Goal: Transaction & Acquisition: Purchase product/service

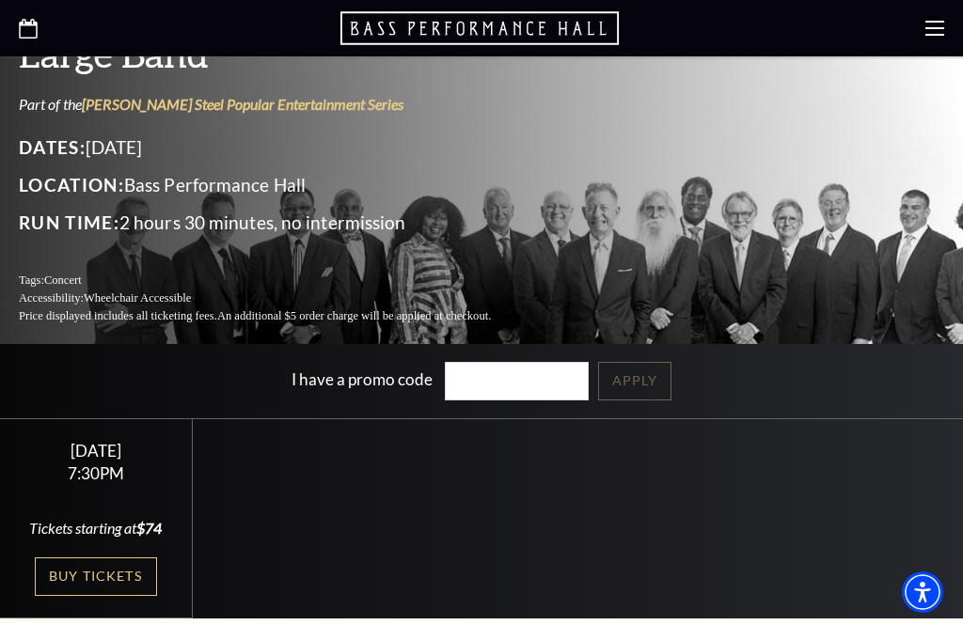
scroll to position [331, 0]
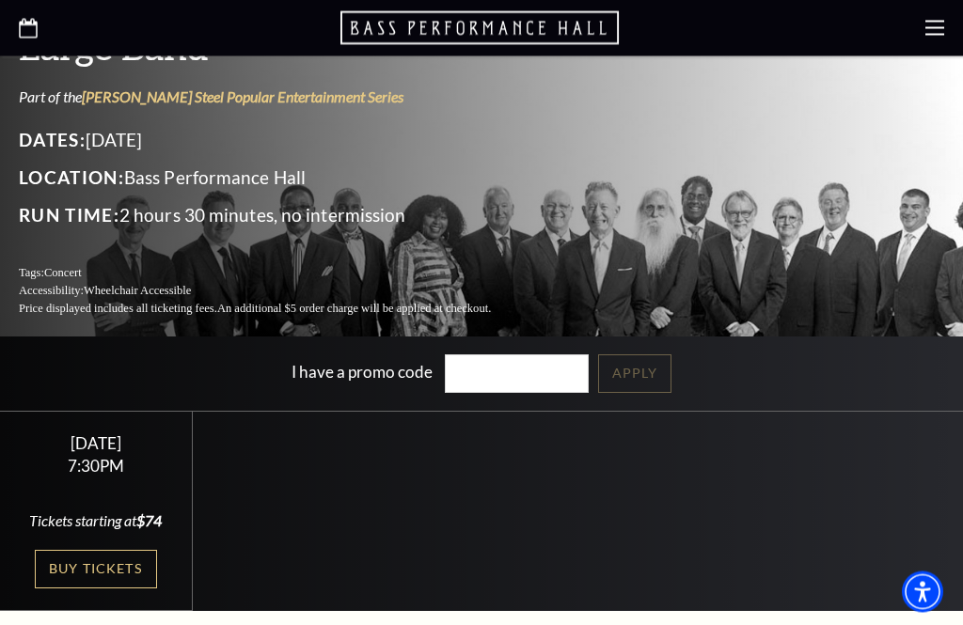
click at [106, 551] on link "Buy Tickets" at bounding box center [96, 570] width 122 height 39
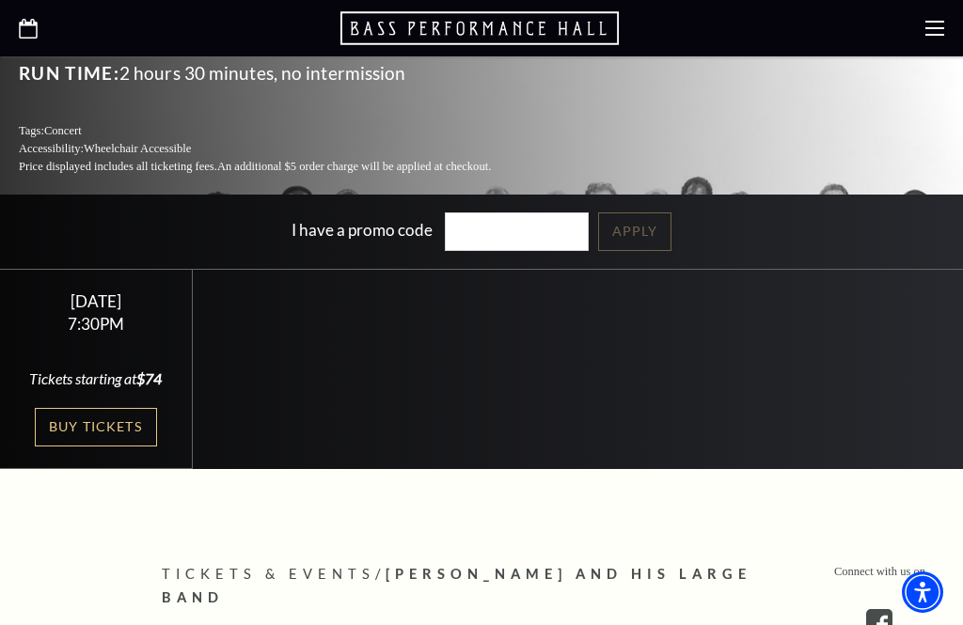
click at [114, 408] on link "Buy Tickets" at bounding box center [96, 427] width 122 height 39
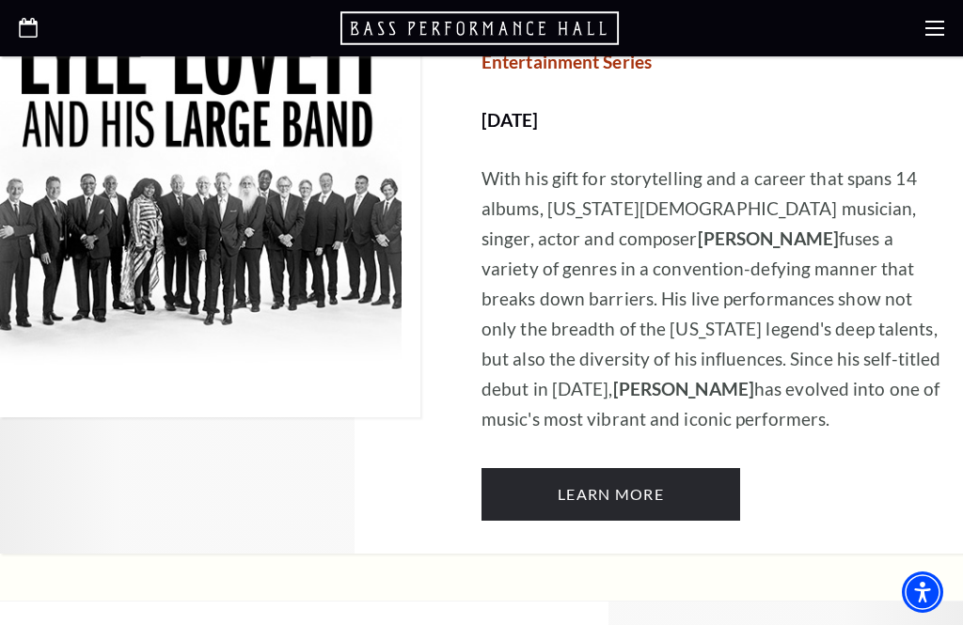
scroll to position [1174, 0]
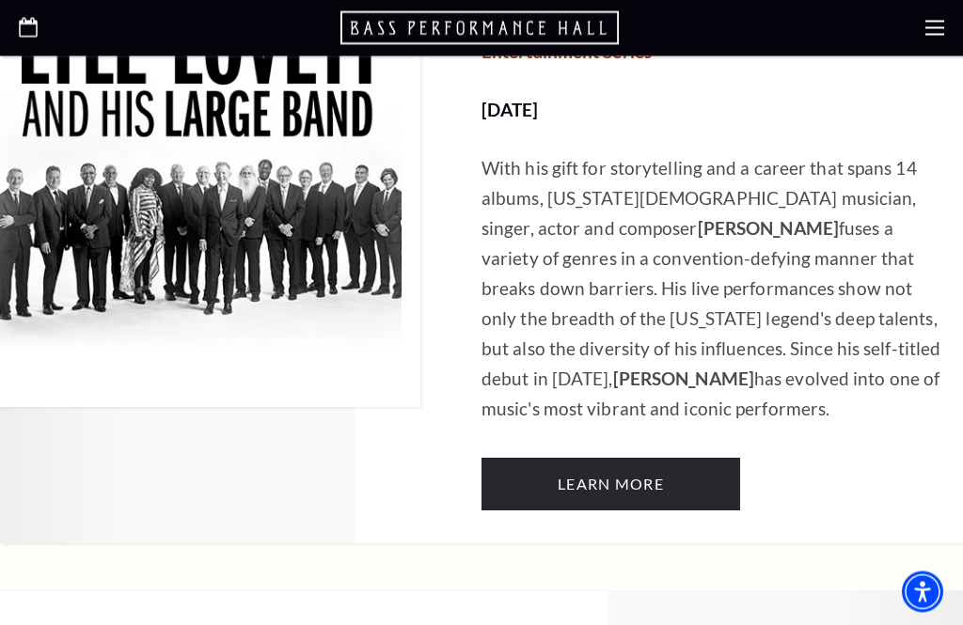
click at [620, 459] on link "Learn More" at bounding box center [610, 485] width 259 height 53
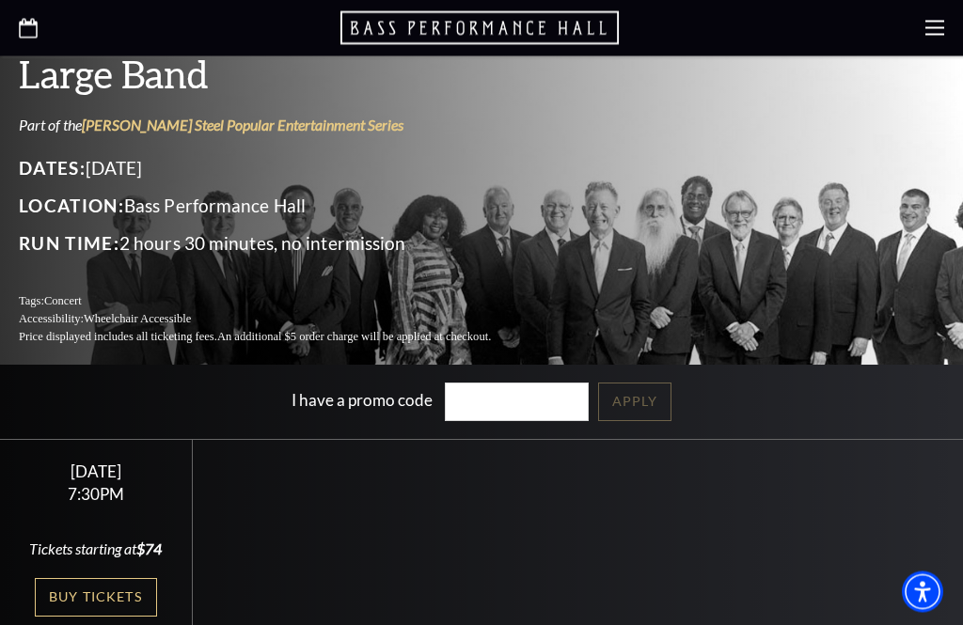
scroll to position [319, 0]
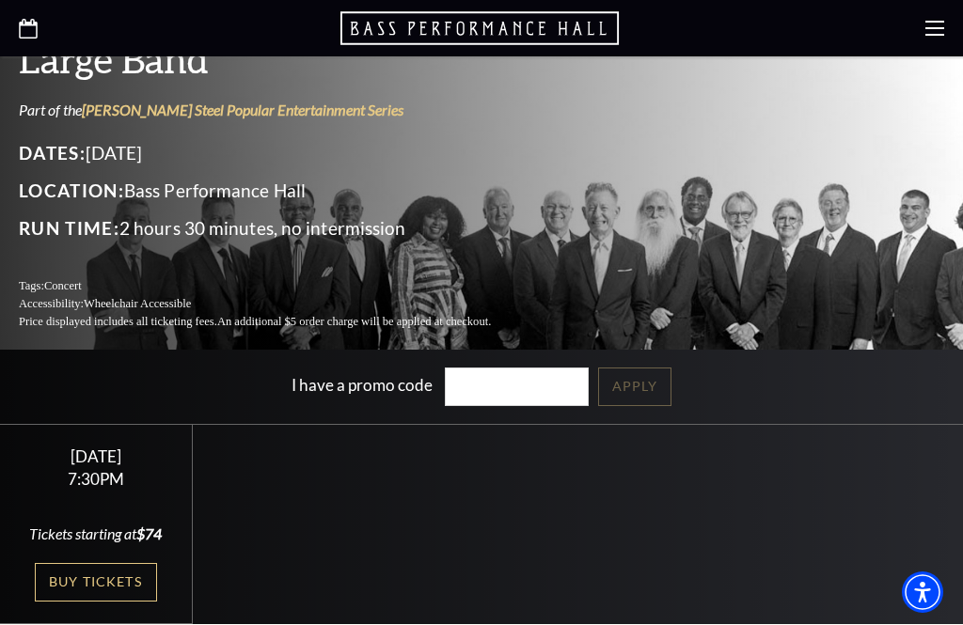
click at [112, 563] on link "Buy Tickets" at bounding box center [96, 582] width 122 height 39
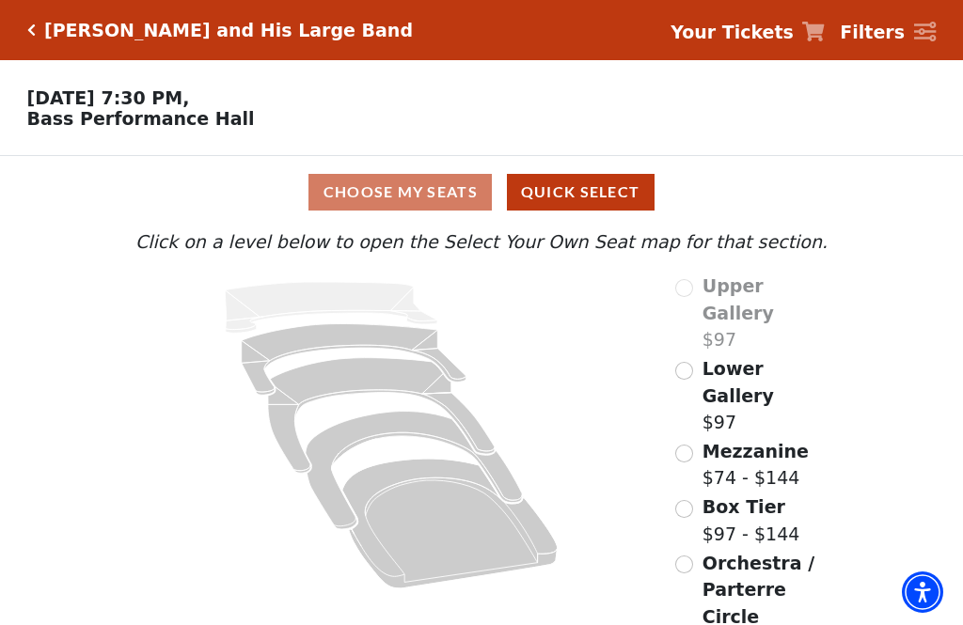
click at [597, 200] on button "Quick Select" at bounding box center [581, 192] width 148 height 37
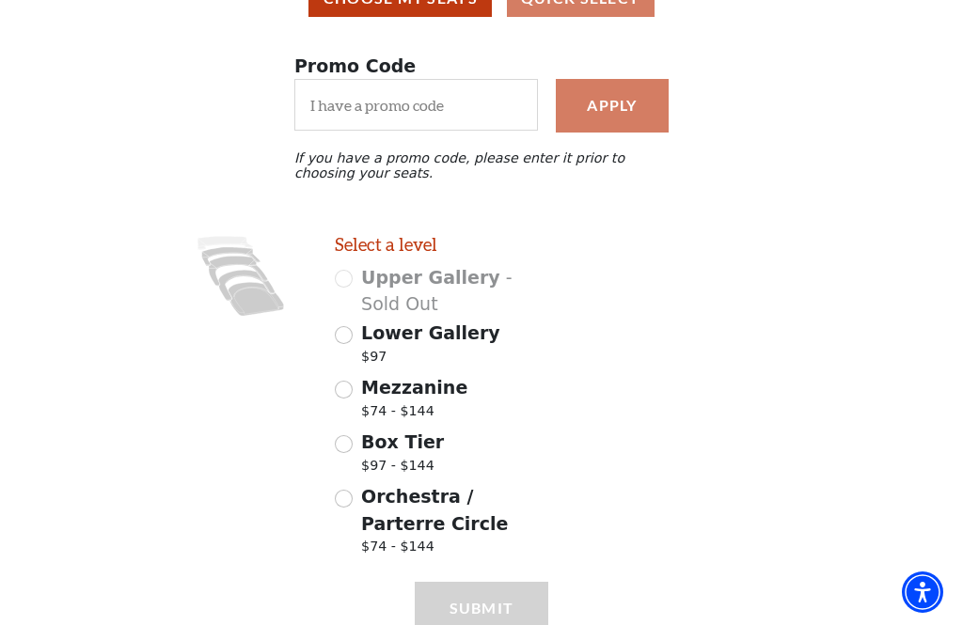
scroll to position [206, 0]
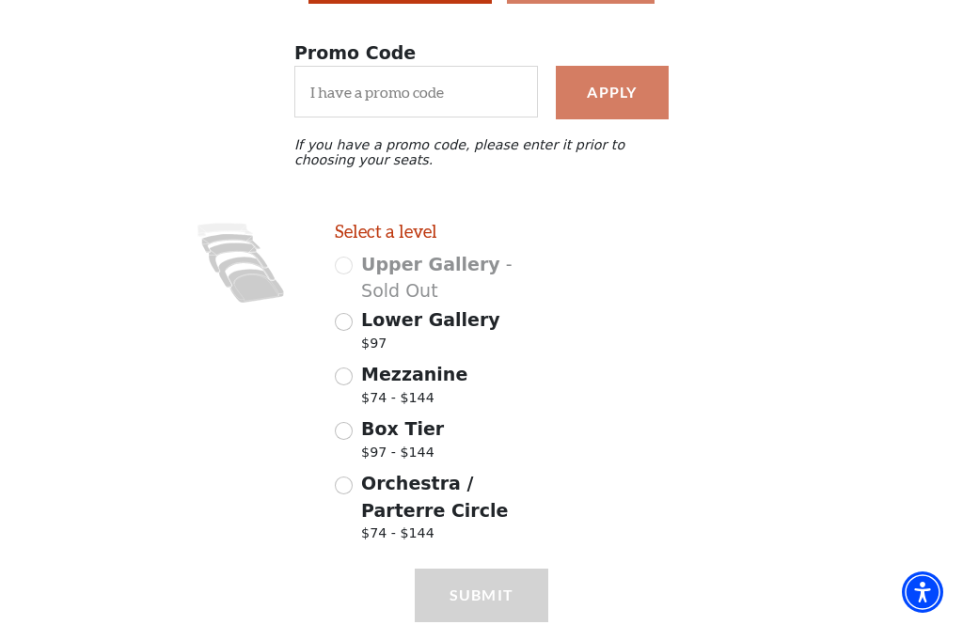
click at [338, 489] on input "Orchestra / Parterre Circle $74 - $144" at bounding box center [344, 486] width 18 height 18
radio input "true"
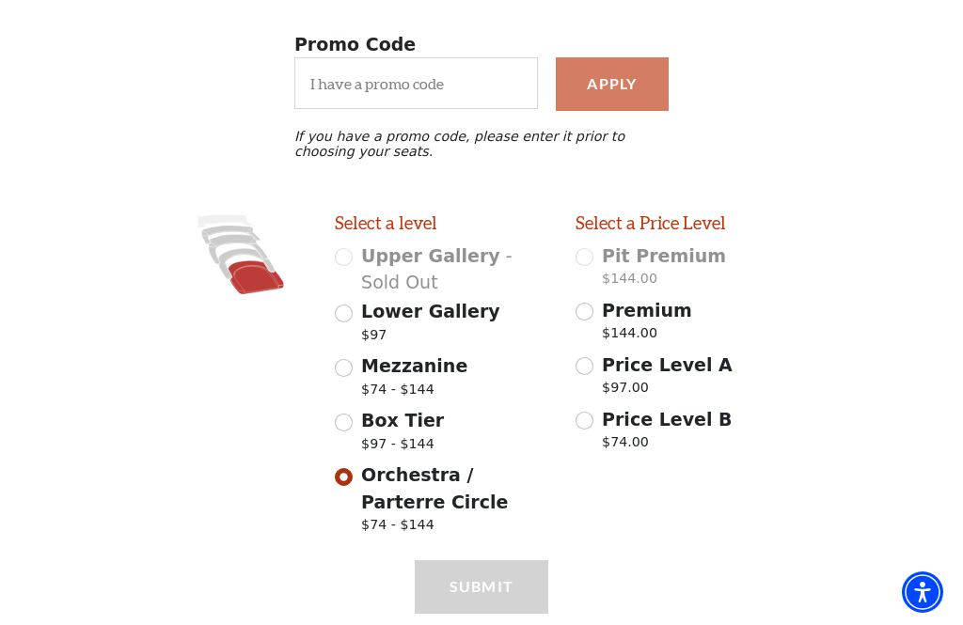
scroll to position [217, 0]
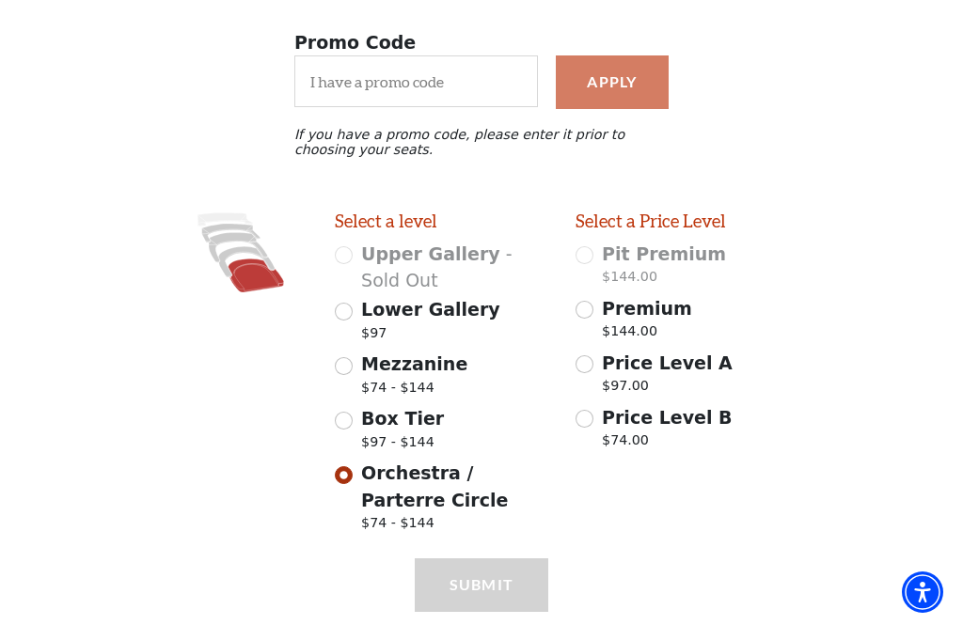
click at [582, 317] on input "Premium $144.00" at bounding box center [584, 310] width 18 height 18
radio input "true"
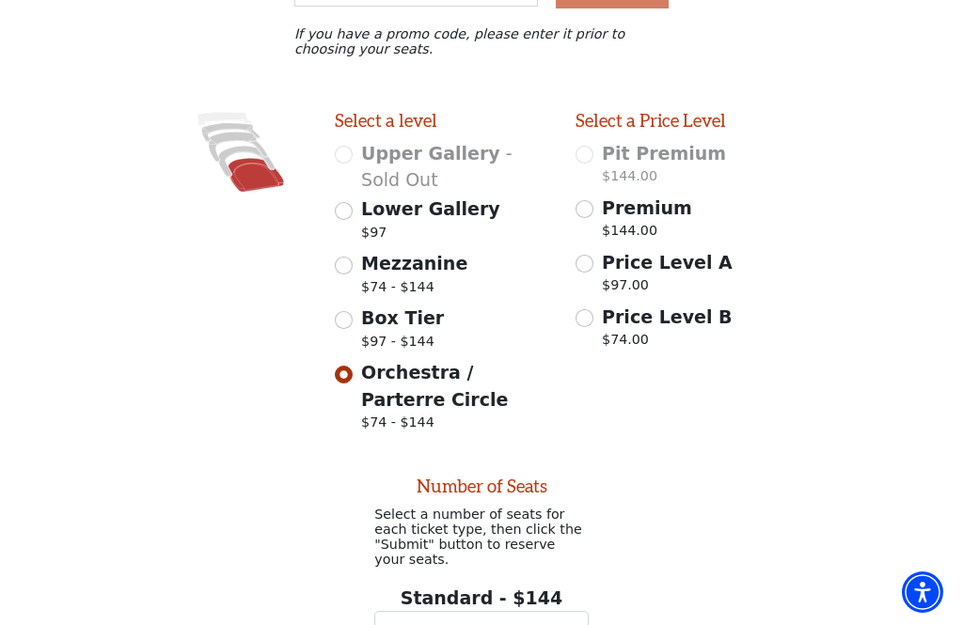
scroll to position [436, 0]
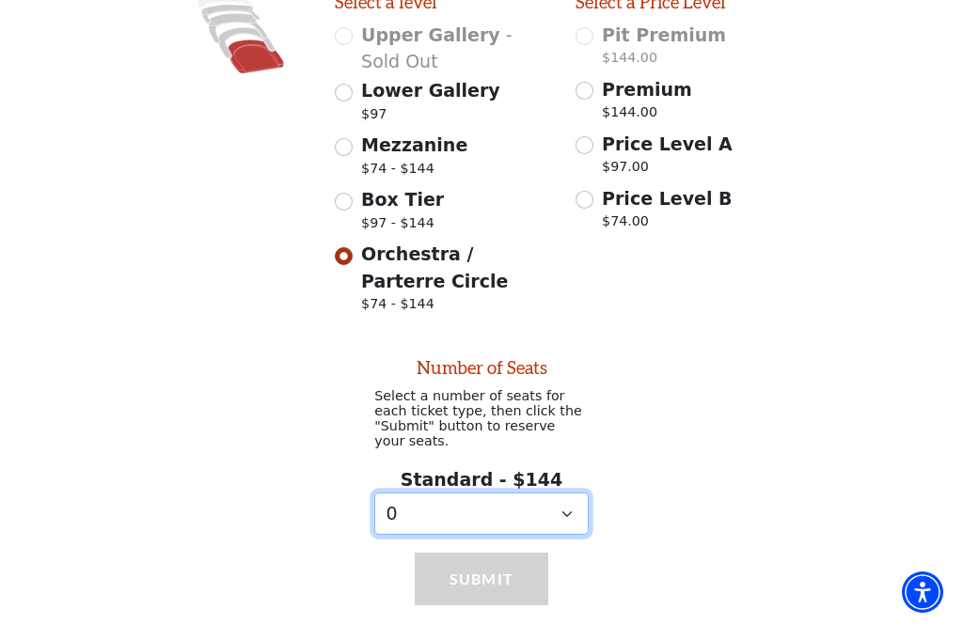
click at [565, 529] on select "0 1 2 3 4" at bounding box center [481, 514] width 214 height 42
select select "2"
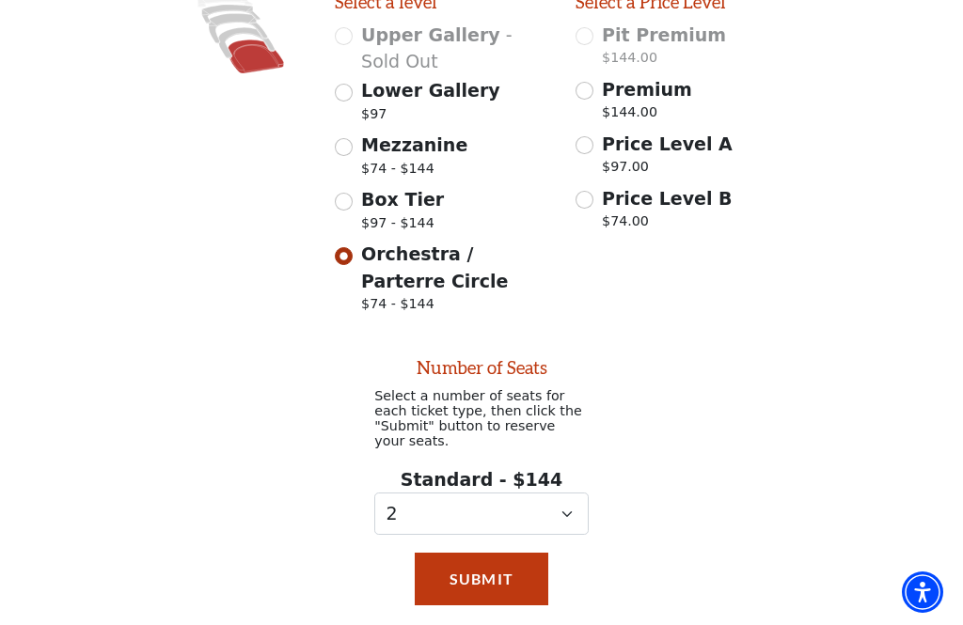
click at [497, 594] on button "Submit" at bounding box center [481, 579] width 133 height 53
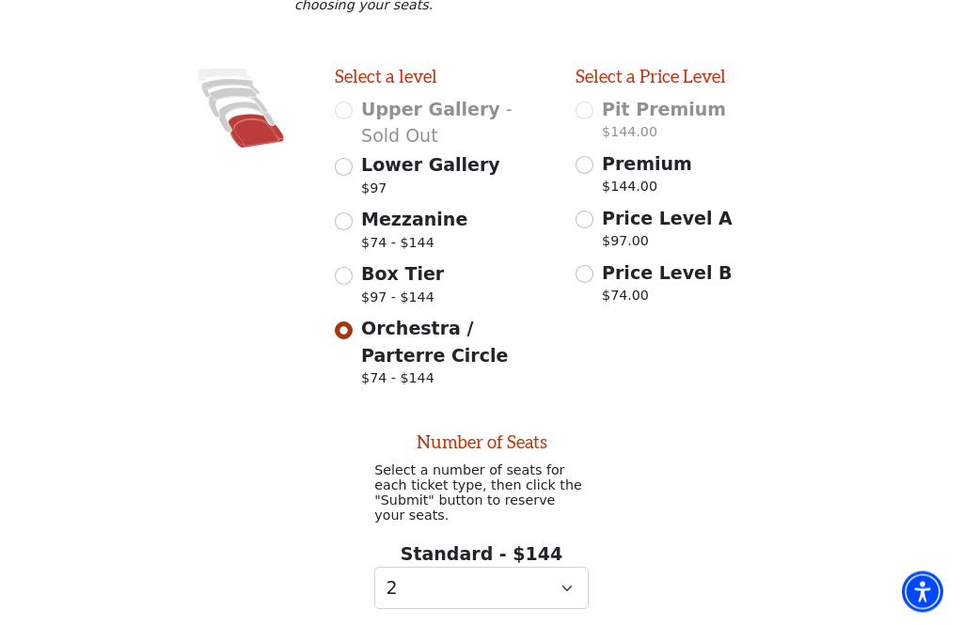
scroll to position [348, 0]
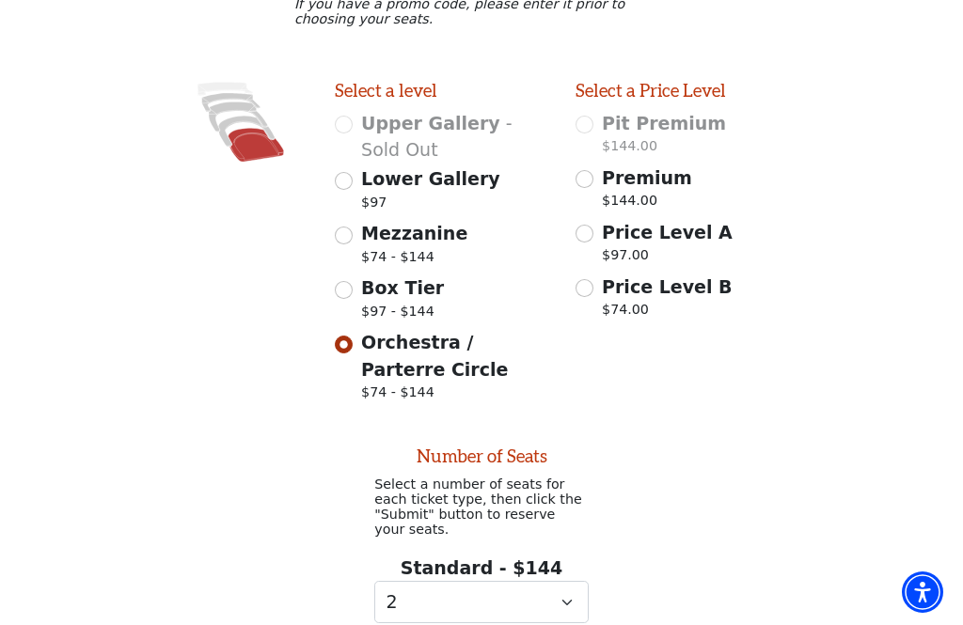
click at [596, 230] on div "Price Level A $97.00" at bounding box center [682, 245] width 214 height 53
click at [589, 238] on input "Price Level A $97.00" at bounding box center [584, 234] width 18 height 18
radio input "true"
select select "0"
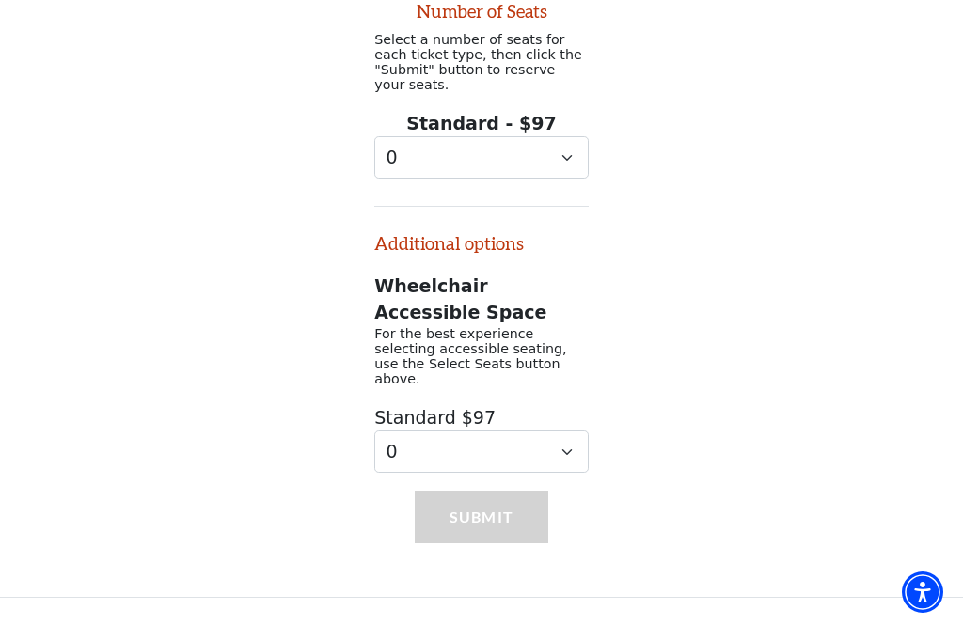
scroll to position [878, 0]
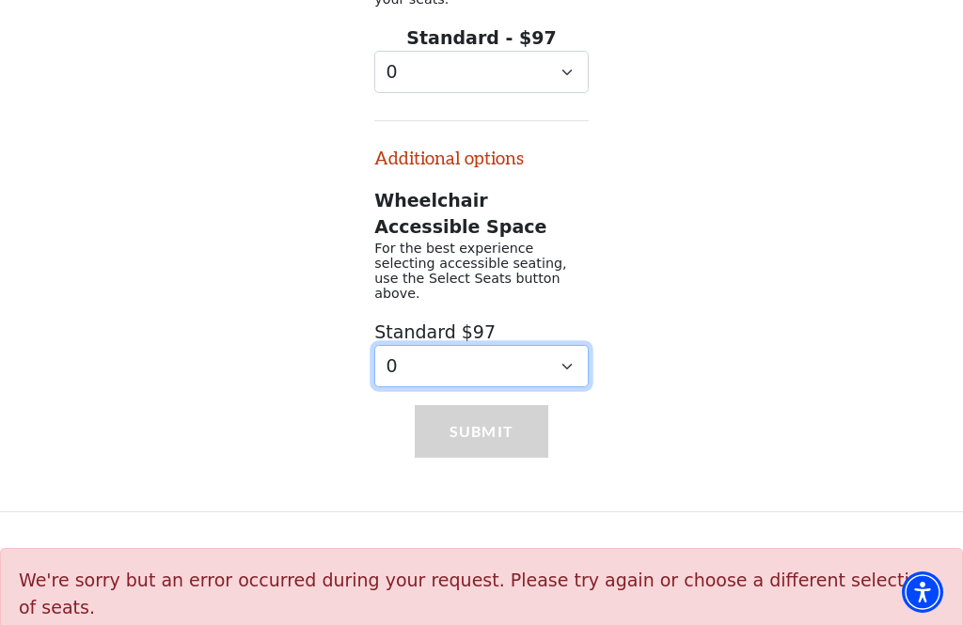
click at [584, 361] on select "0 1 2" at bounding box center [481, 366] width 214 height 42
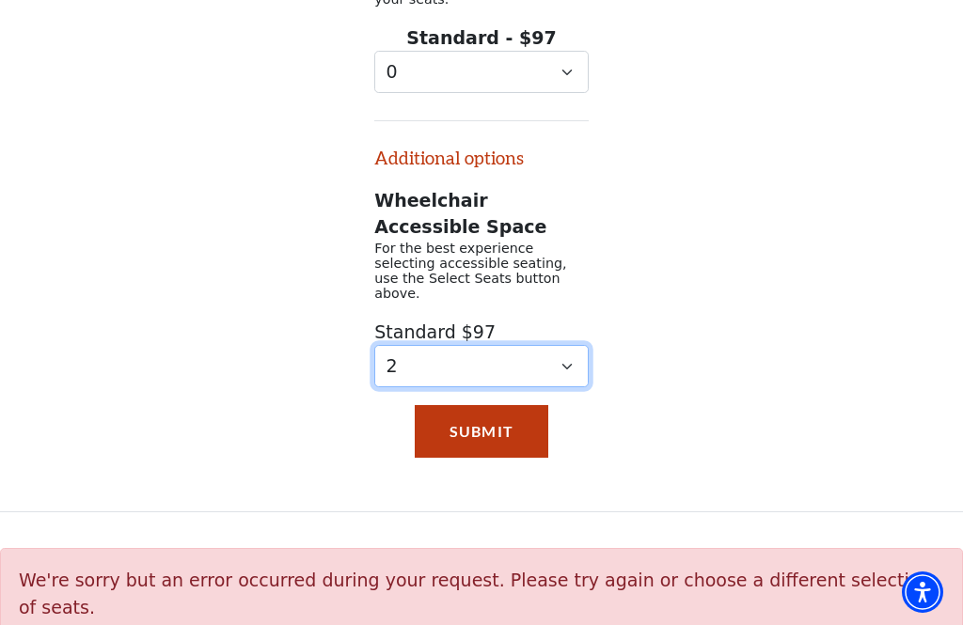
click at [576, 361] on select "0 1 2" at bounding box center [481, 366] width 214 height 42
select select "0"
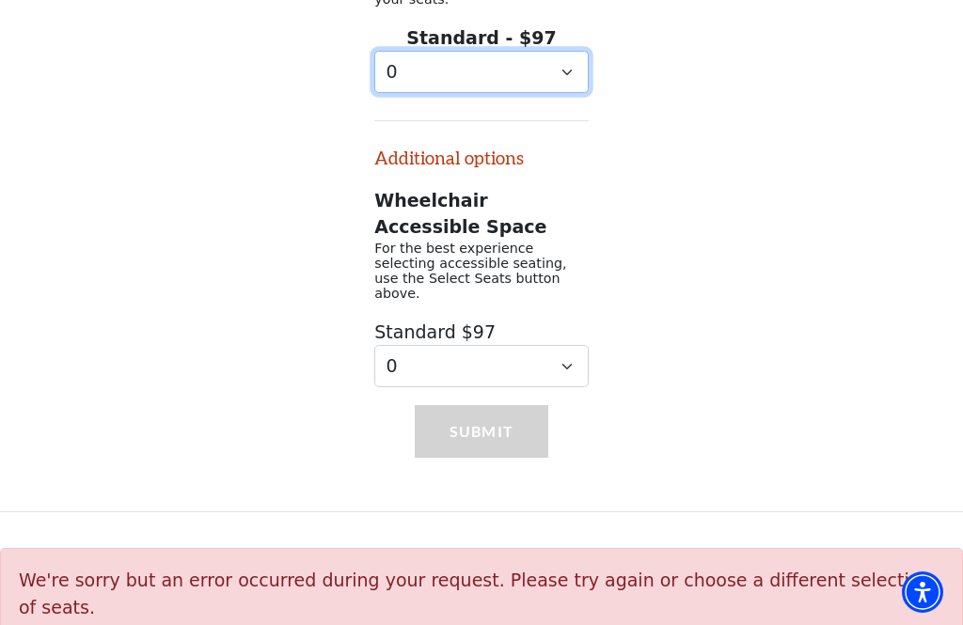
click at [567, 75] on select "0 1 2 3 4 5 6 7 8 9" at bounding box center [481, 72] width 214 height 42
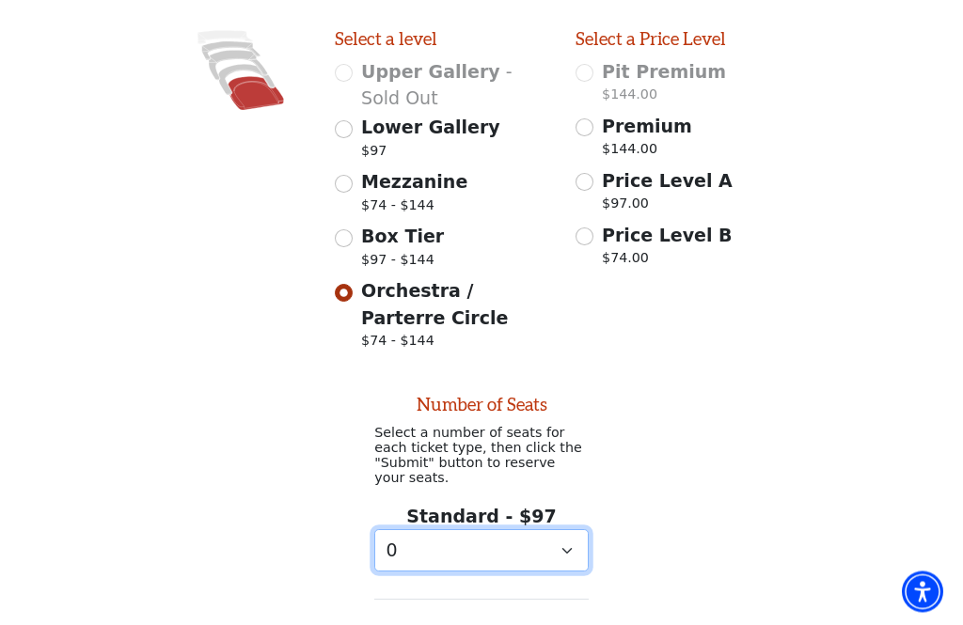
scroll to position [323, 0]
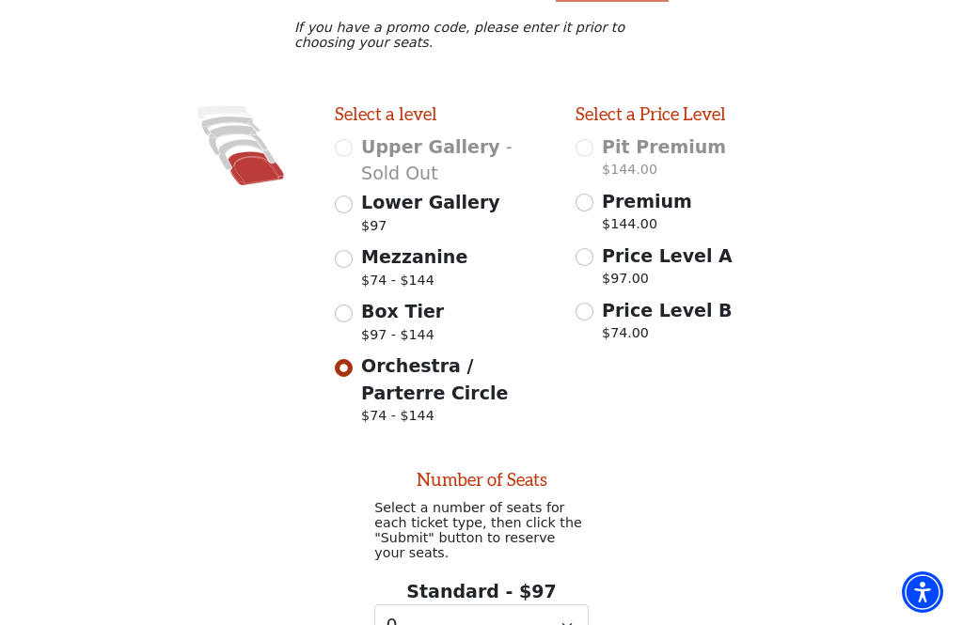
click at [591, 212] on input "Premium $144.00" at bounding box center [584, 203] width 18 height 18
radio input "true"
select select "2"
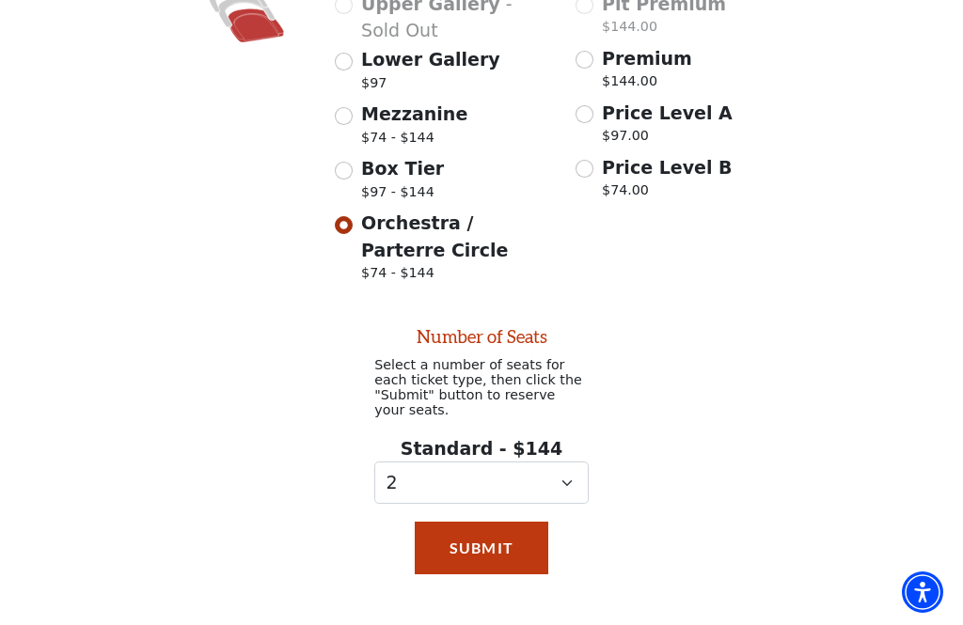
scroll to position [464, 0]
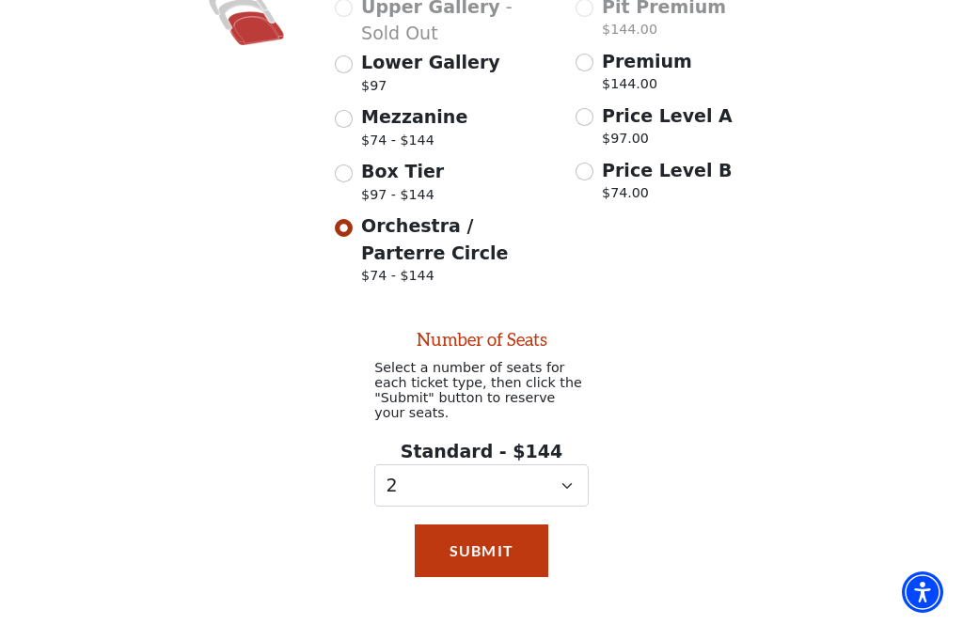
click at [591, 63] on input "Premium $144.00" at bounding box center [584, 63] width 18 height 18
radio input "true"
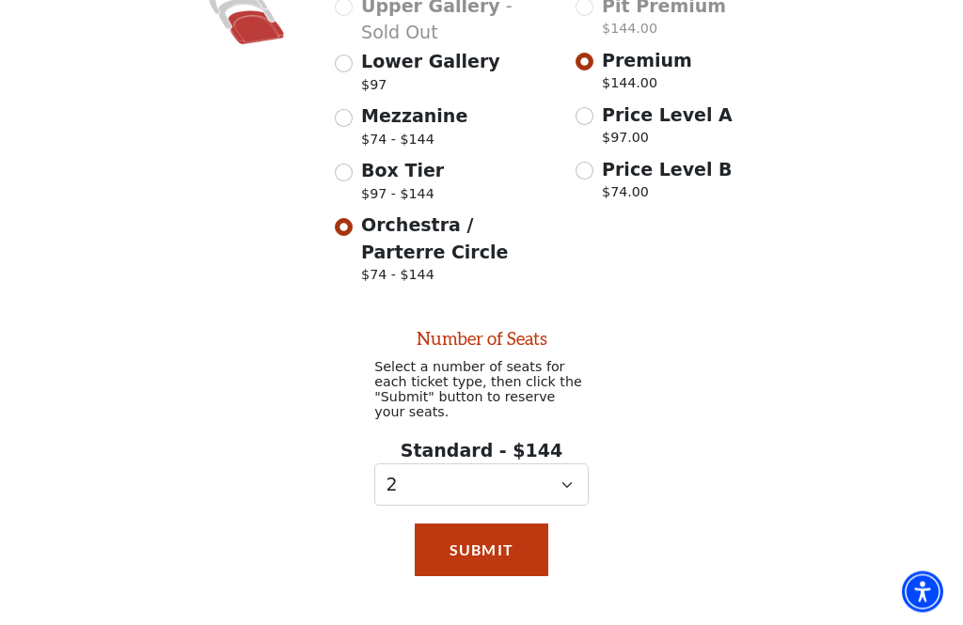
scroll to position [536, 0]
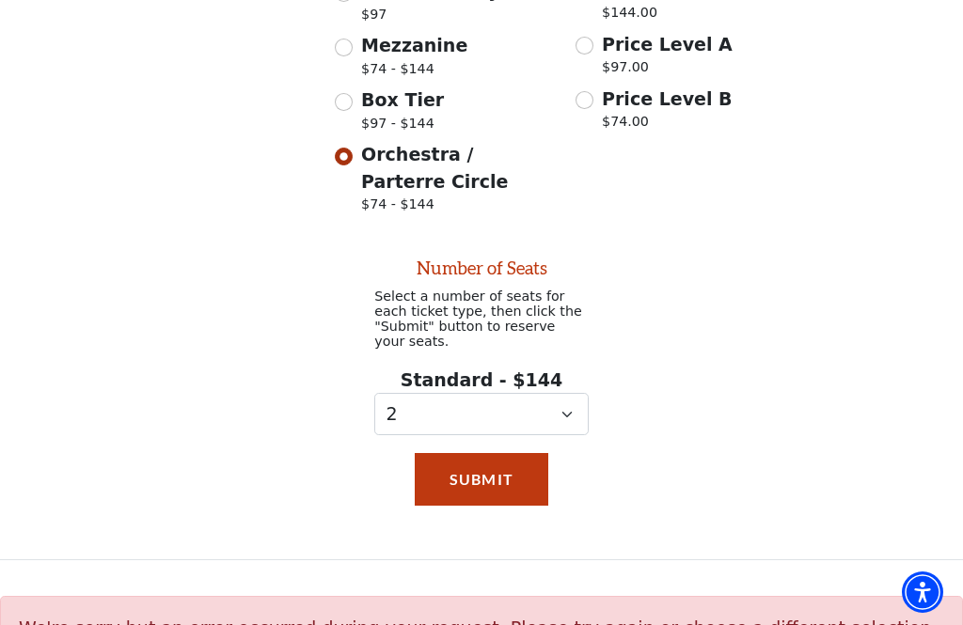
click at [504, 487] on button "Submit" at bounding box center [481, 479] width 133 height 53
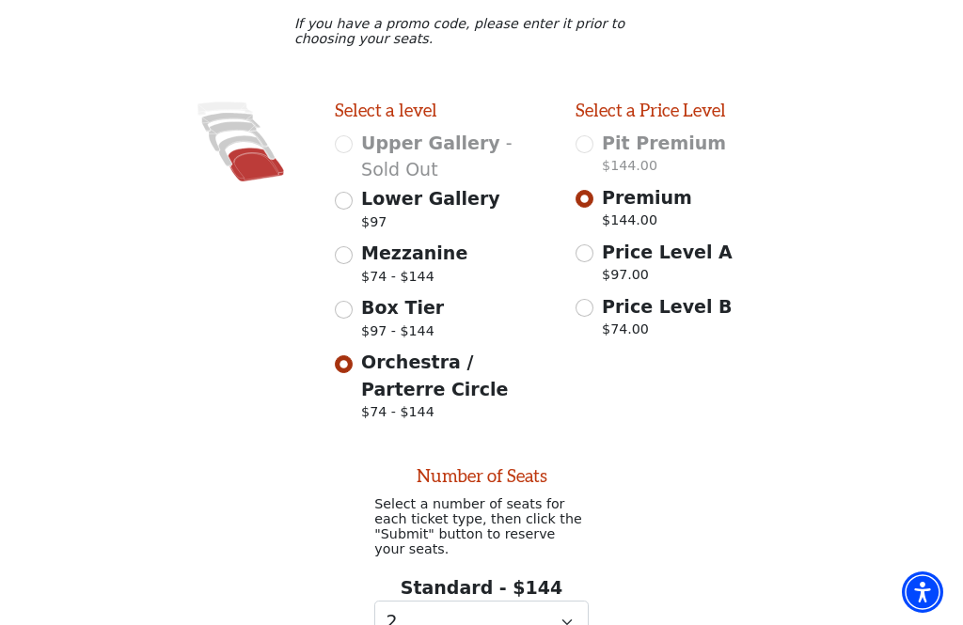
scroll to position [321, 0]
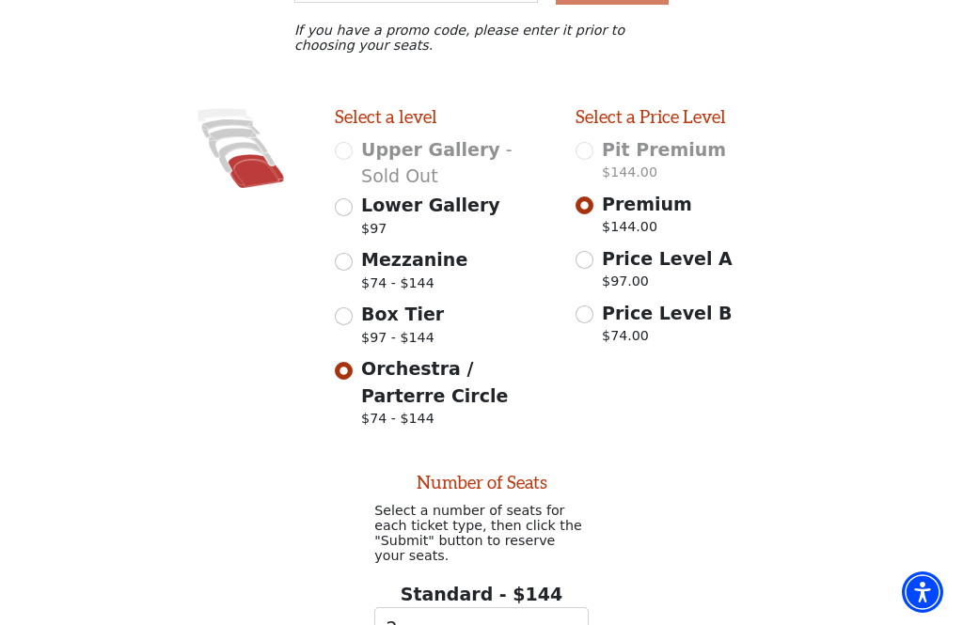
click at [590, 259] on input "Price Level A $97.00" at bounding box center [584, 260] width 18 height 18
radio input "true"
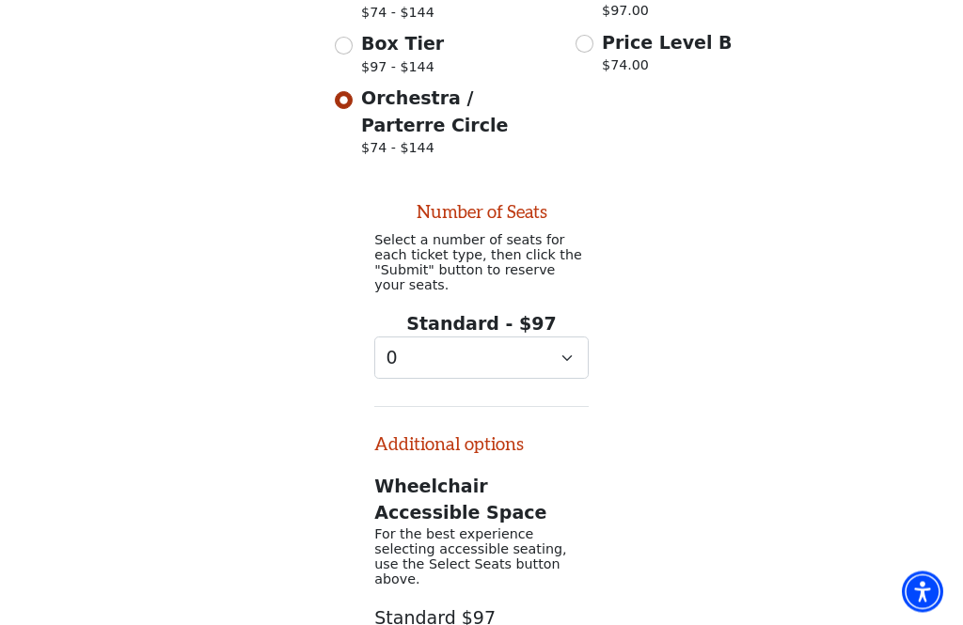
scroll to position [590, 0]
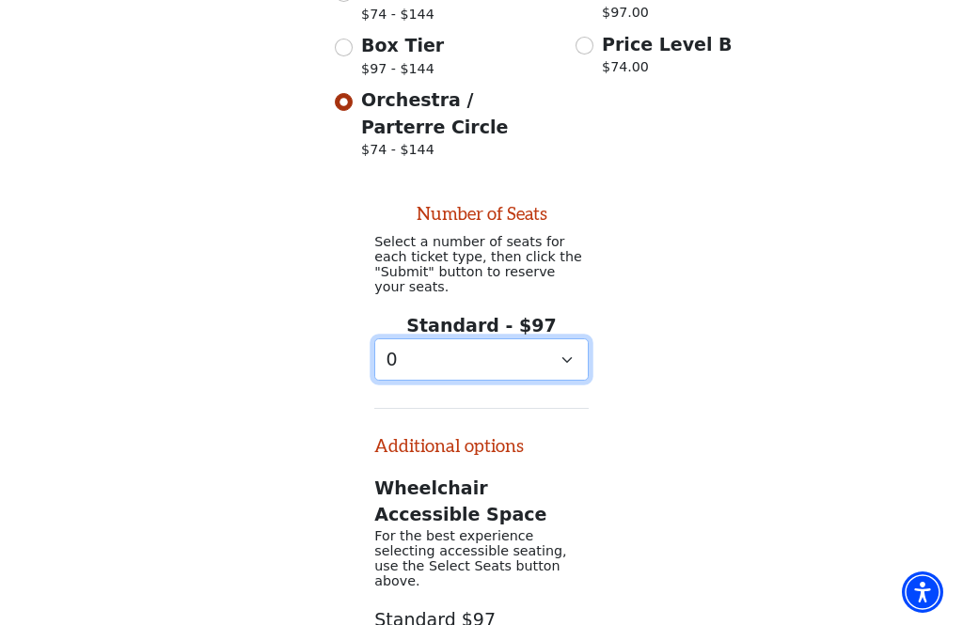
click at [569, 368] on select "0 1 2 3 4 5 6 7 8 9" at bounding box center [481, 359] width 214 height 42
select select "2"
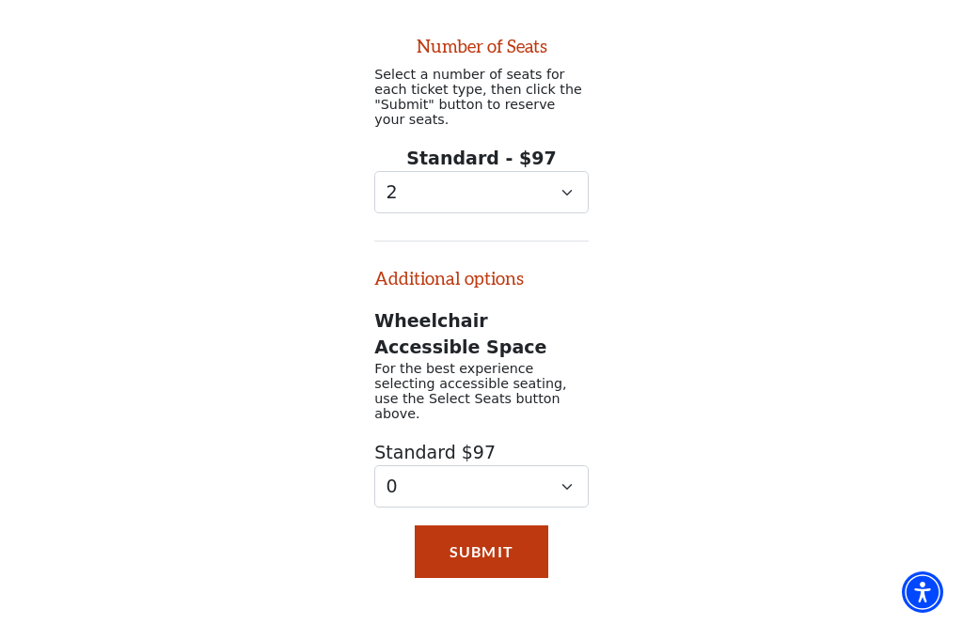
click at [501, 548] on button "Submit" at bounding box center [481, 551] width 133 height 53
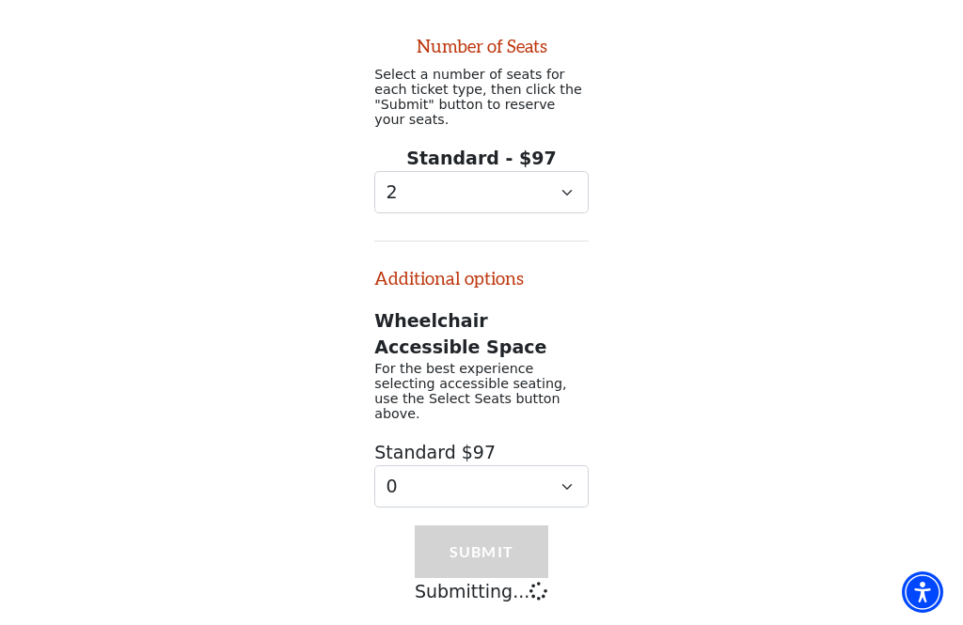
scroll to position [745, 0]
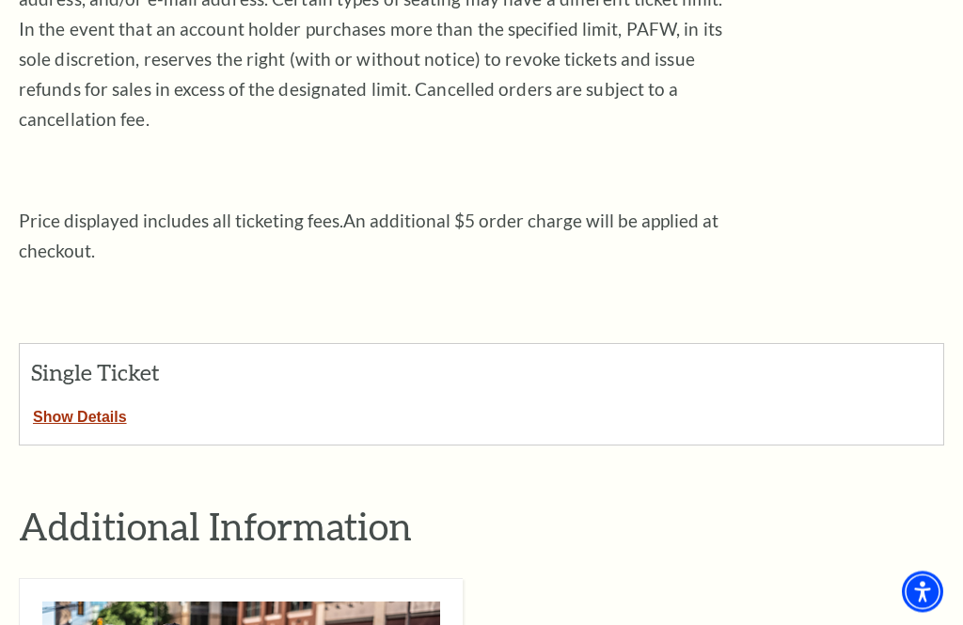
scroll to position [508, 0]
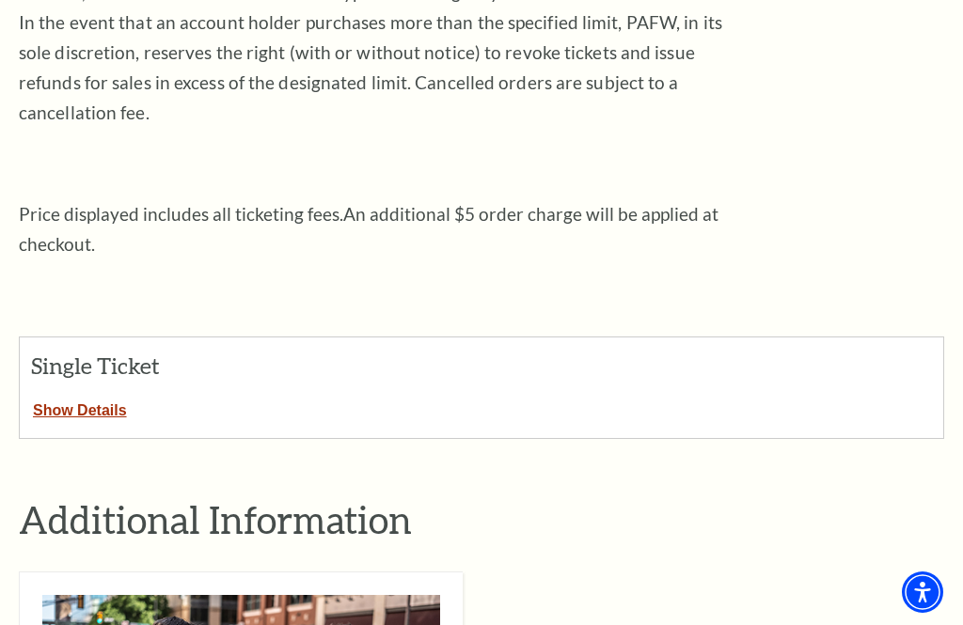
click at [85, 395] on button "Show Details" at bounding box center [80, 407] width 120 height 24
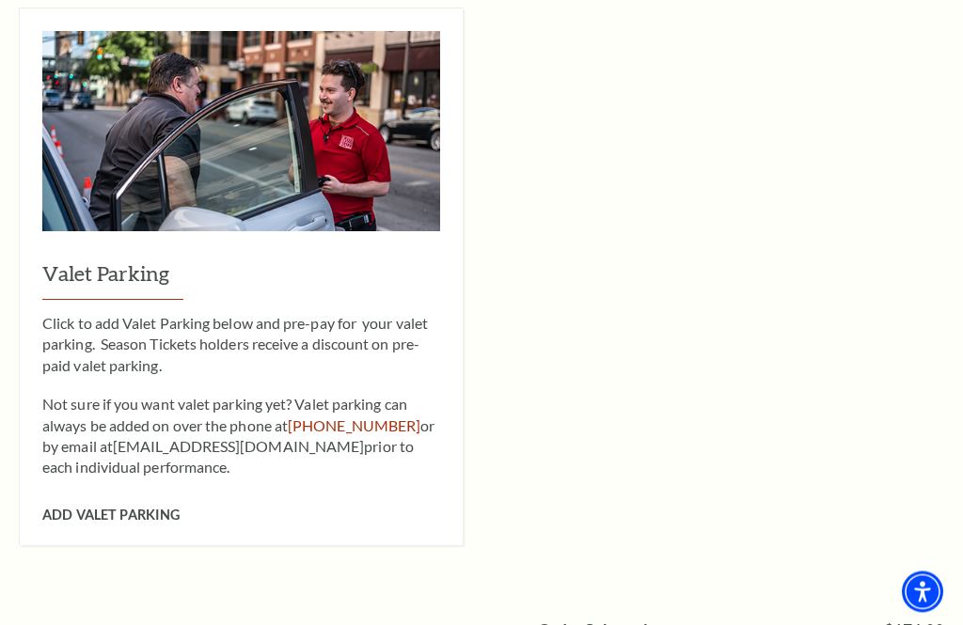
scroll to position [1669, 0]
click at [139, 507] on span "Add Valet Parking" at bounding box center [110, 515] width 137 height 16
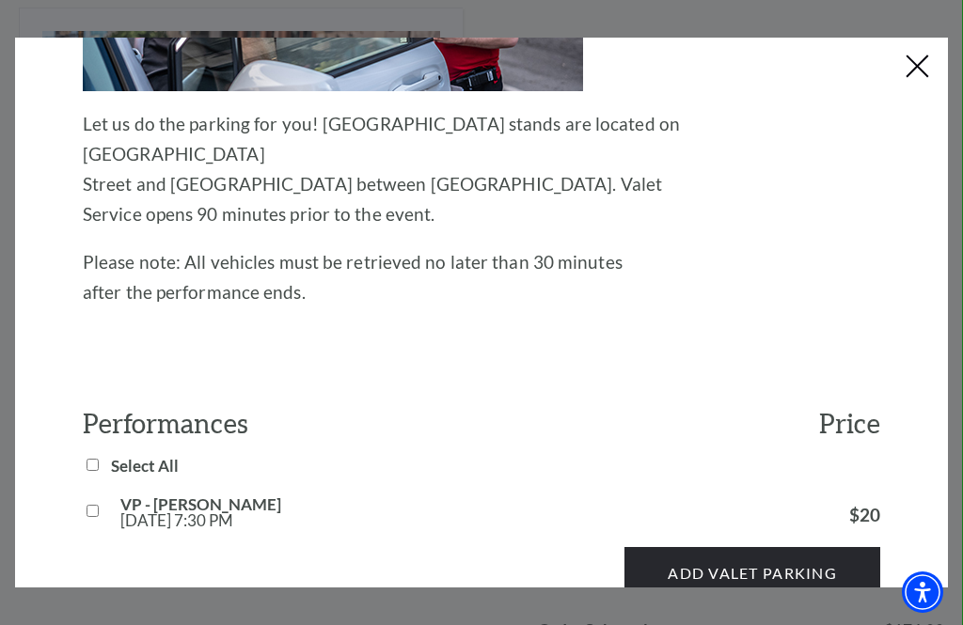
scroll to position [351, 0]
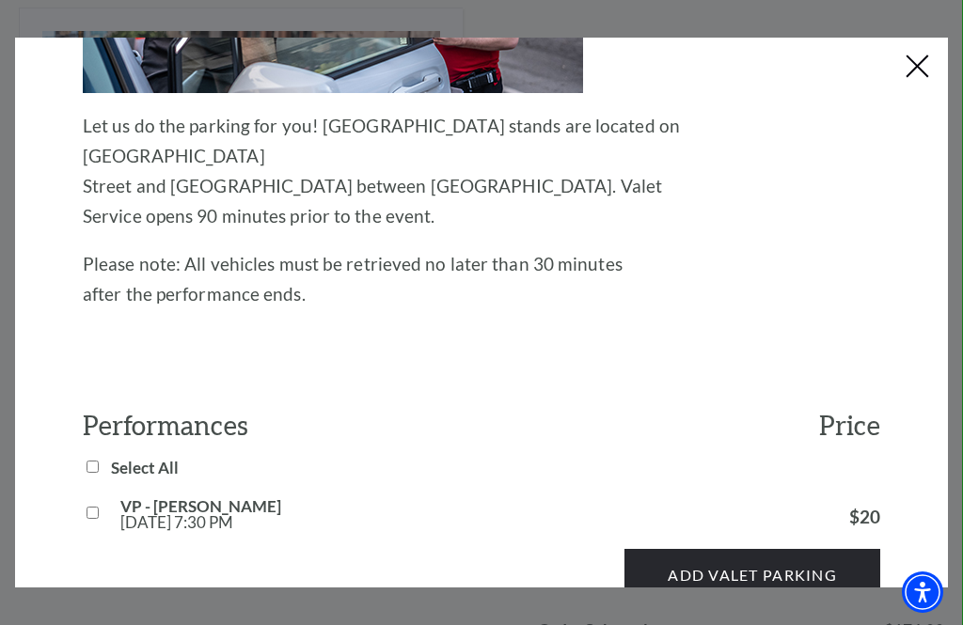
click at [94, 507] on input "VP - Lyle Lovett Fri, Oct 17 7:30 PM" at bounding box center [92, 513] width 12 height 12
checkbox input "true"
click at [757, 549] on button "Add Valet Parking" at bounding box center [752, 575] width 256 height 53
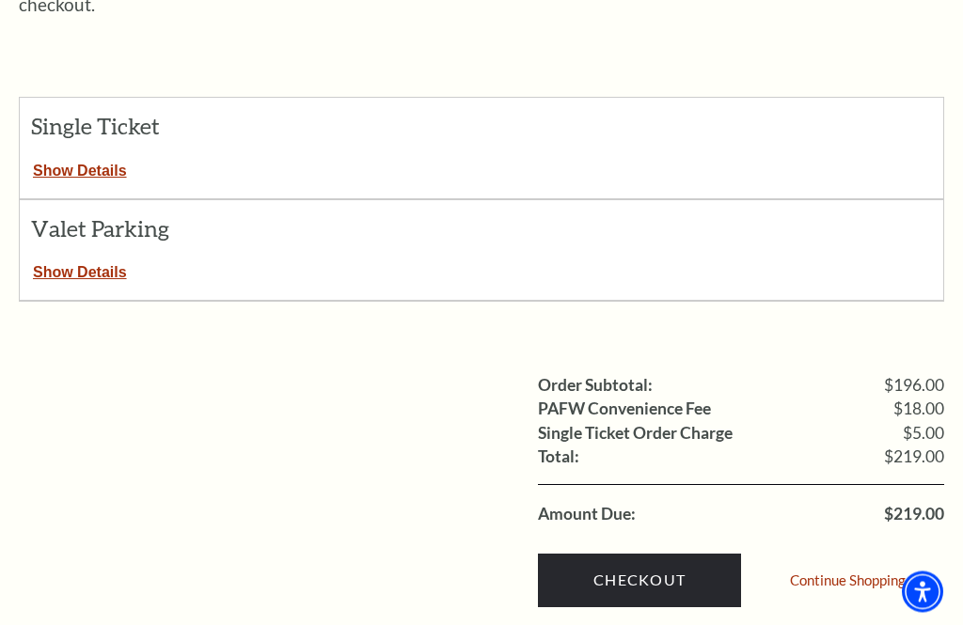
scroll to position [763, 0]
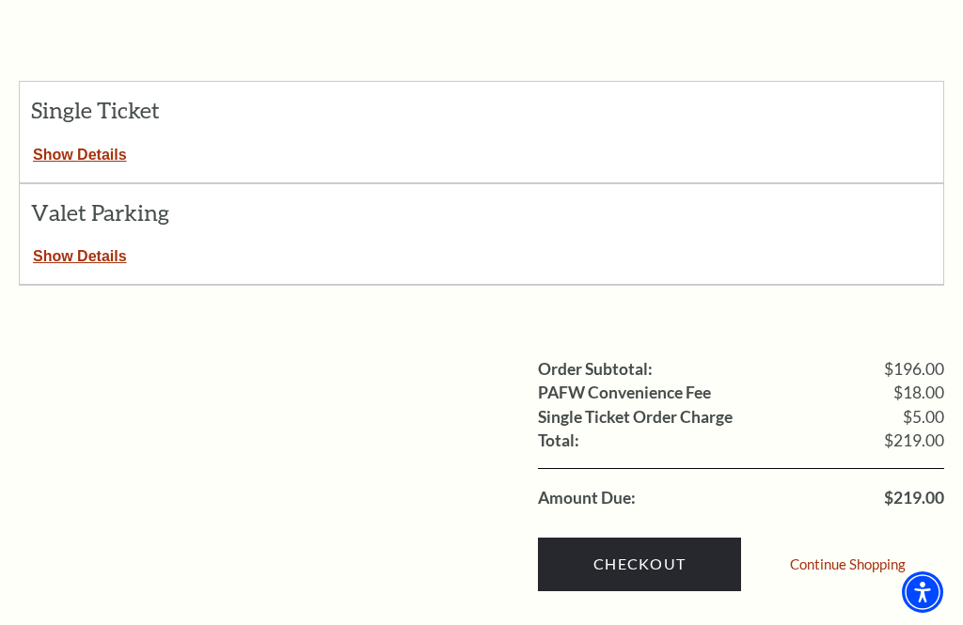
click at [92, 241] on button "Show Details" at bounding box center [80, 253] width 120 height 24
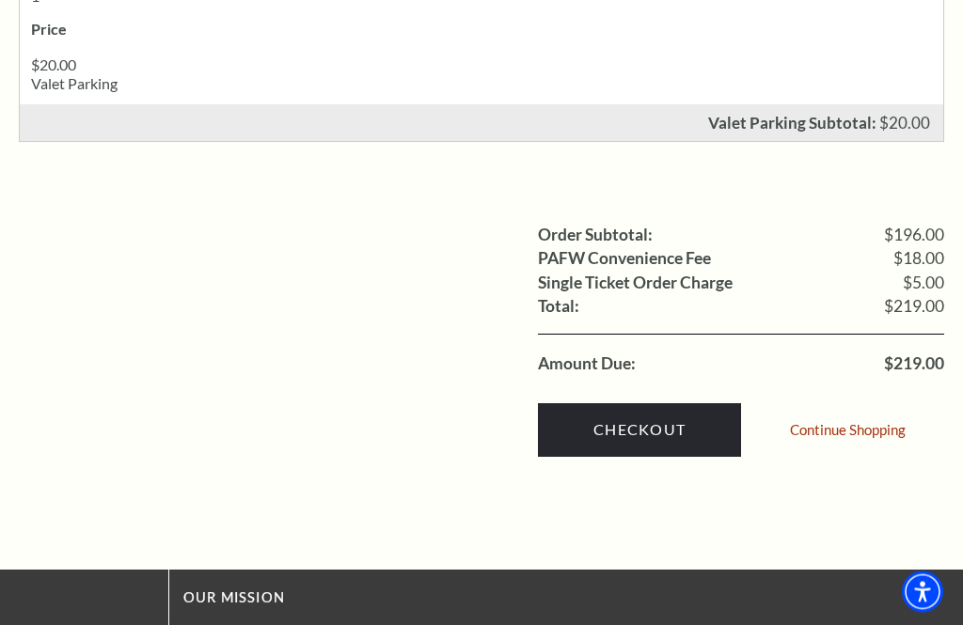
scroll to position [1388, 0]
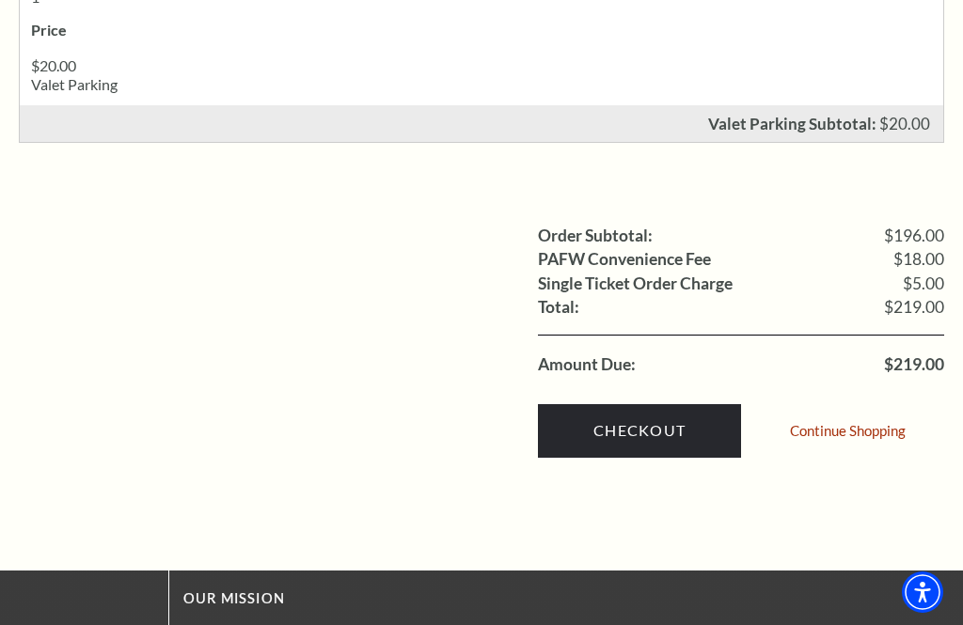
click at [641, 404] on link "Checkout" at bounding box center [639, 430] width 203 height 53
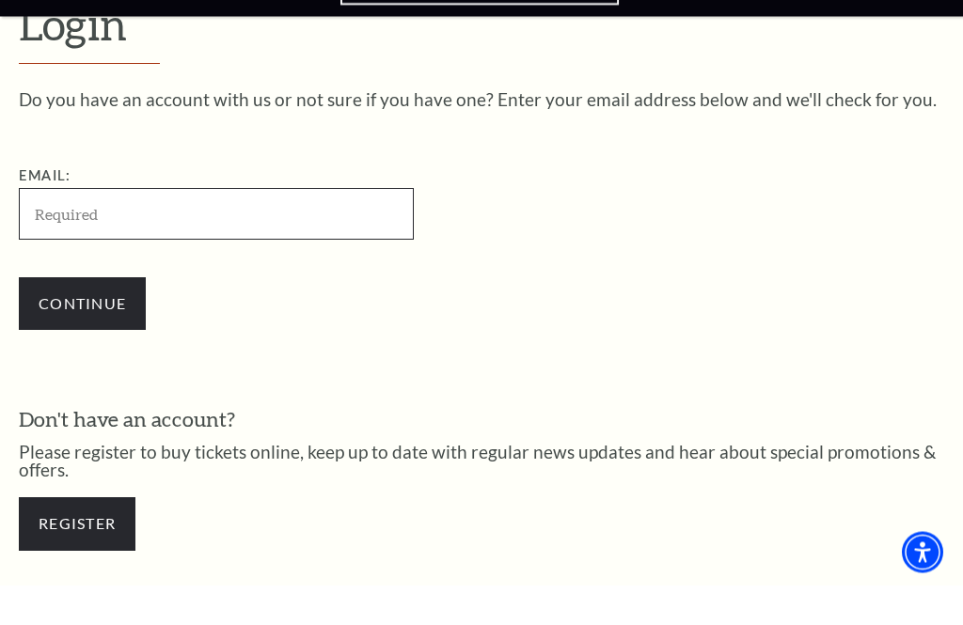
scroll to position [454, 0]
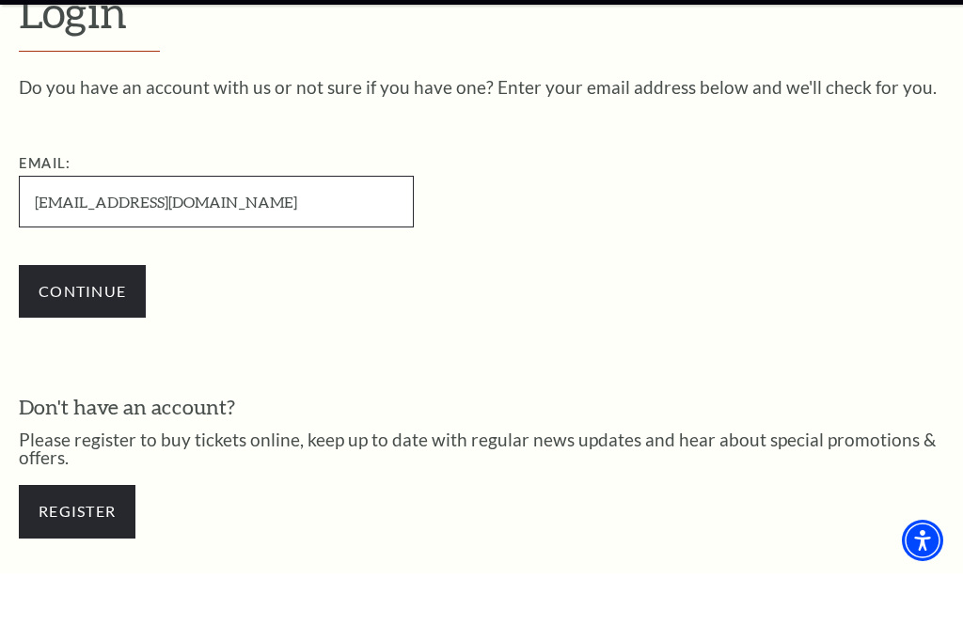
type input "[EMAIL_ADDRESS][DOMAIN_NAME]"
click at [101, 317] on input "Continue" at bounding box center [82, 343] width 127 height 53
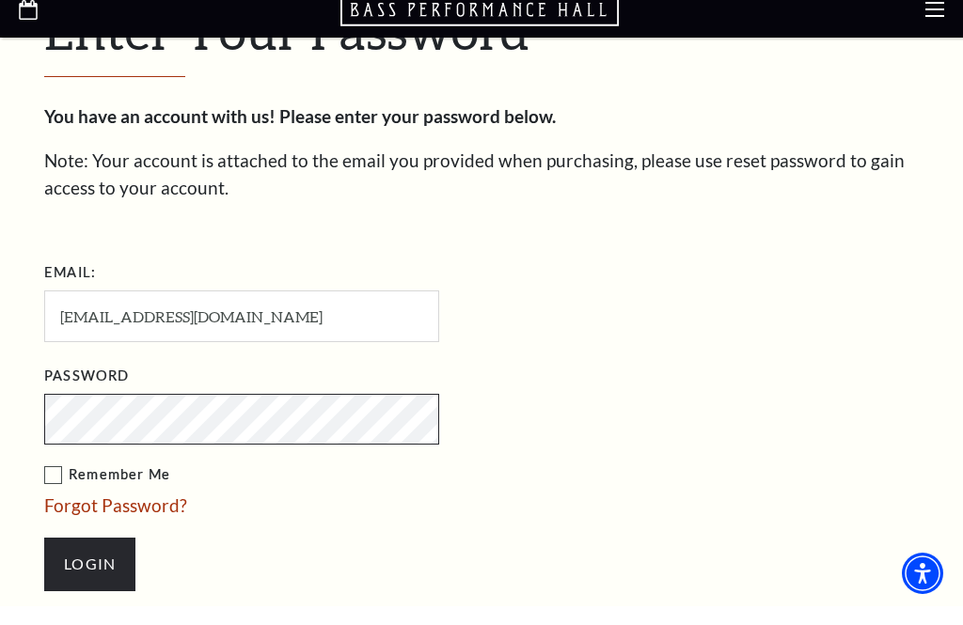
scroll to position [567, 0]
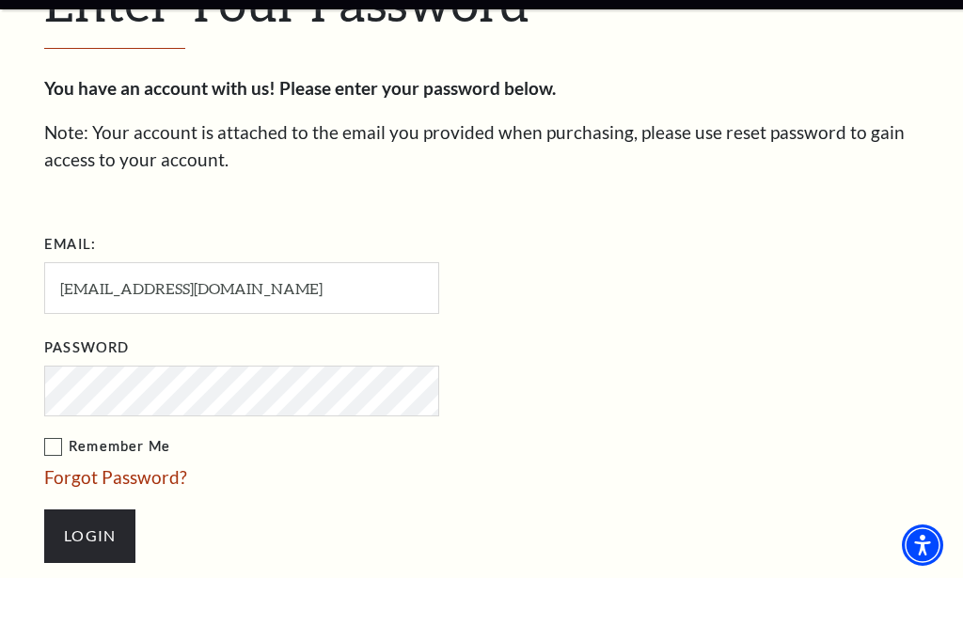
click at [113, 513] on link "Forgot Password?" at bounding box center [115, 524] width 143 height 22
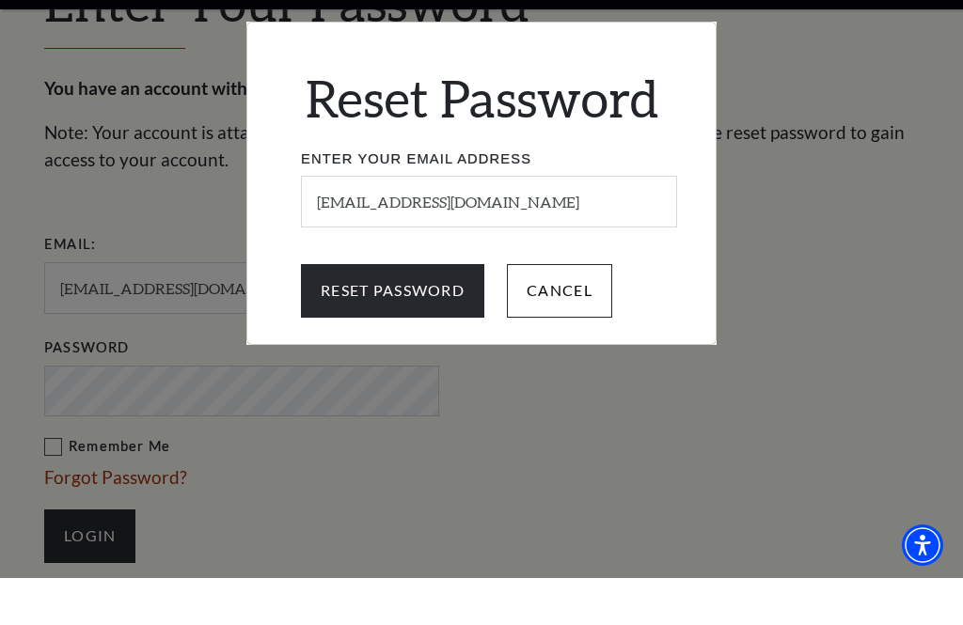
scroll to position [615, 0]
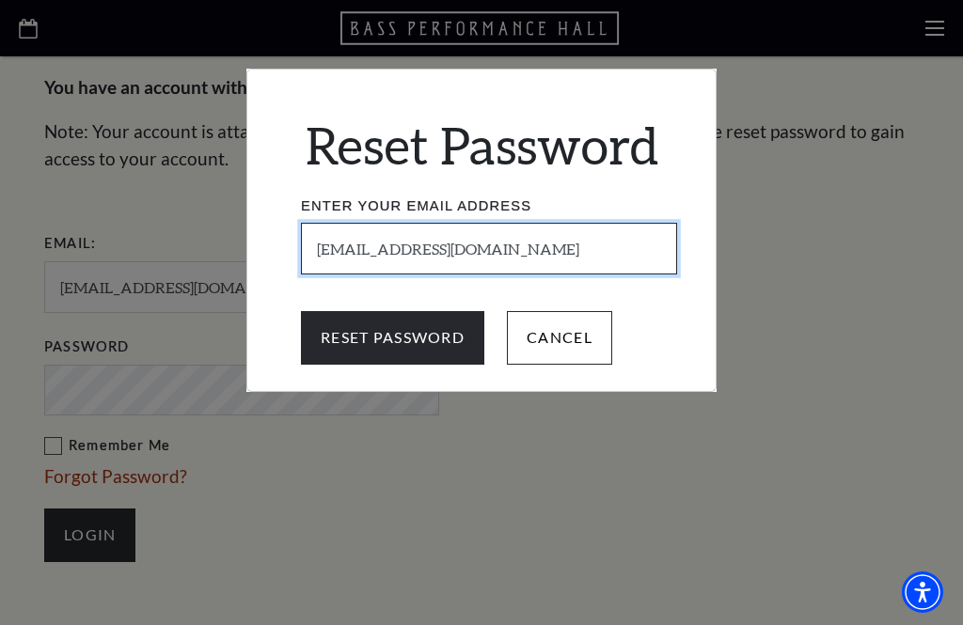
click at [502, 248] on input "[EMAIL_ADDRESS][DOMAIN_NAME]" at bounding box center [489, 249] width 376 height 52
type input "[EMAIL_ADDRESS][DOMAIN_NAME]"
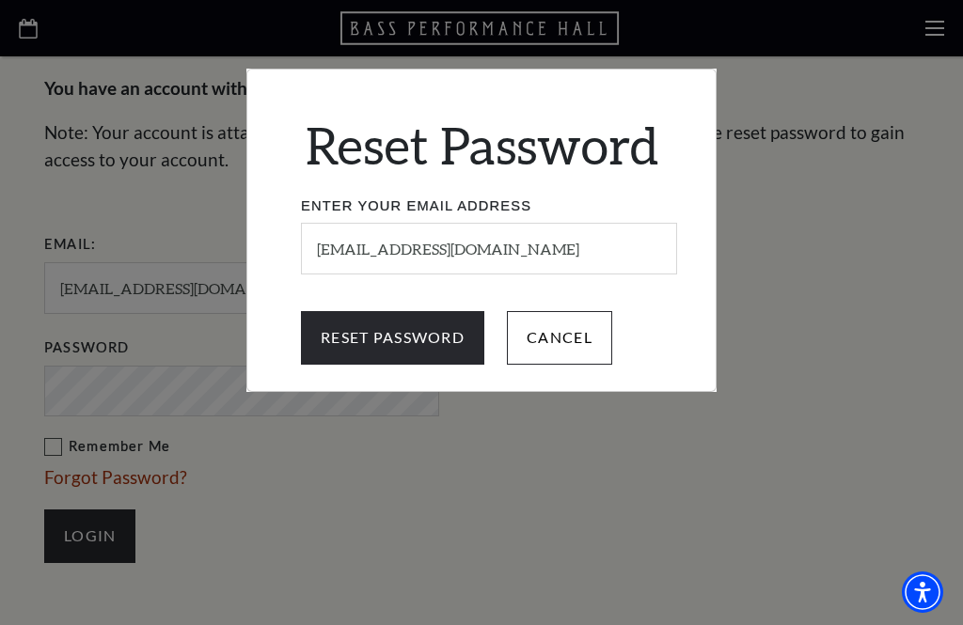
click at [424, 344] on input "Reset Password" at bounding box center [392, 337] width 183 height 53
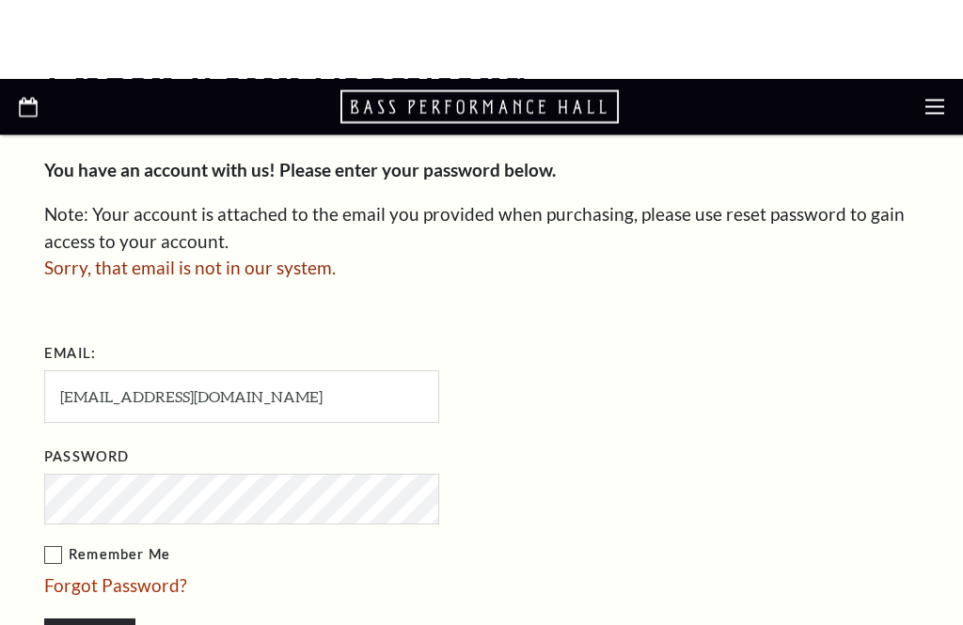
scroll to position [616, 0]
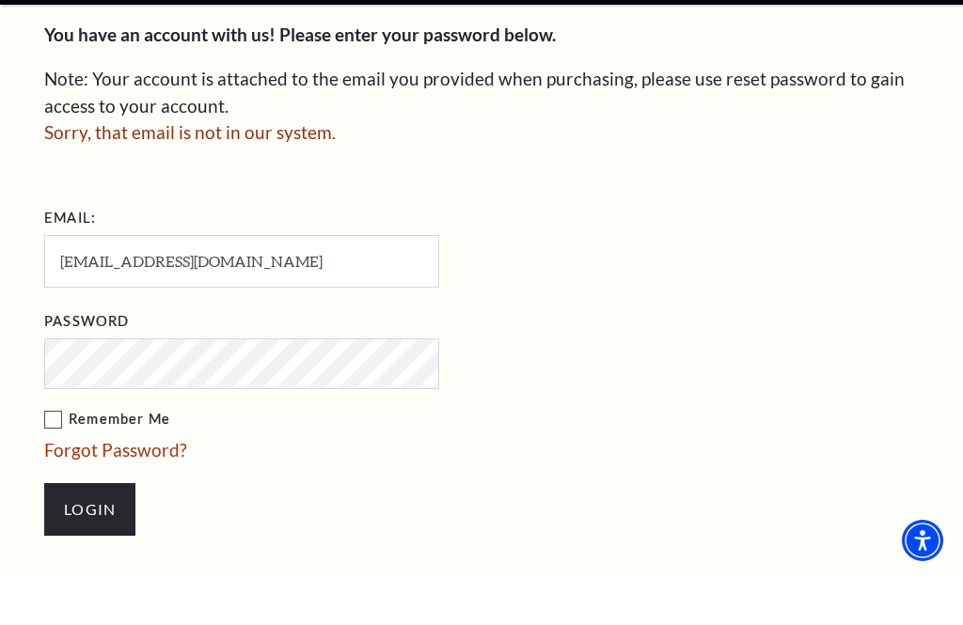
click at [144, 491] on link "Forgot Password?" at bounding box center [115, 502] width 143 height 22
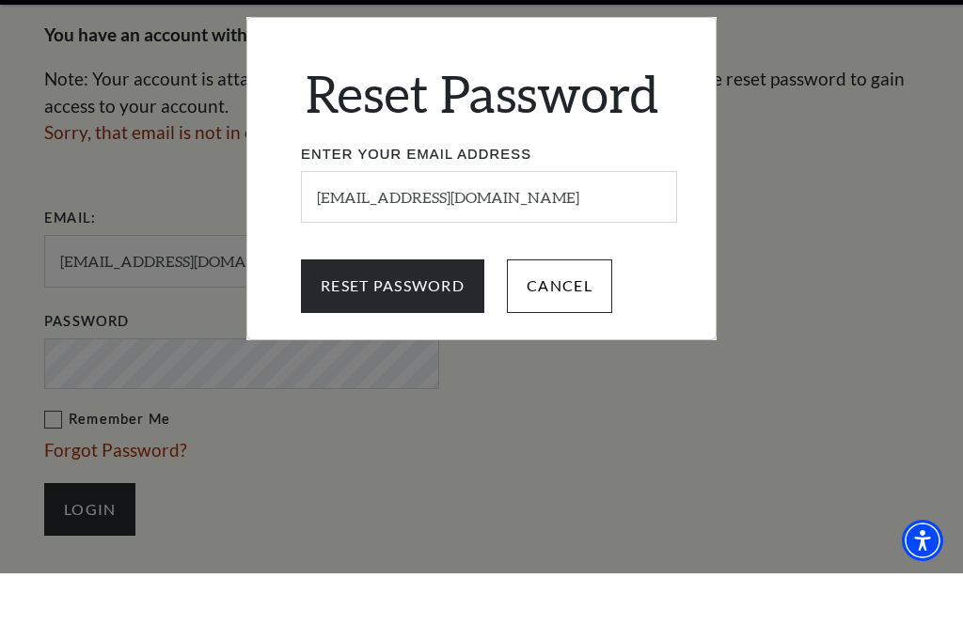
scroll to position [668, 0]
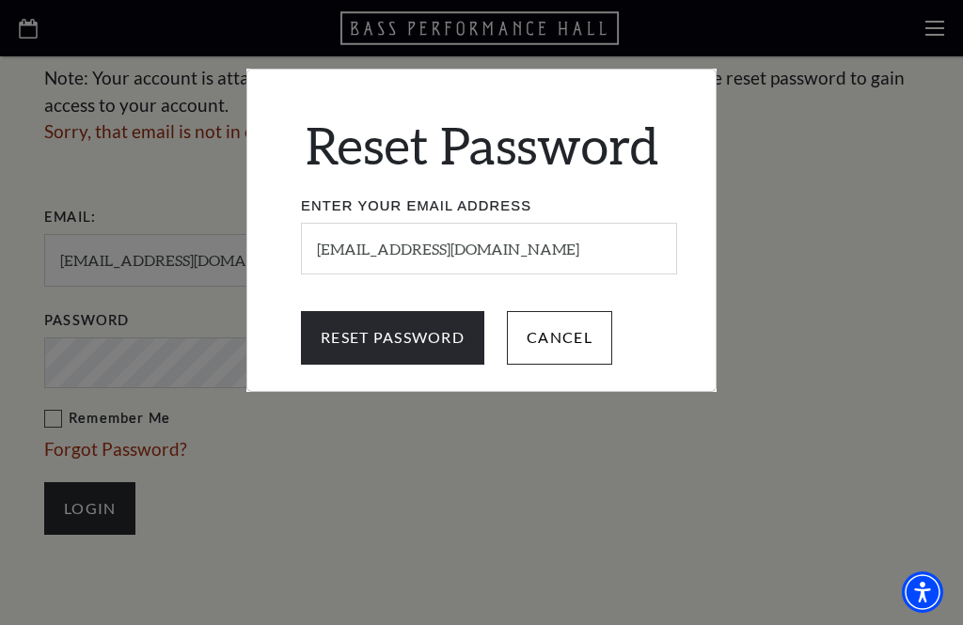
click at [411, 346] on input "Reset Password" at bounding box center [392, 337] width 183 height 53
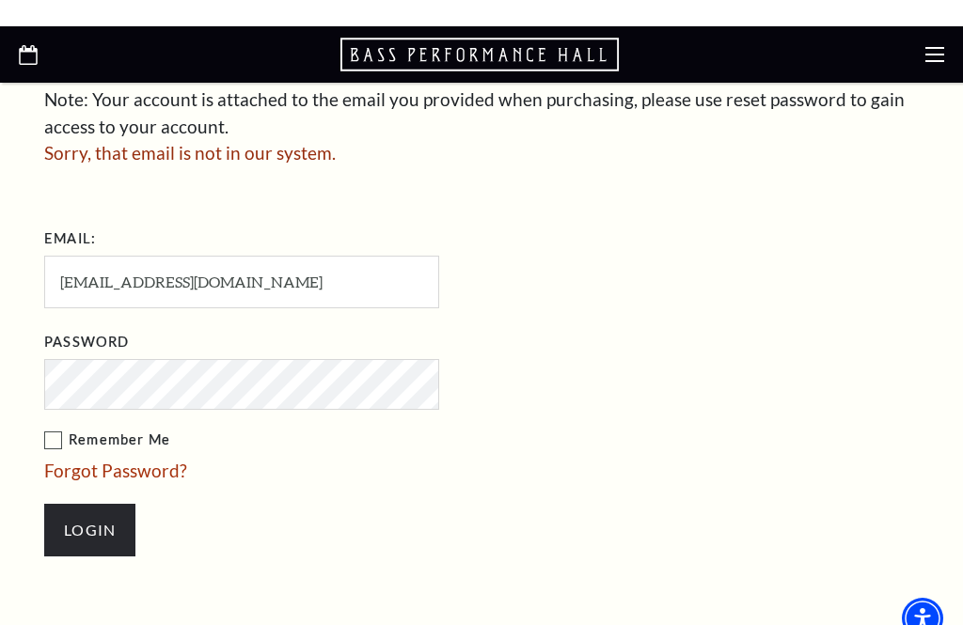
scroll to position [676, 0]
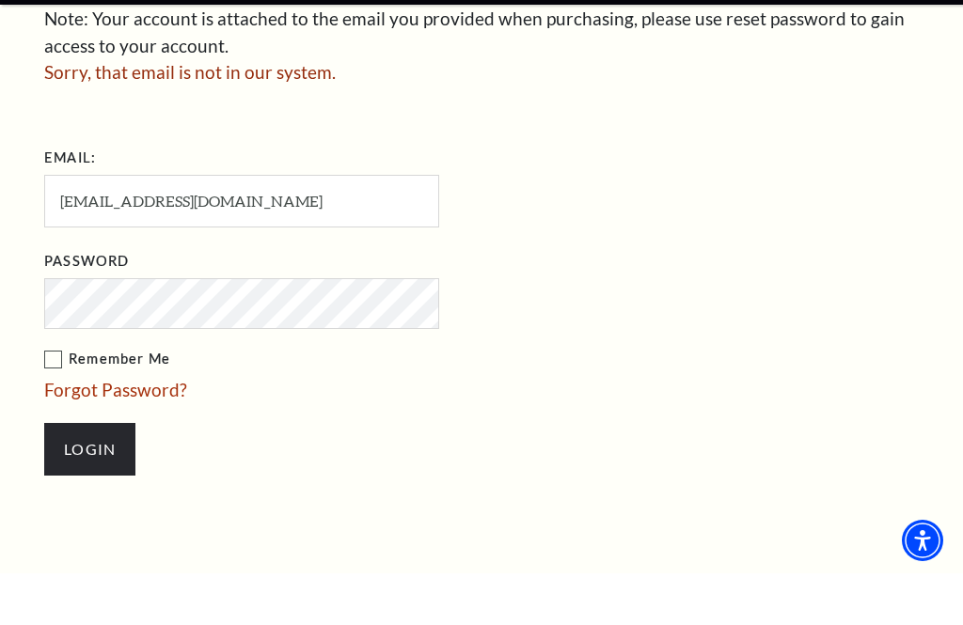
click at [107, 475] on input "Login" at bounding box center [89, 501] width 91 height 53
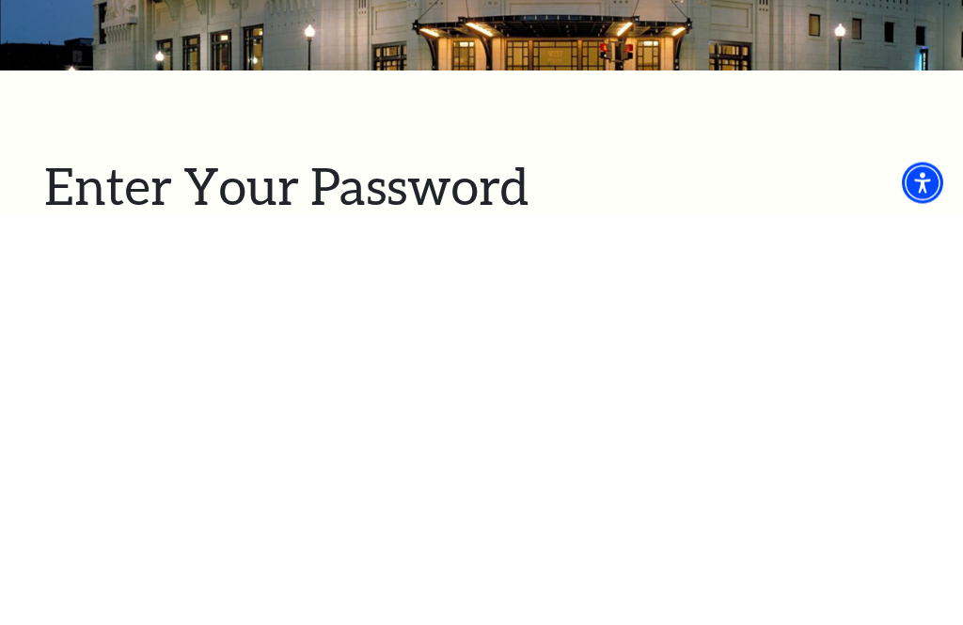
scroll to position [0, 0]
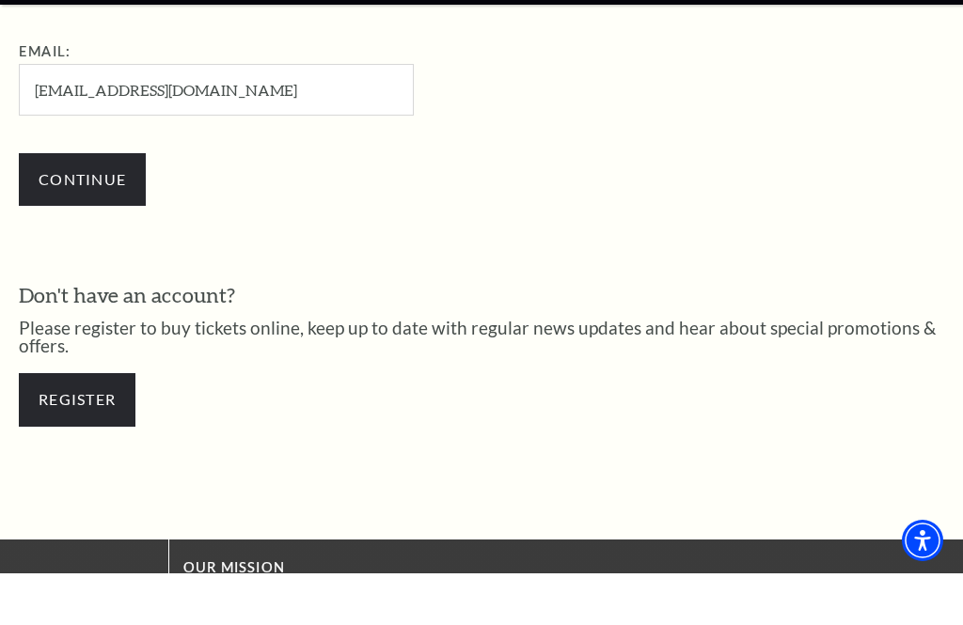
click at [84, 444] on link "Register" at bounding box center [77, 451] width 117 height 53
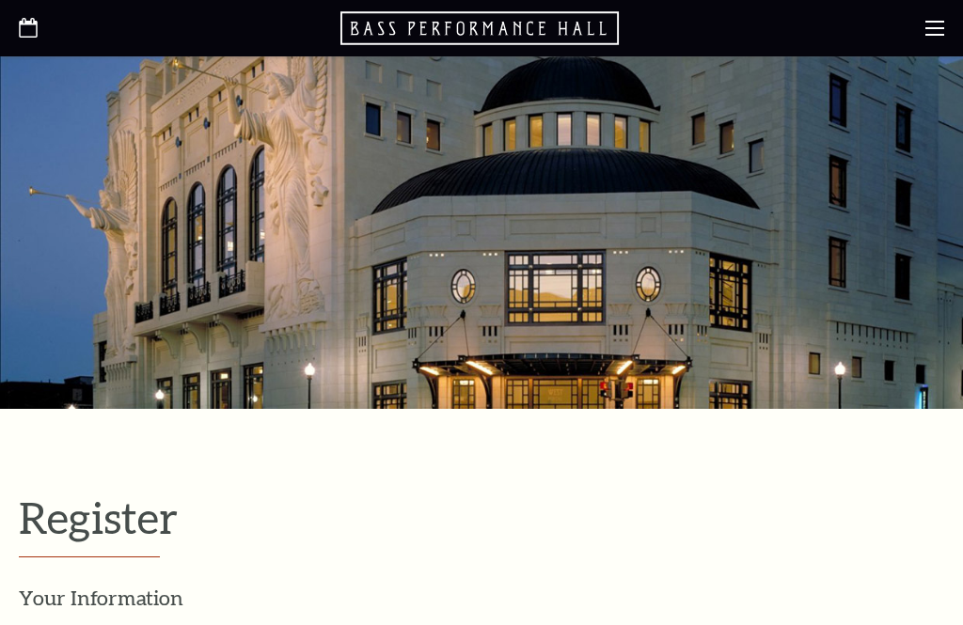
select select "1"
select select "[GEOGRAPHIC_DATA]"
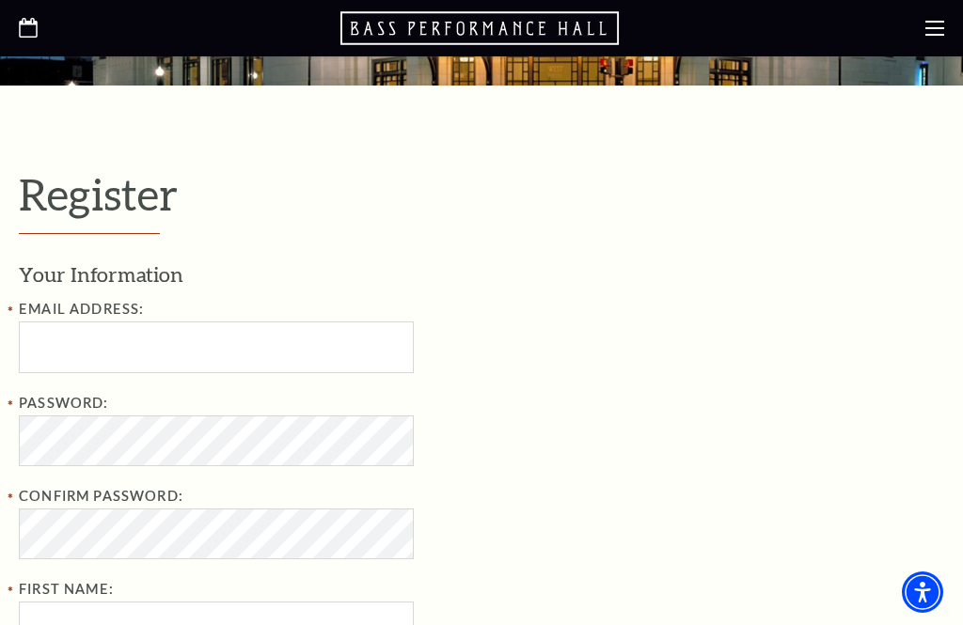
scroll to position [332, 0]
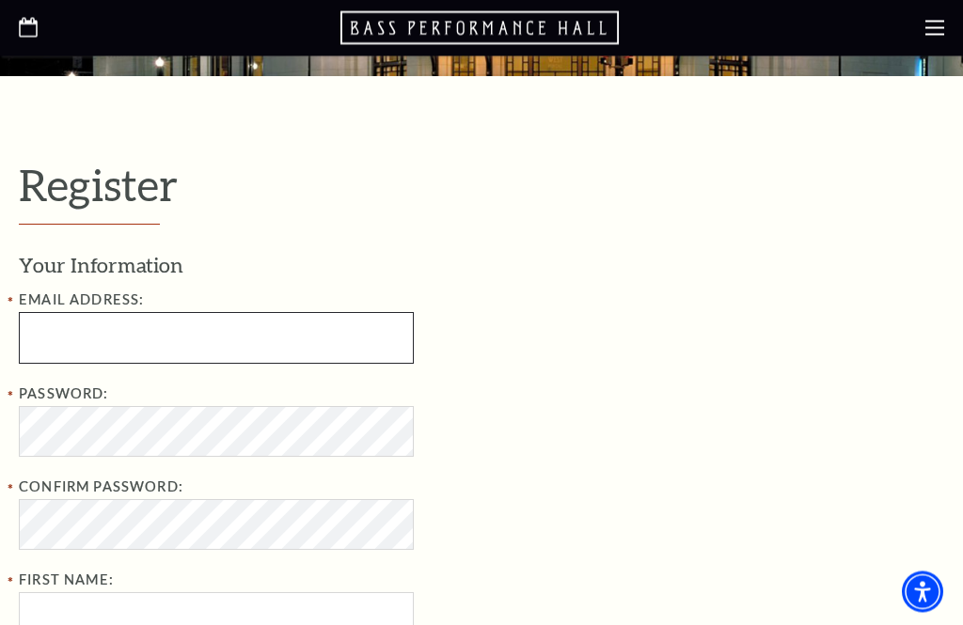
click at [302, 329] on input "Email Address:" at bounding box center [216, 339] width 395 height 52
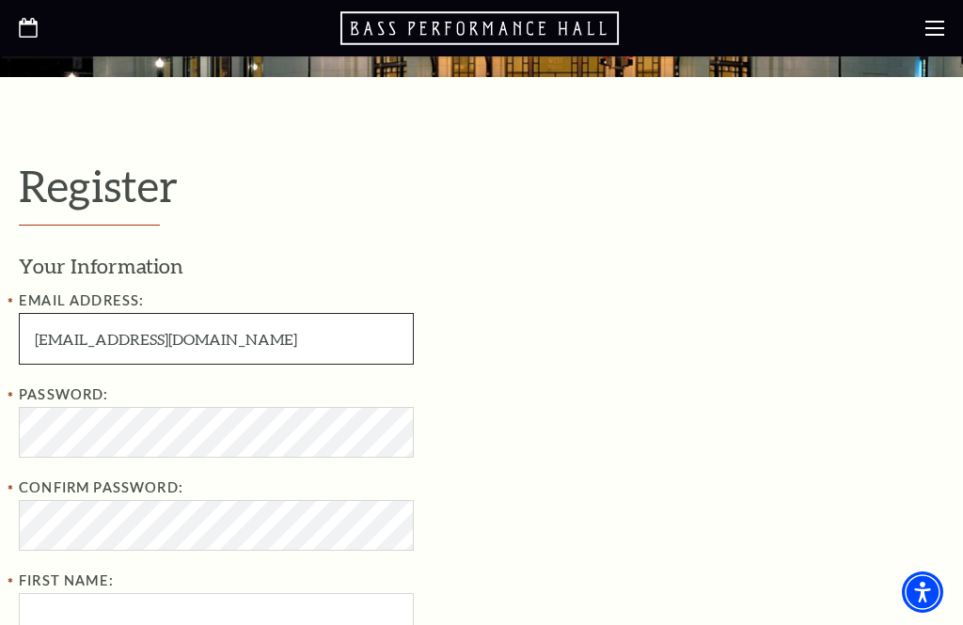
type input "[EMAIL_ADDRESS][DOMAIN_NAME]"
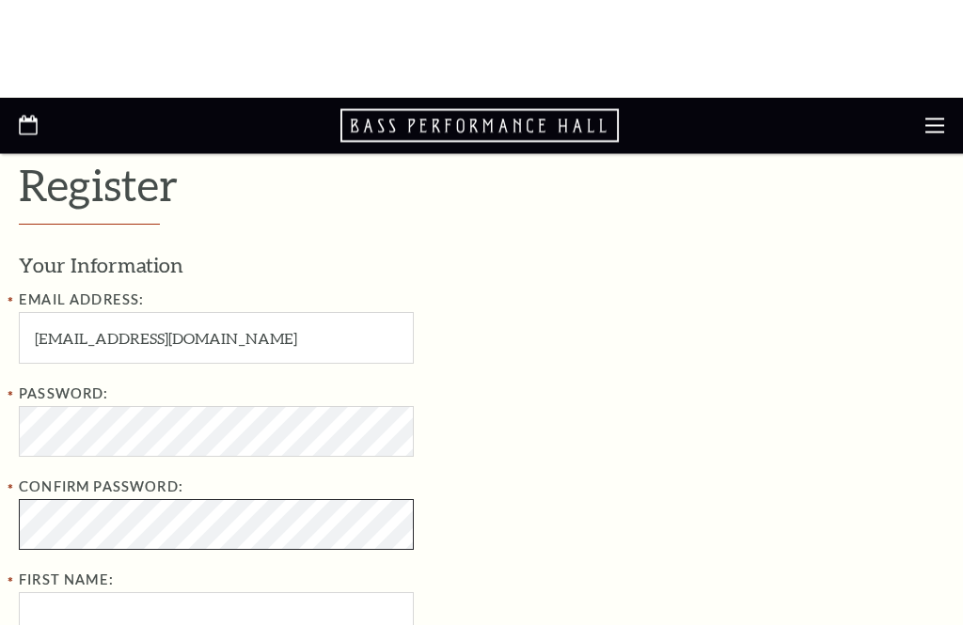
scroll to position [439, 0]
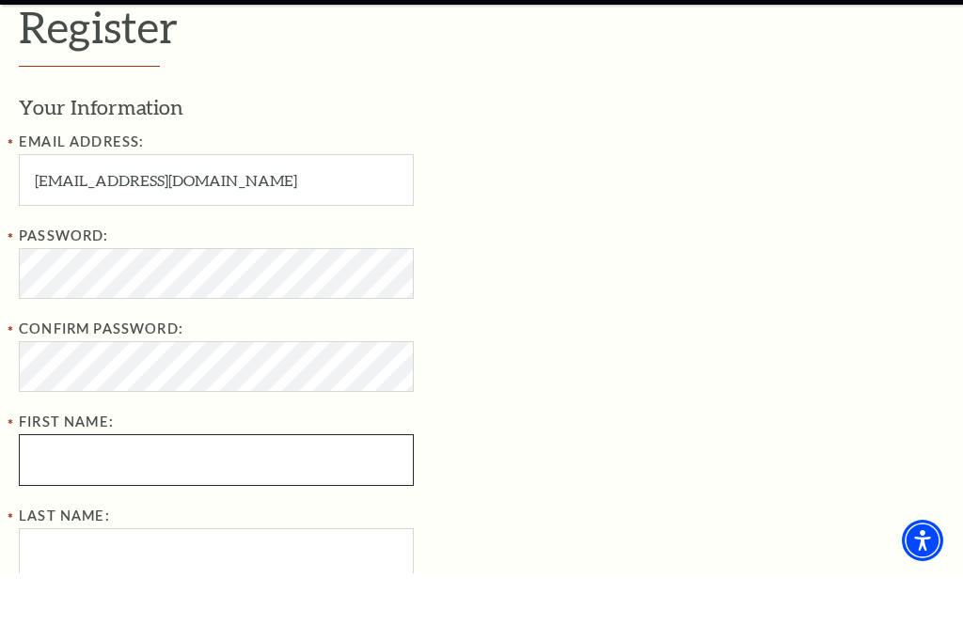
click at [352, 486] on input "First Name:" at bounding box center [216, 512] width 395 height 52
type input "Charles"
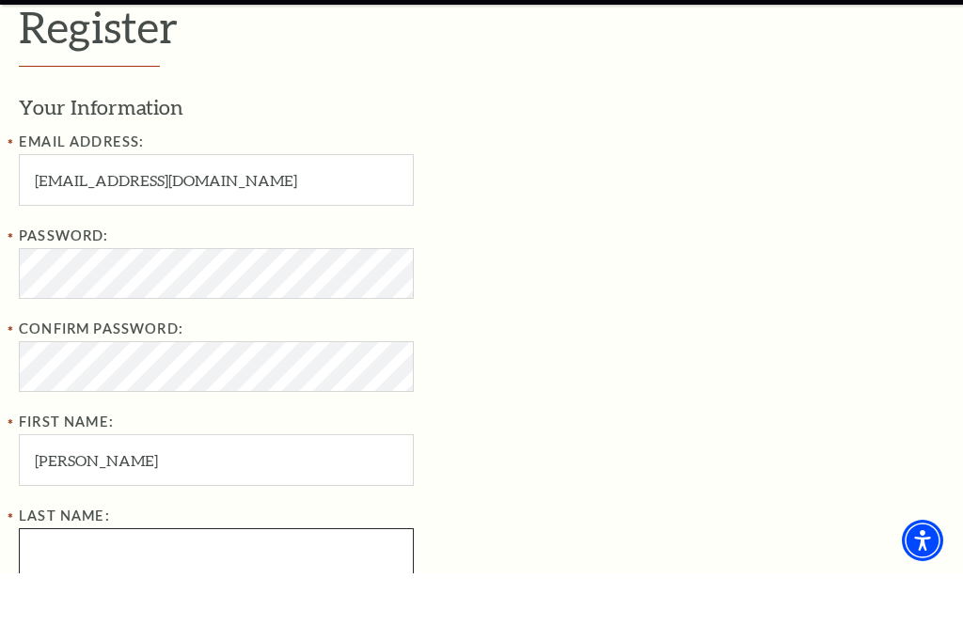
click at [304, 580] on input "Last Name:" at bounding box center [216, 606] width 395 height 52
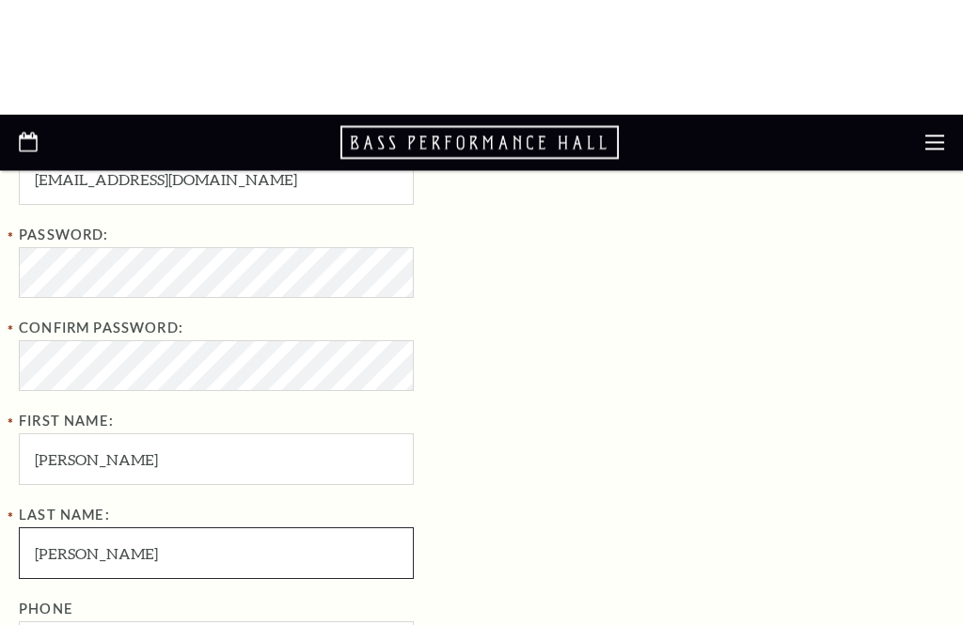
scroll to position [611, 0]
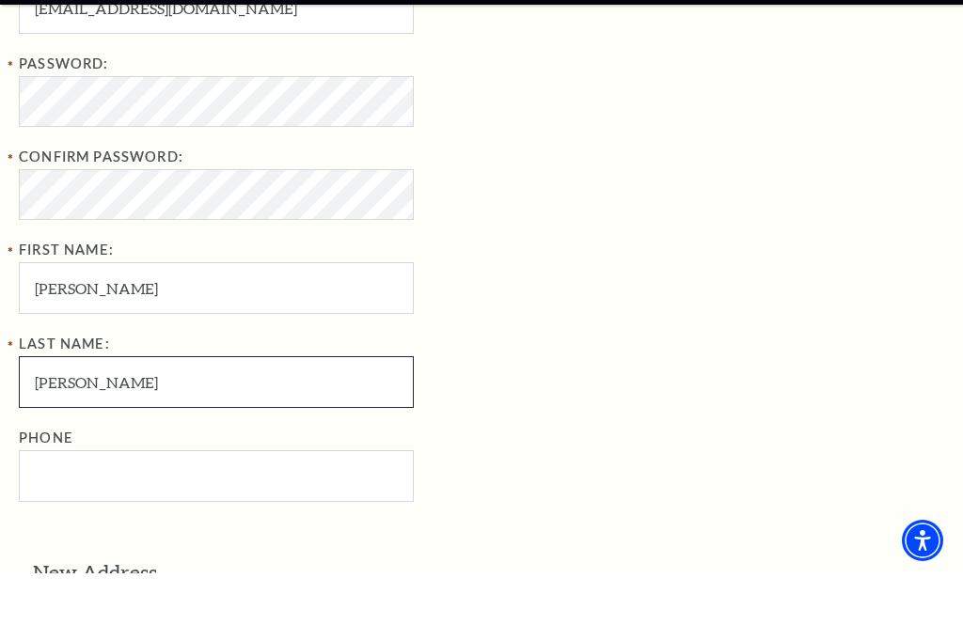
type input "McGee"
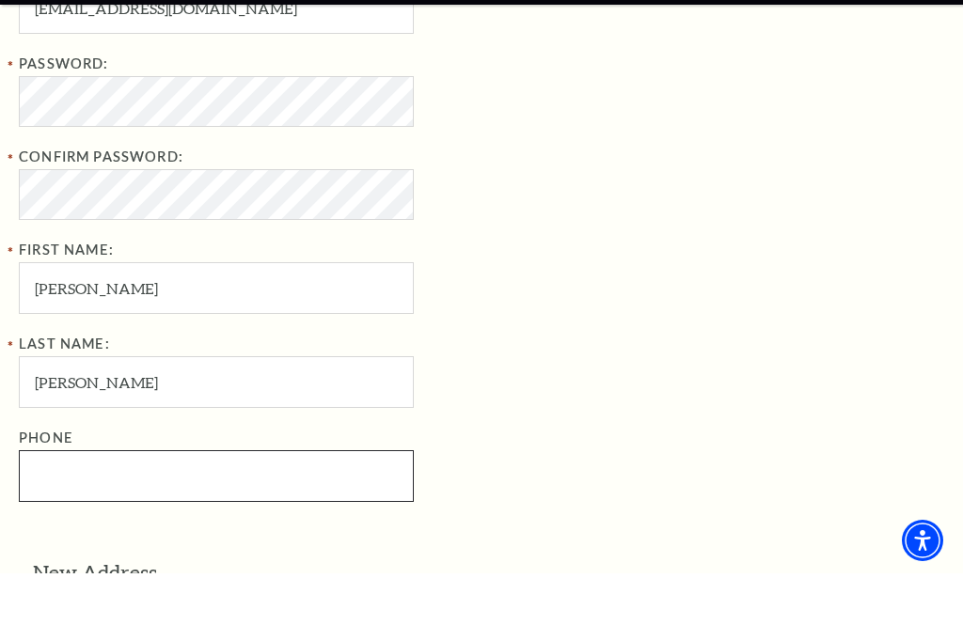
click at [340, 502] on input "Phone" at bounding box center [216, 528] width 395 height 52
type input "214-502-9525"
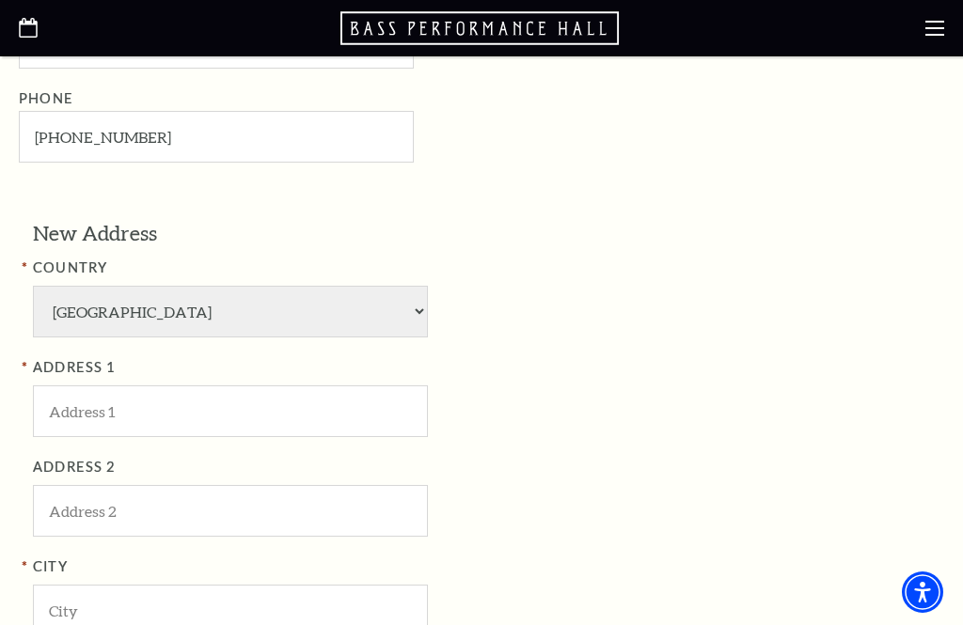
scroll to position [1012, 0]
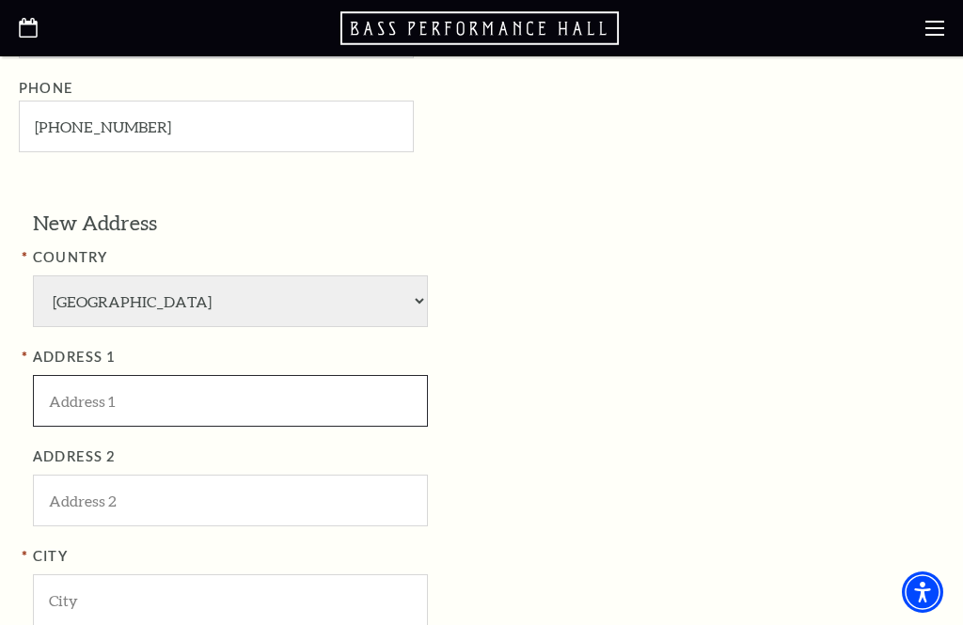
click at [372, 375] on input "ADDRESS 1" at bounding box center [230, 401] width 395 height 52
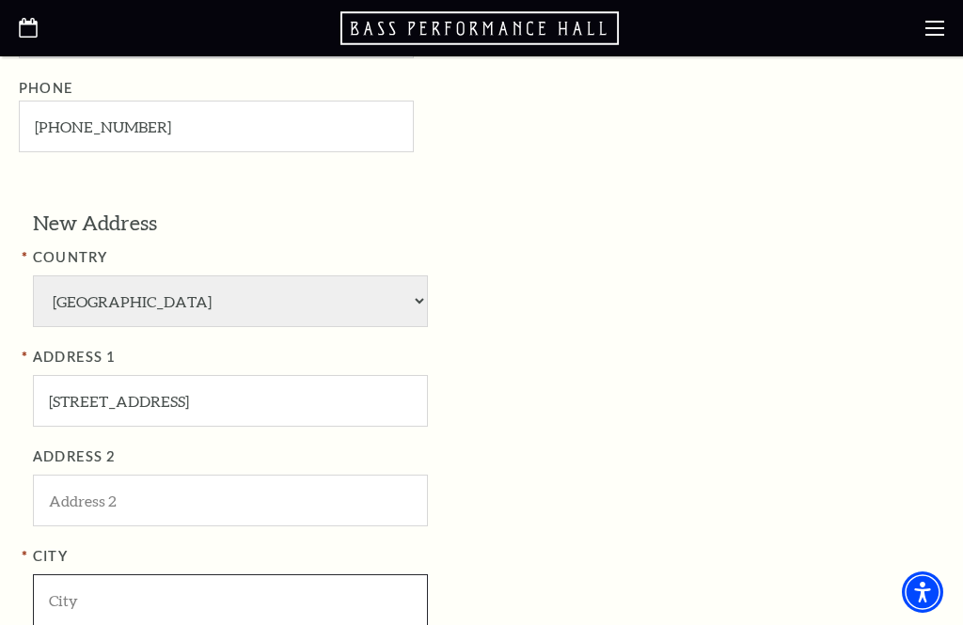
click at [299, 585] on input "City" at bounding box center [230, 600] width 395 height 52
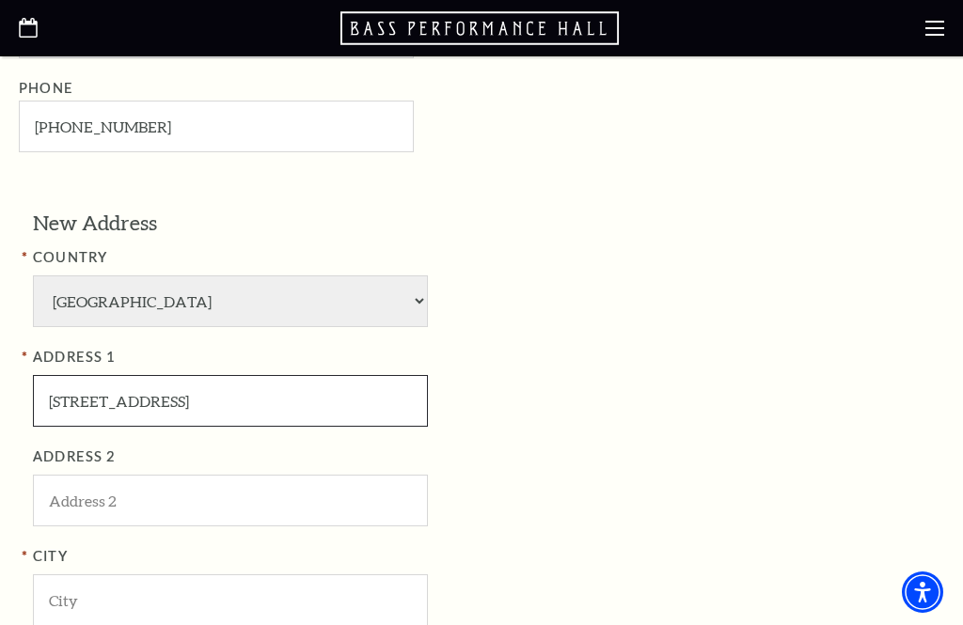
click at [127, 375] on input "9037 groveland dr" at bounding box center [230, 401] width 395 height 52
type input "9037 Groveland dr"
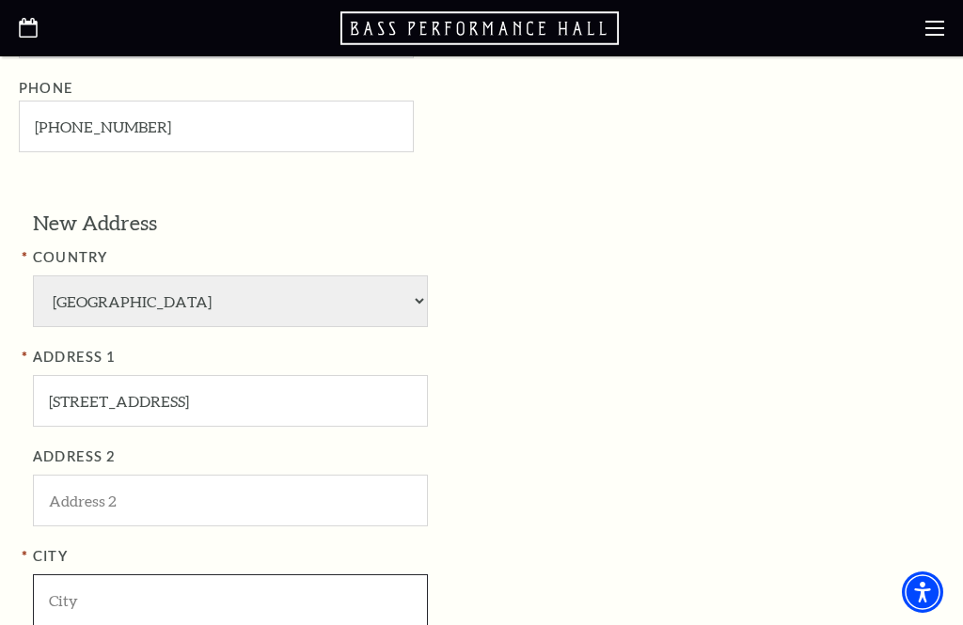
click at [236, 574] on input "City" at bounding box center [230, 600] width 395 height 52
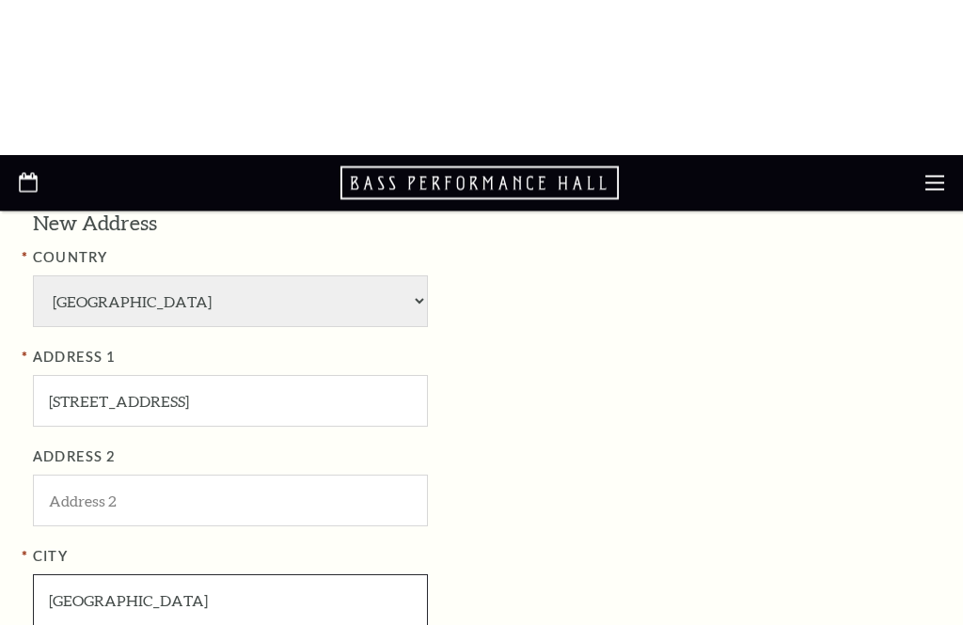
scroll to position [1178, 0]
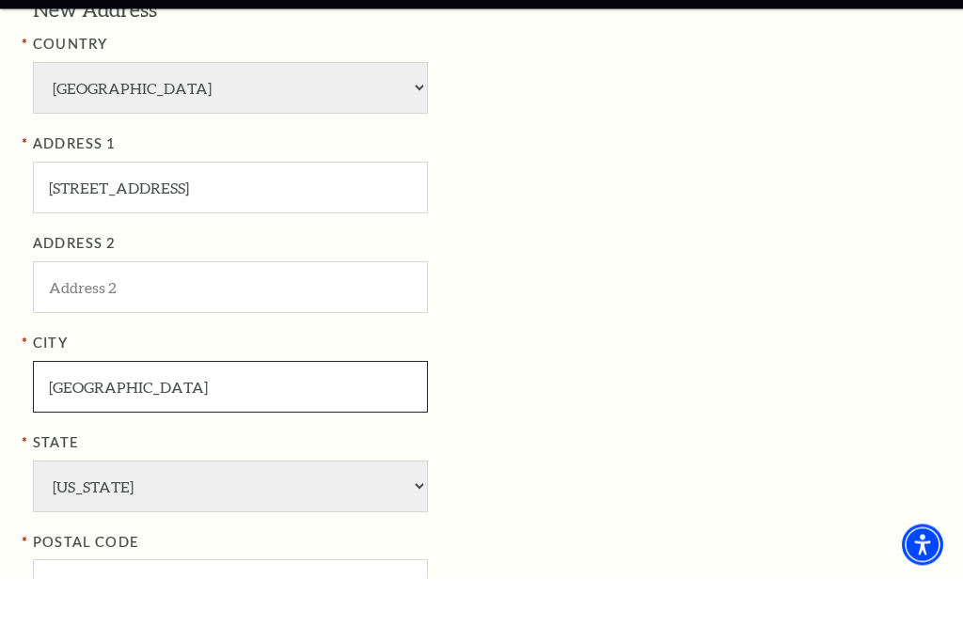
type input "Dallas"
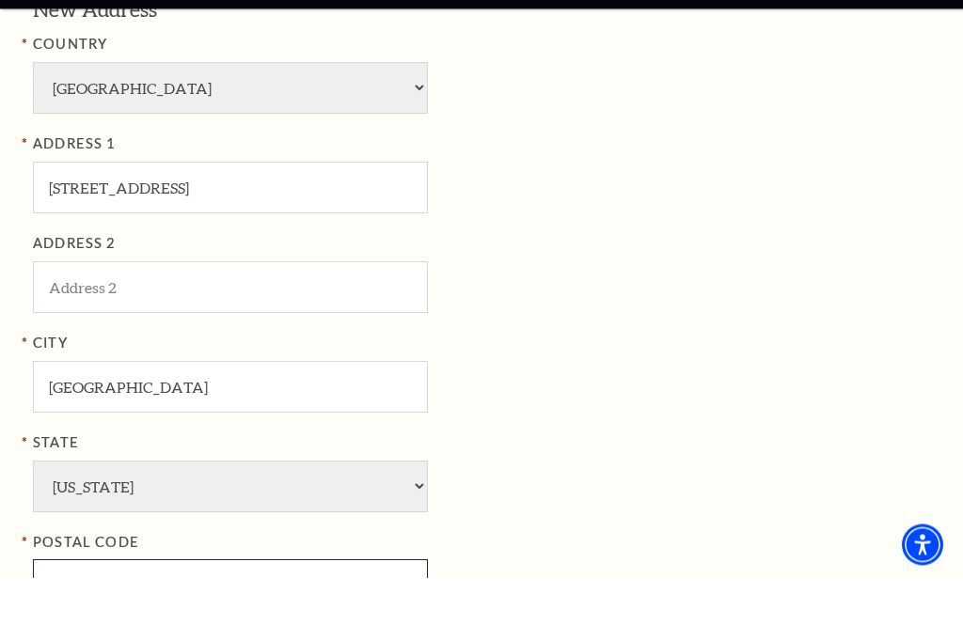
click at [333, 607] on input "POSTAL CODE" at bounding box center [230, 633] width 395 height 52
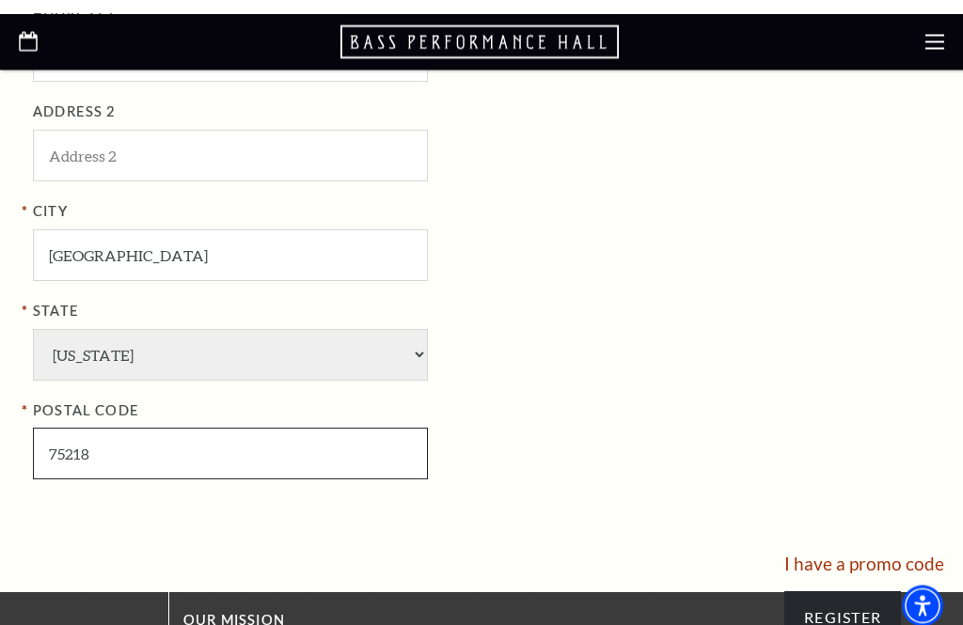
scroll to position [1378, 0]
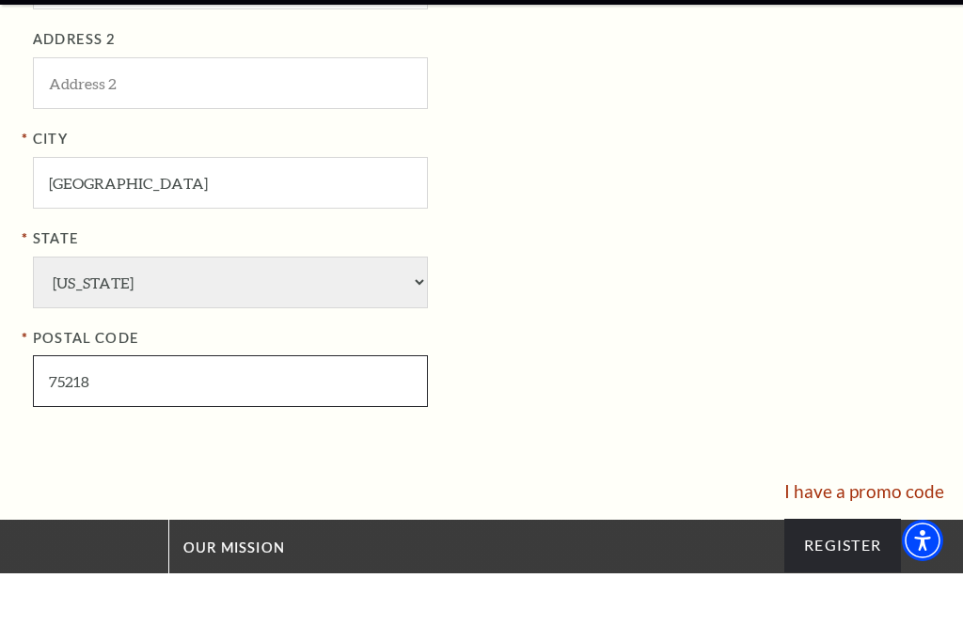
type input "75218"
click at [861, 571] on input "Register" at bounding box center [842, 597] width 117 height 53
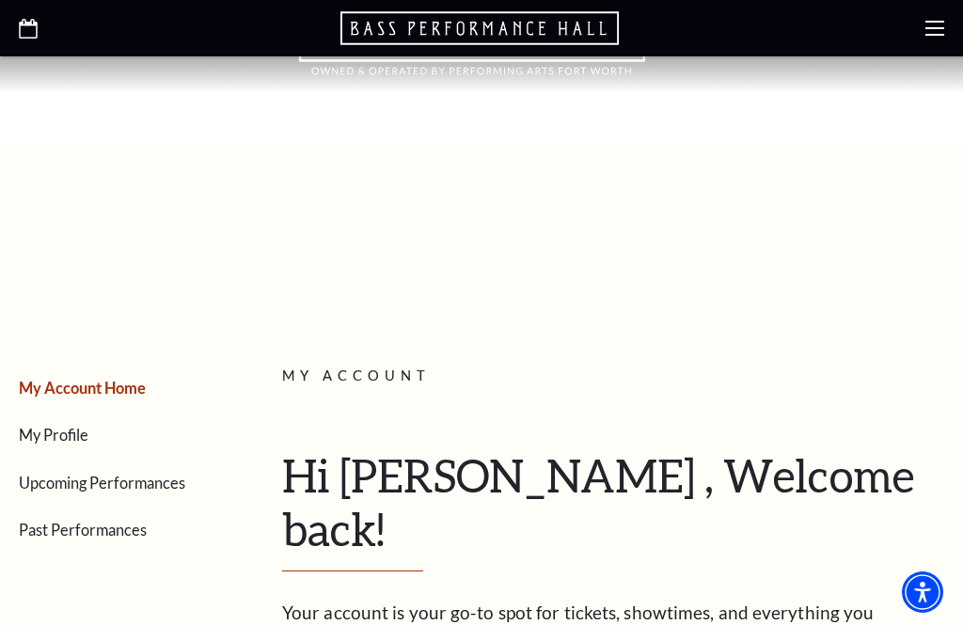
click at [78, 442] on link "My Profile" at bounding box center [54, 435] width 70 height 18
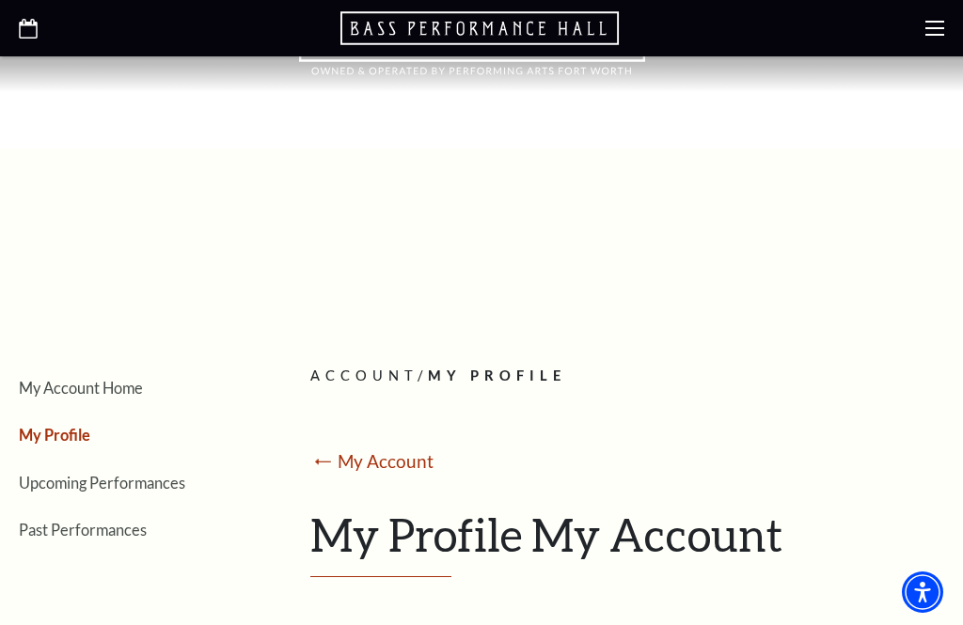
click at [81, 474] on link "Upcoming Performances" at bounding box center [102, 483] width 166 height 18
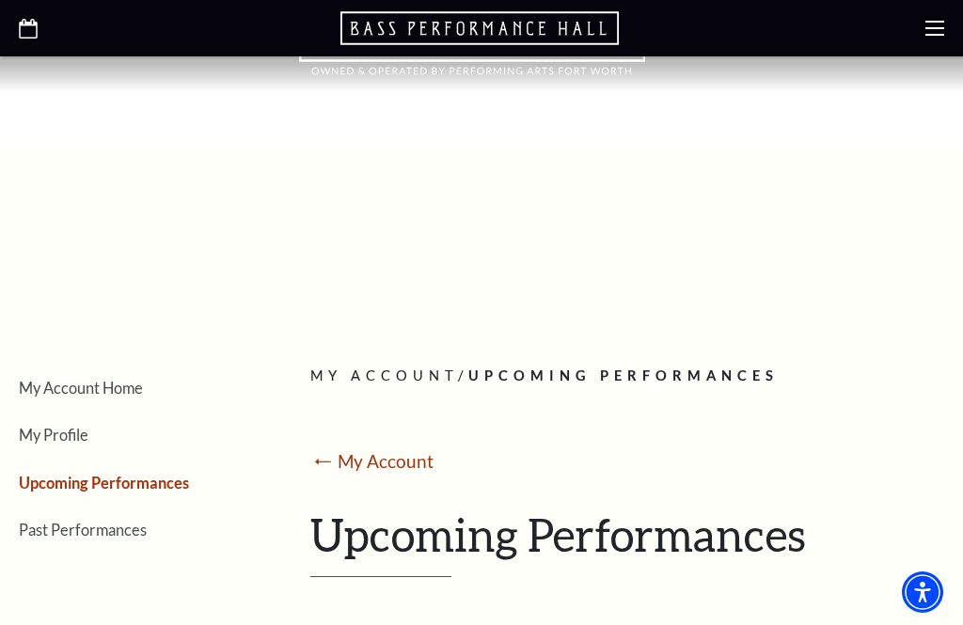
click at [941, 31] on icon at bounding box center [934, 28] width 19 height 19
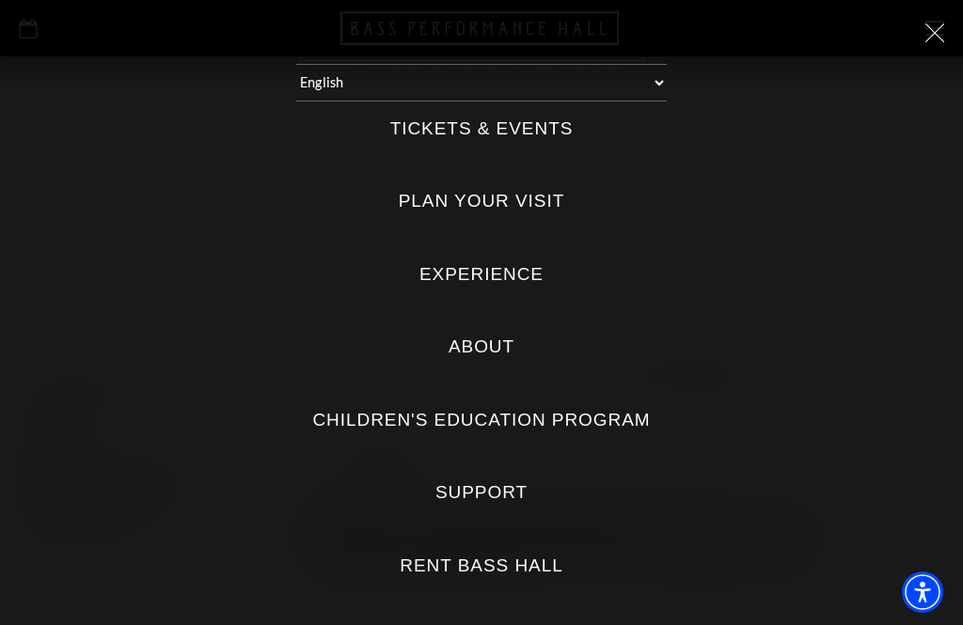
click at [529, 127] on label "Tickets & Events" at bounding box center [481, 129] width 183 height 25
click at [0, 0] on Events "Tickets & Events" at bounding box center [0, 0] width 0 height 0
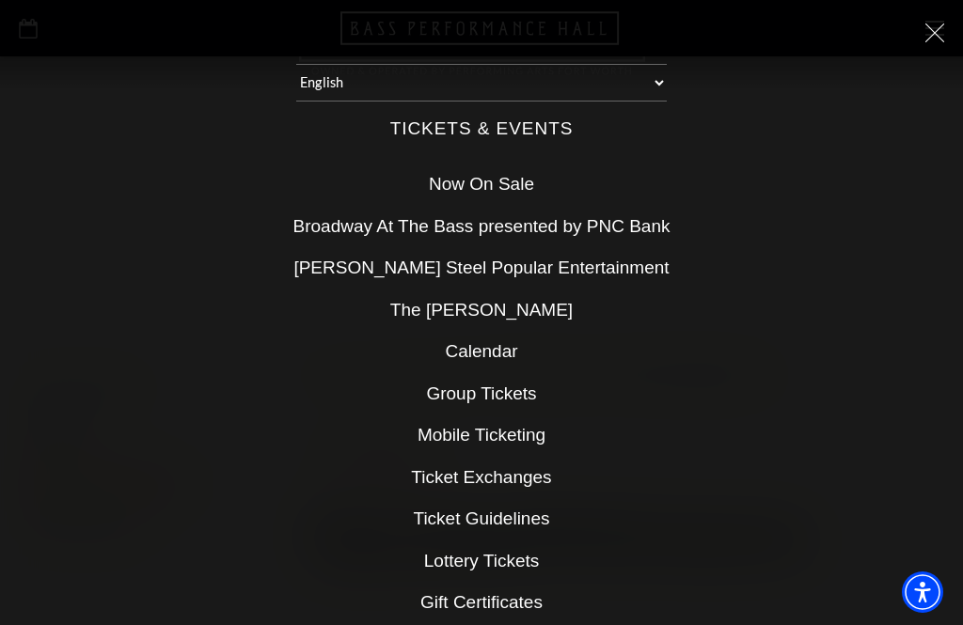
click at [486, 181] on link "Now On Sale" at bounding box center [481, 184] width 105 height 20
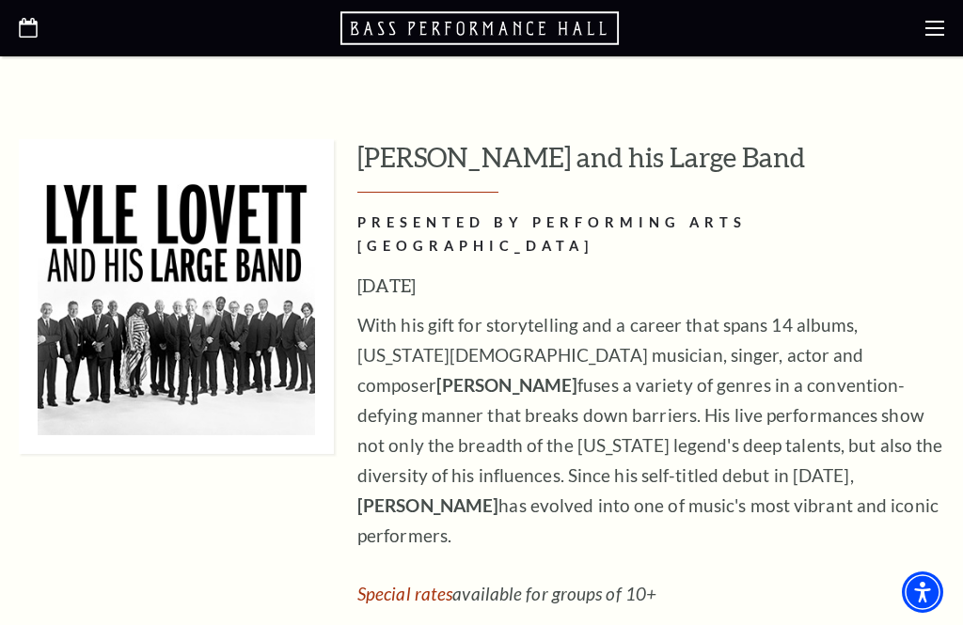
scroll to position [1665, 0]
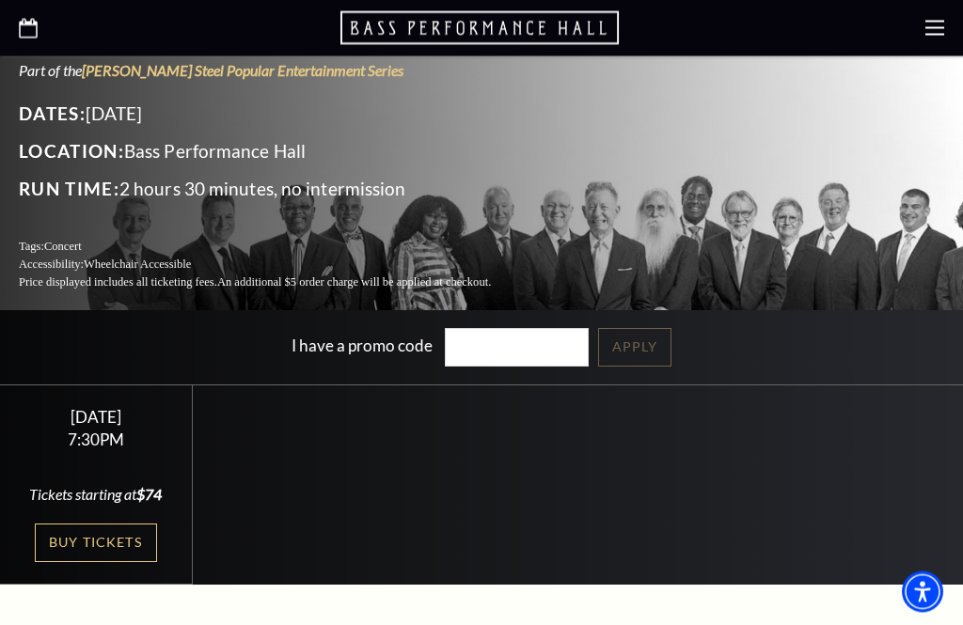
scroll to position [358, 0]
click at [120, 524] on link "Buy Tickets" at bounding box center [96, 543] width 122 height 39
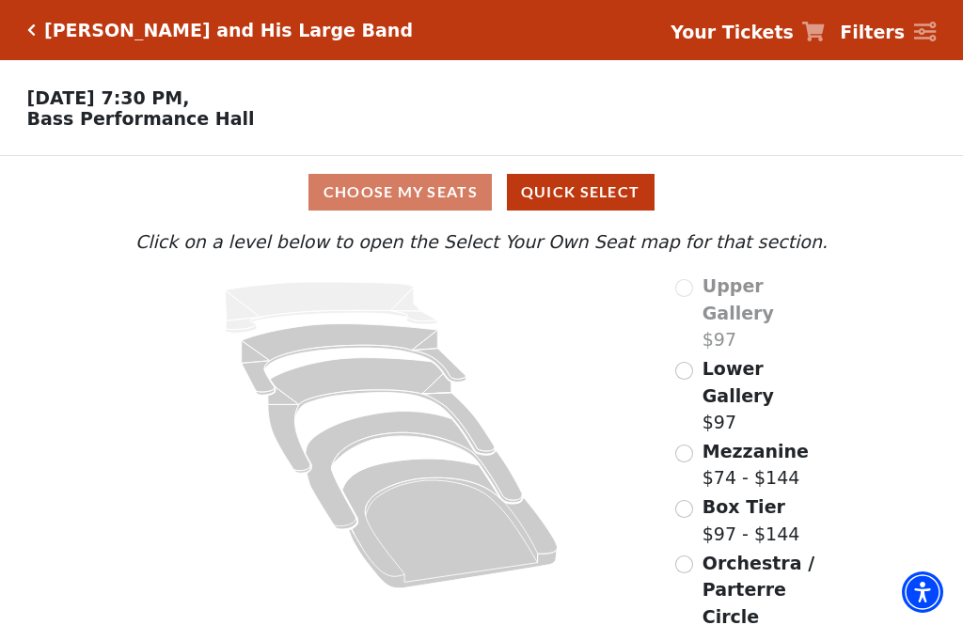
click at [595, 202] on button "Quick Select" at bounding box center [581, 192] width 148 height 37
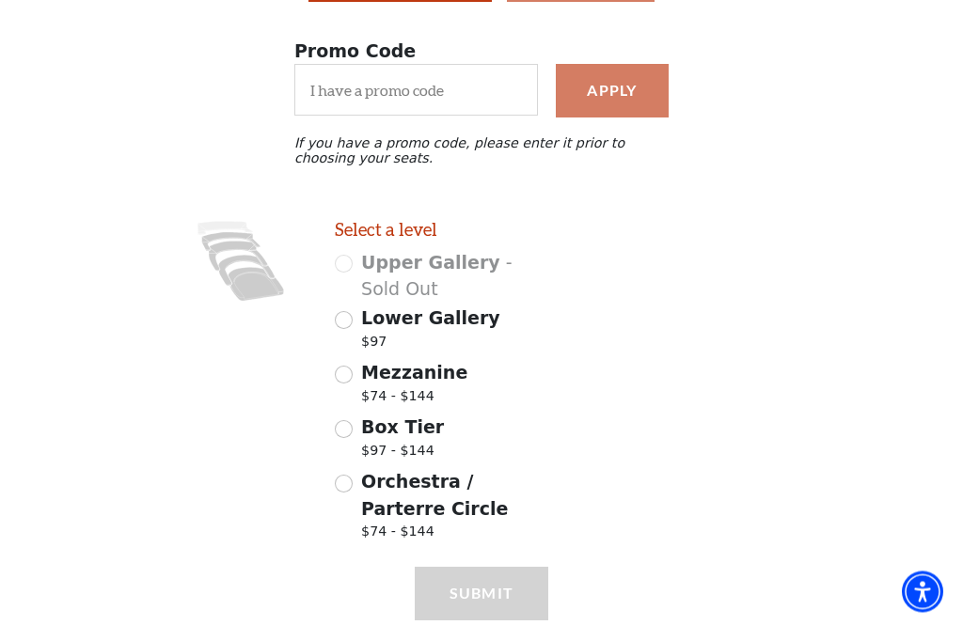
scroll to position [217, 0]
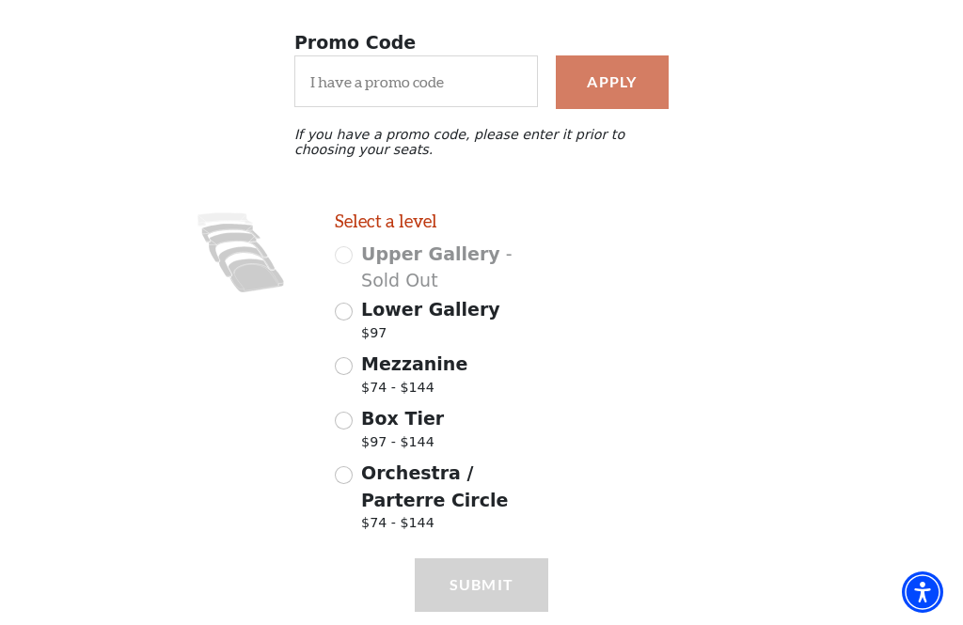
click at [361, 314] on span "Lower Gallery" at bounding box center [430, 309] width 139 height 21
click at [353, 314] on input "Lower Gallery $97" at bounding box center [344, 312] width 18 height 18
radio input "true"
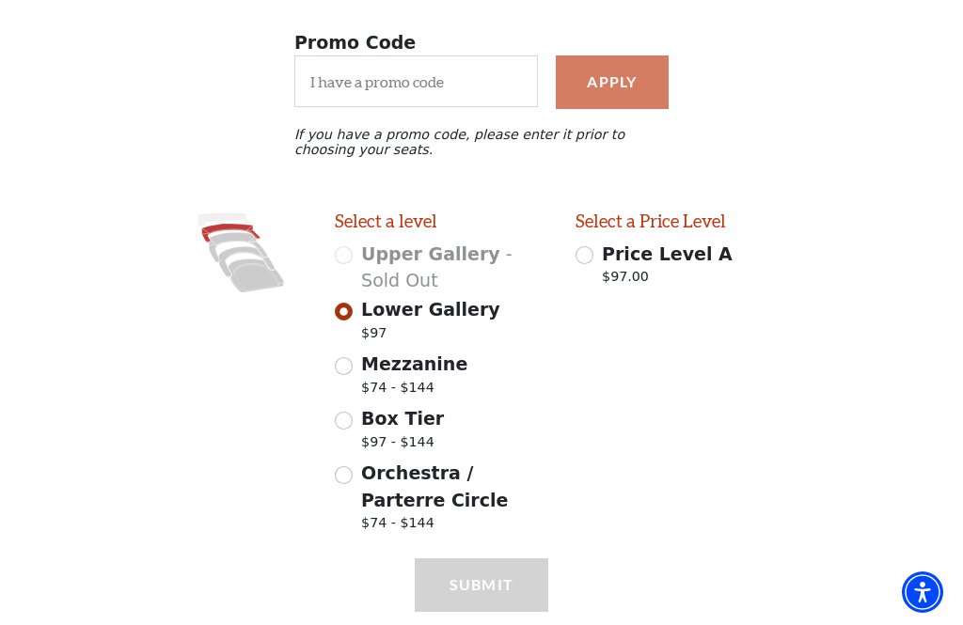
click at [579, 264] on input "Price Level A $97.00" at bounding box center [584, 255] width 18 height 18
radio input "true"
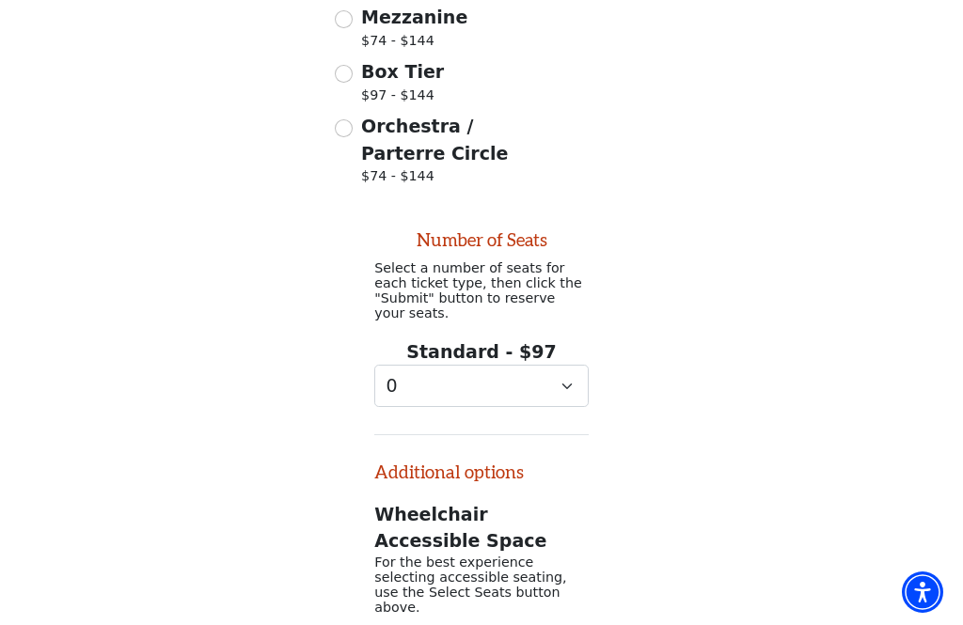
scroll to position [718, 0]
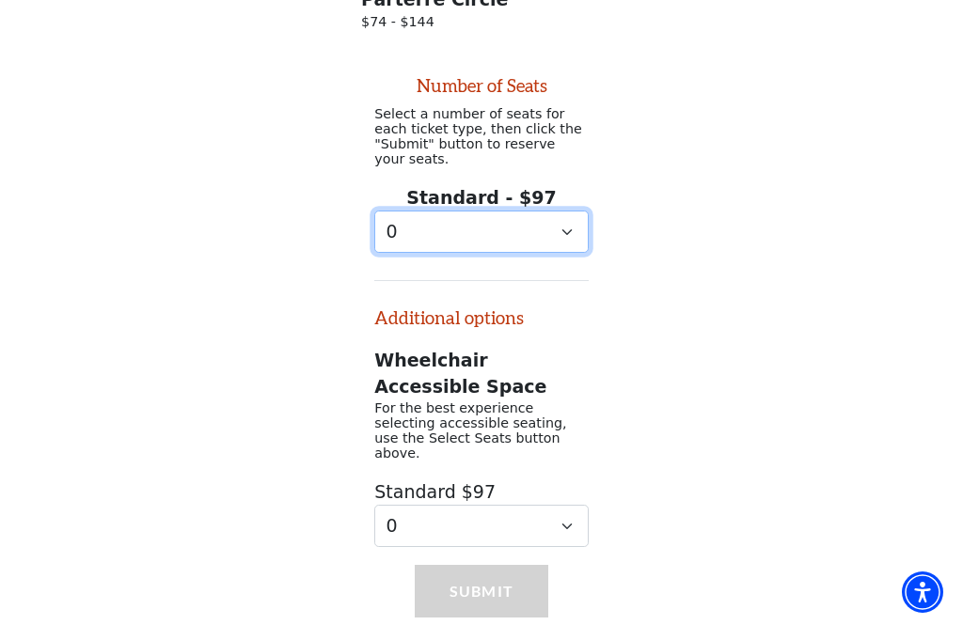
click at [555, 250] on select "0 1 2 3 4 5 6 7 8 9" at bounding box center [481, 232] width 214 height 42
select select "2"
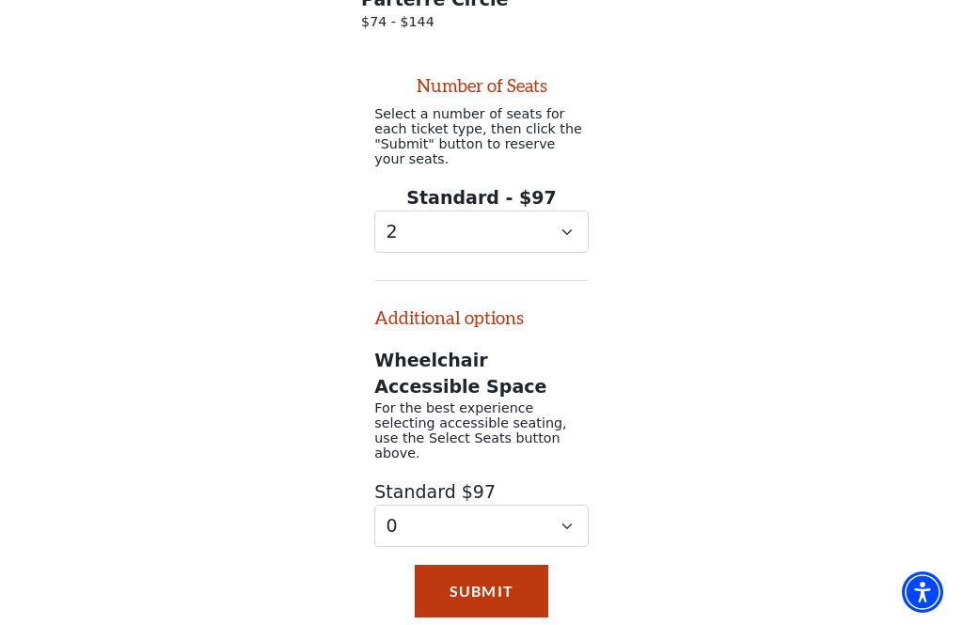
click at [499, 608] on button "Submit" at bounding box center [481, 591] width 133 height 53
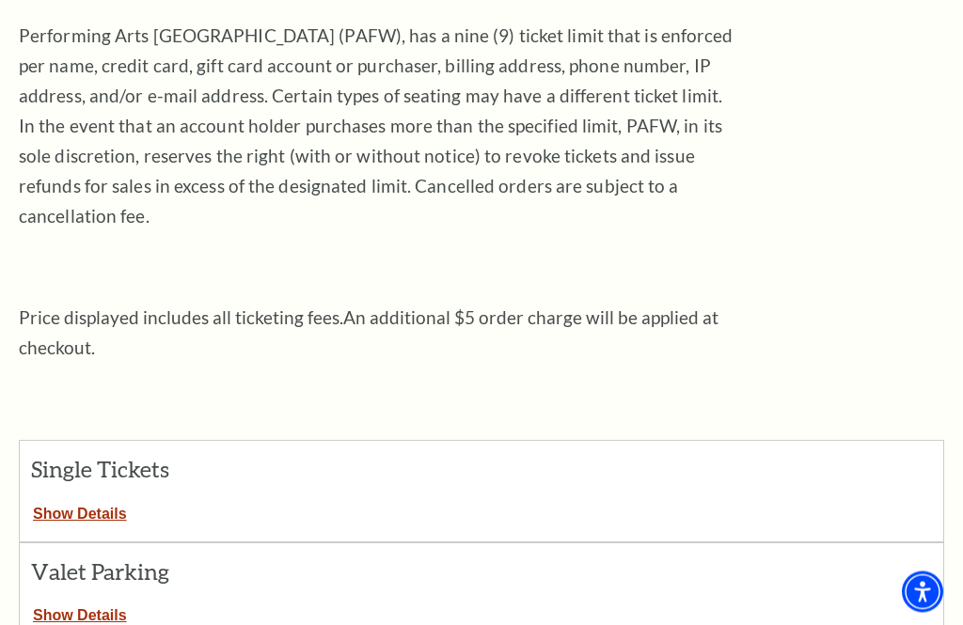
scroll to position [406, 0]
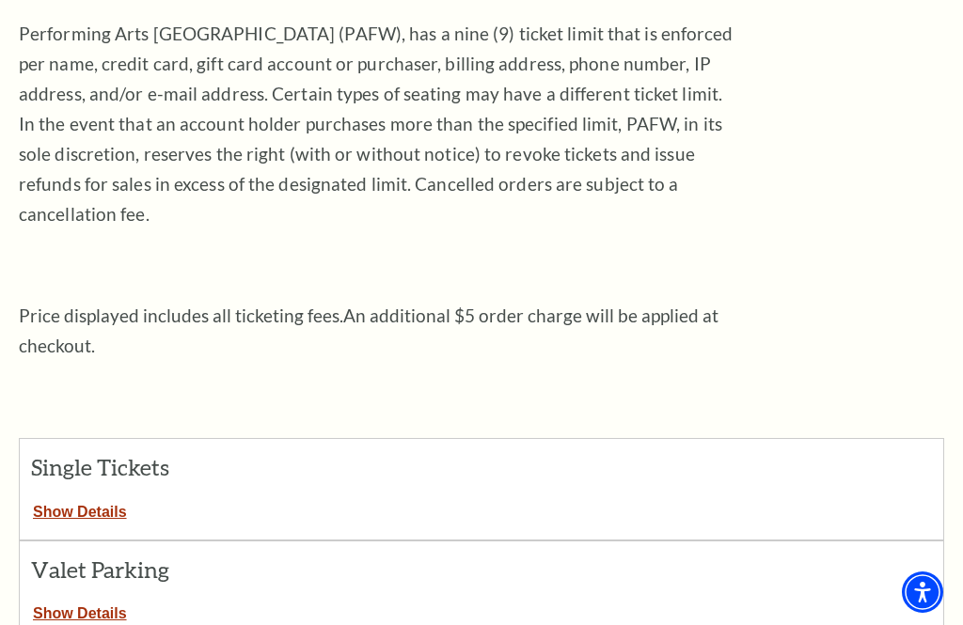
click at [100, 496] on button "Show Details" at bounding box center [80, 508] width 120 height 24
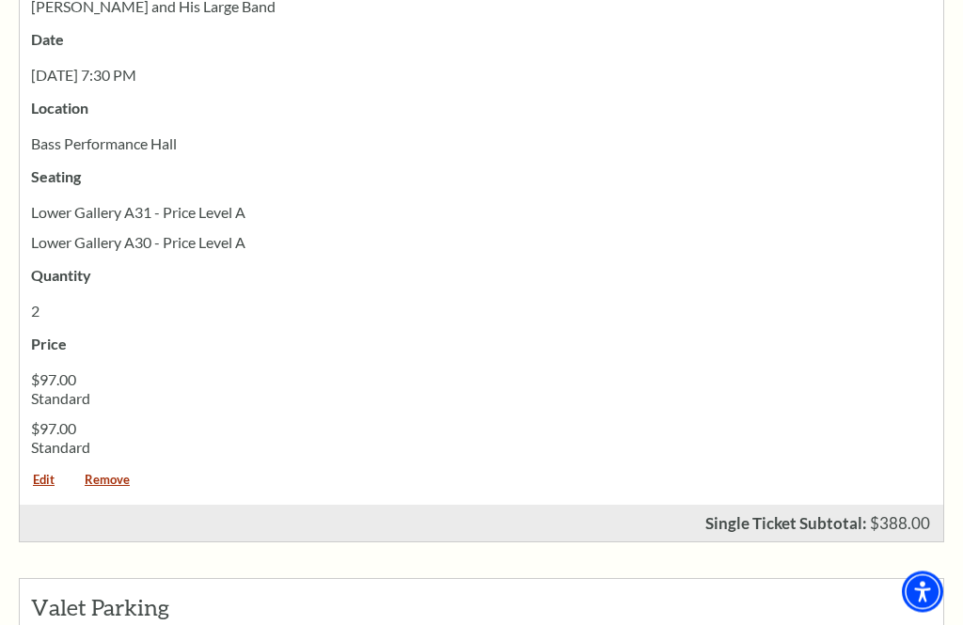
scroll to position [1564, 0]
click at [54, 474] on link "Edit" at bounding box center [44, 486] width 48 height 25
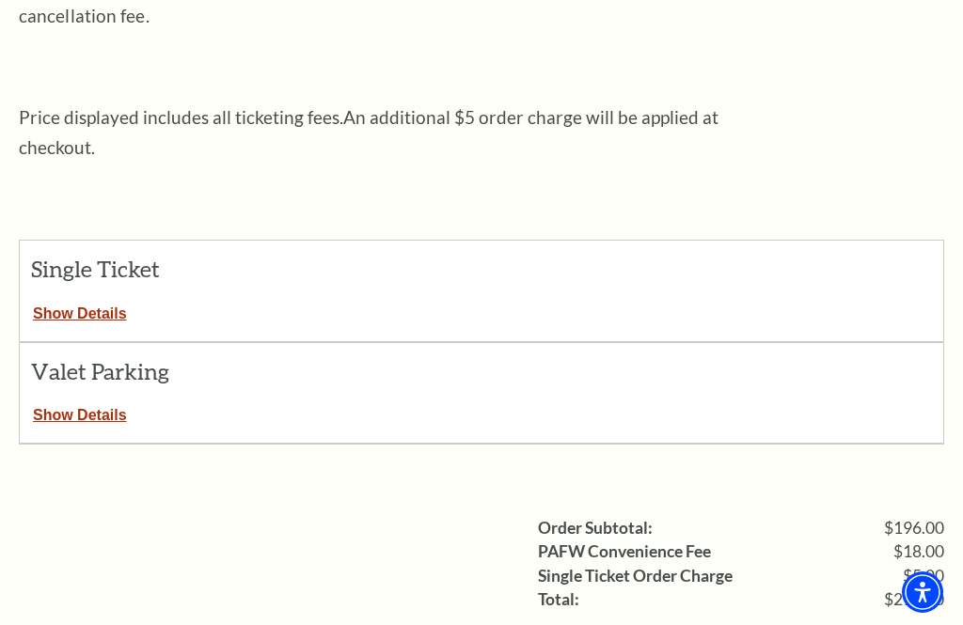
scroll to position [612, 0]
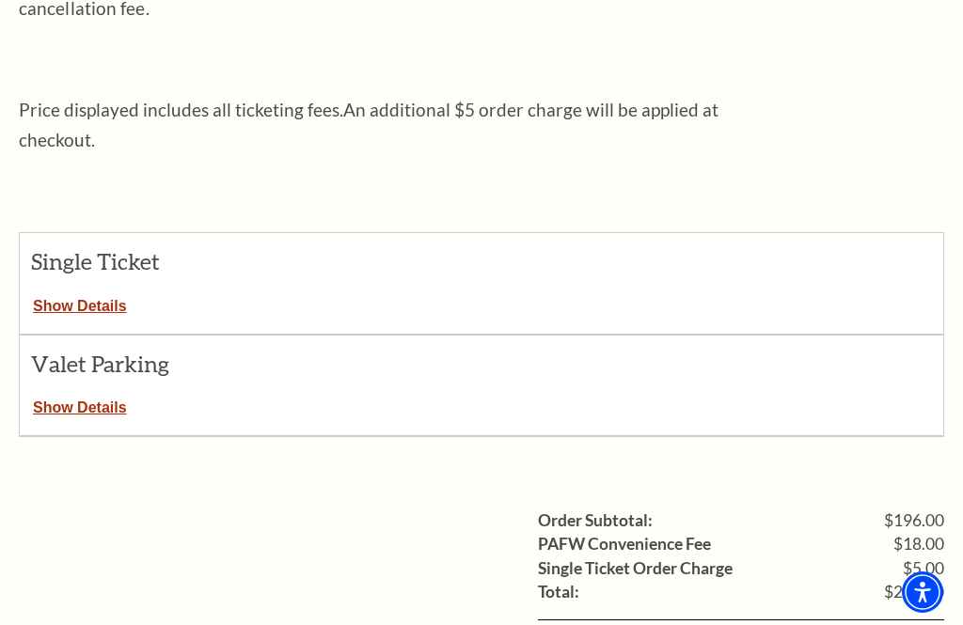
click at [86, 290] on button "Show Details" at bounding box center [80, 302] width 120 height 24
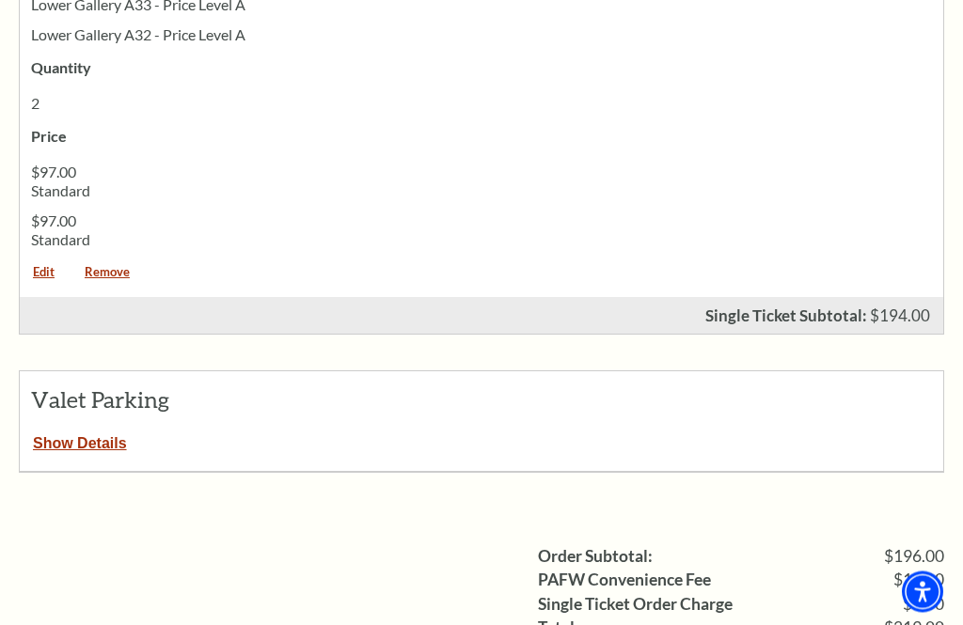
click at [94, 429] on button "Show Details" at bounding box center [80, 441] width 120 height 24
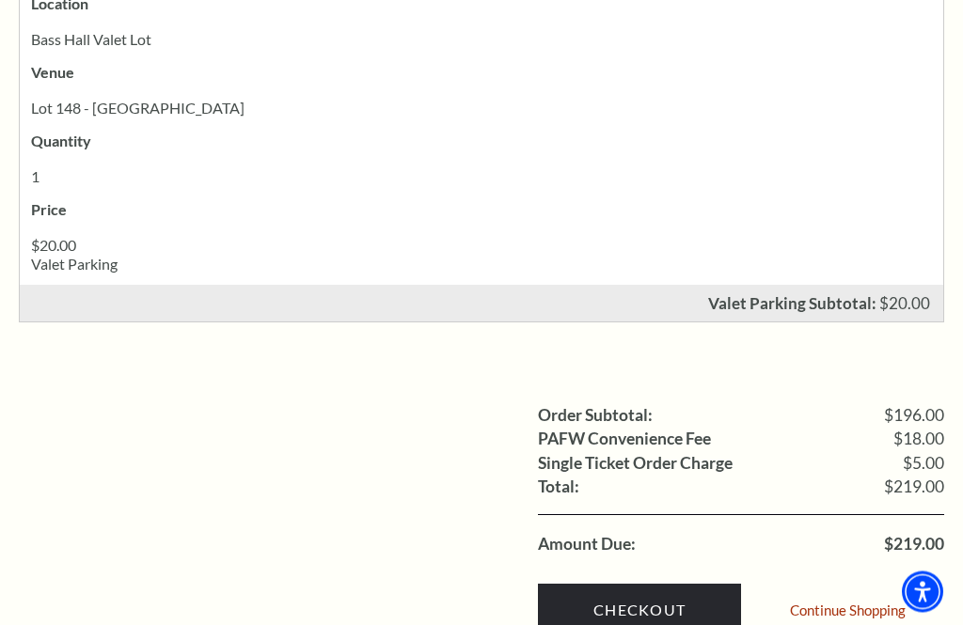
scroll to position [1842, 0]
click at [657, 584] on link "Checkout" at bounding box center [639, 610] width 203 height 53
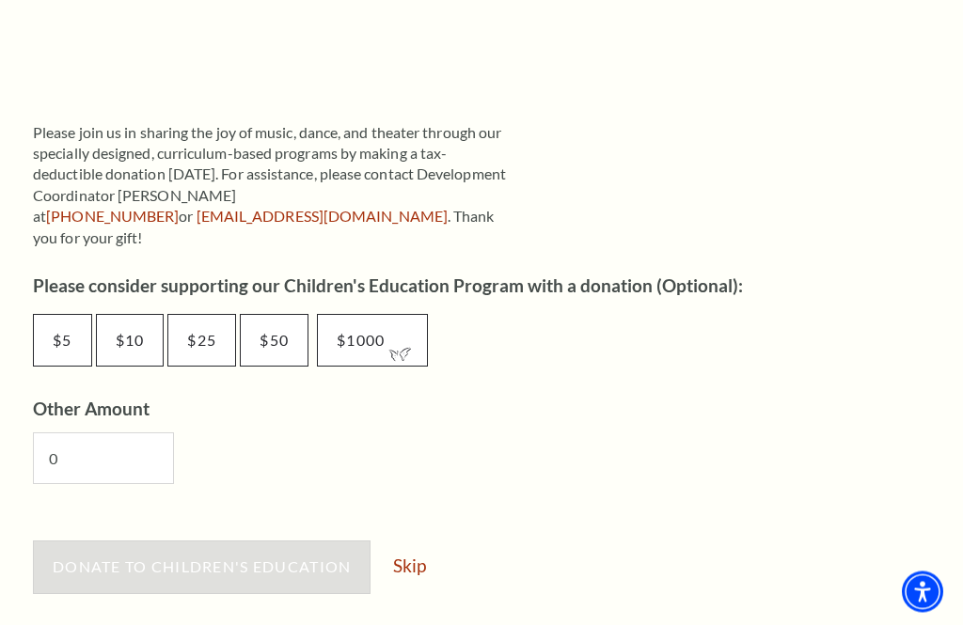
scroll to position [886, 0]
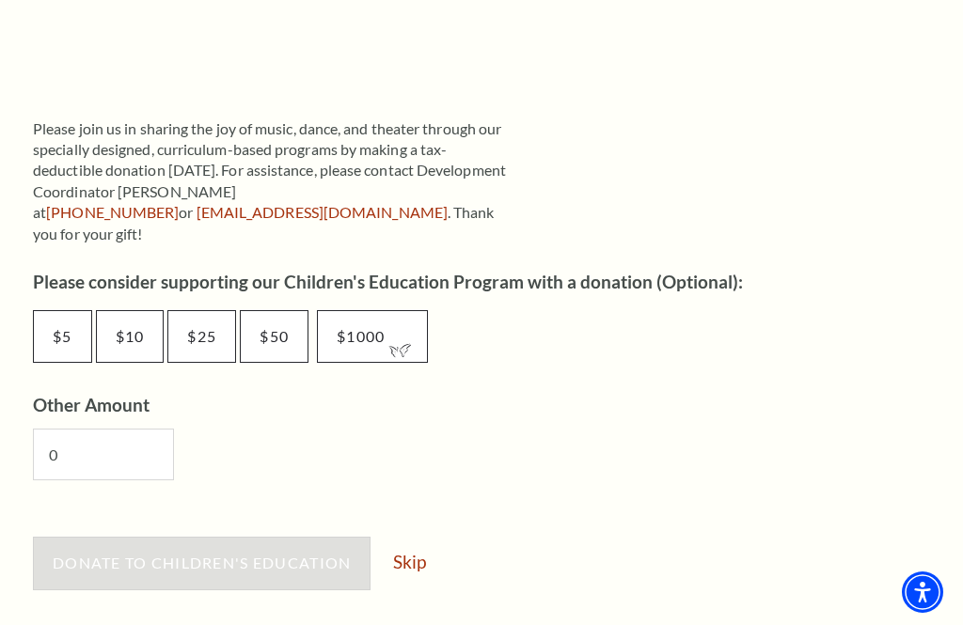
click at [405, 553] on link "Skip" at bounding box center [409, 562] width 33 height 18
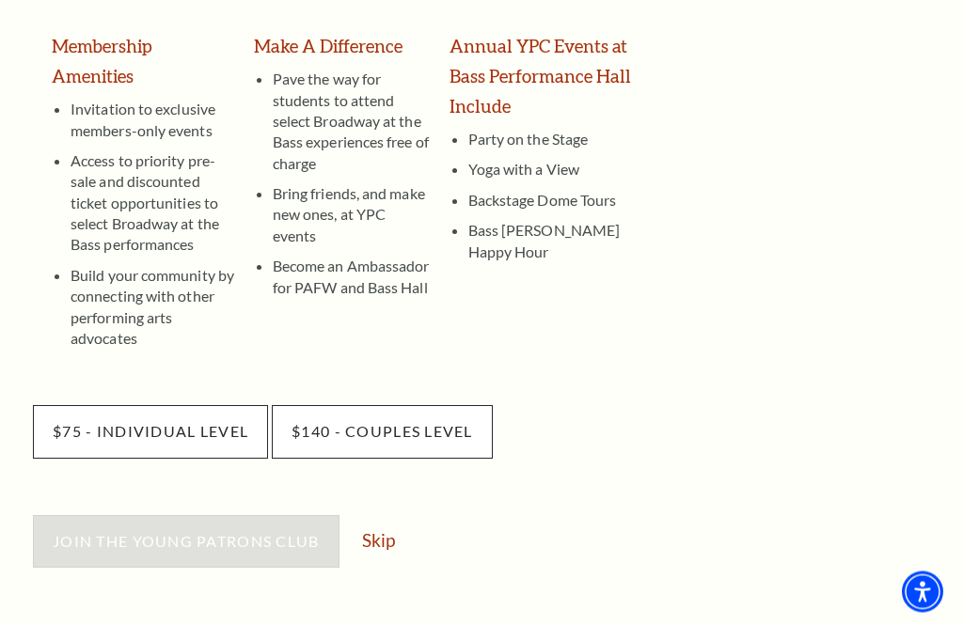
scroll to position [458, 0]
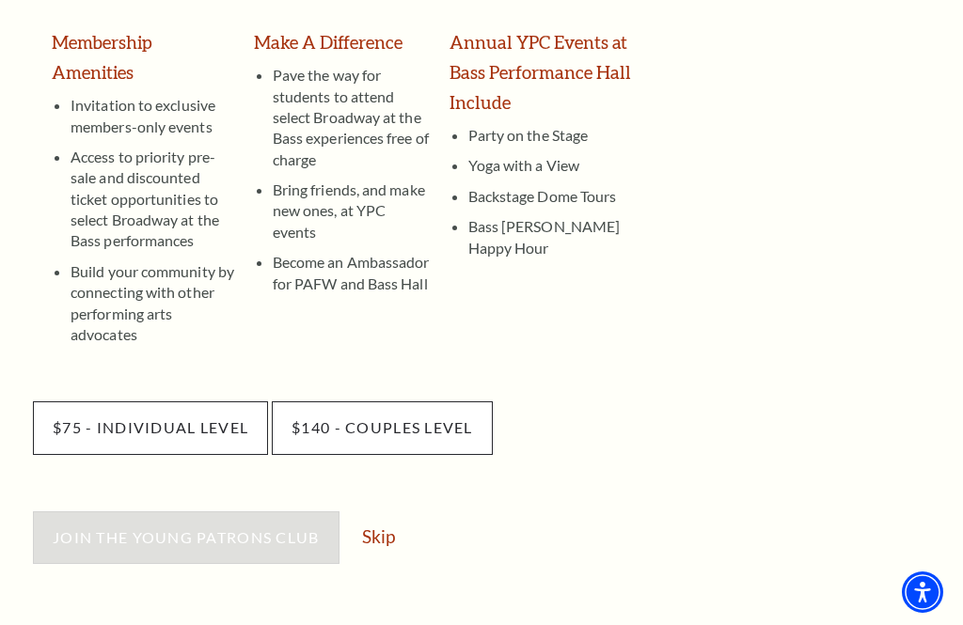
click at [378, 527] on link "Skip" at bounding box center [378, 536] width 33 height 18
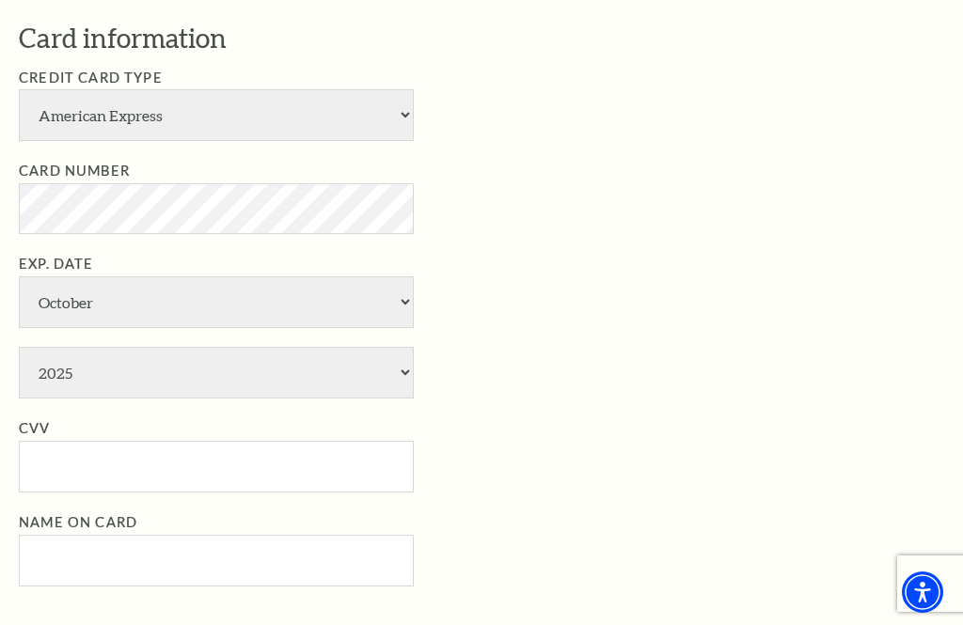
scroll to position [839, 0]
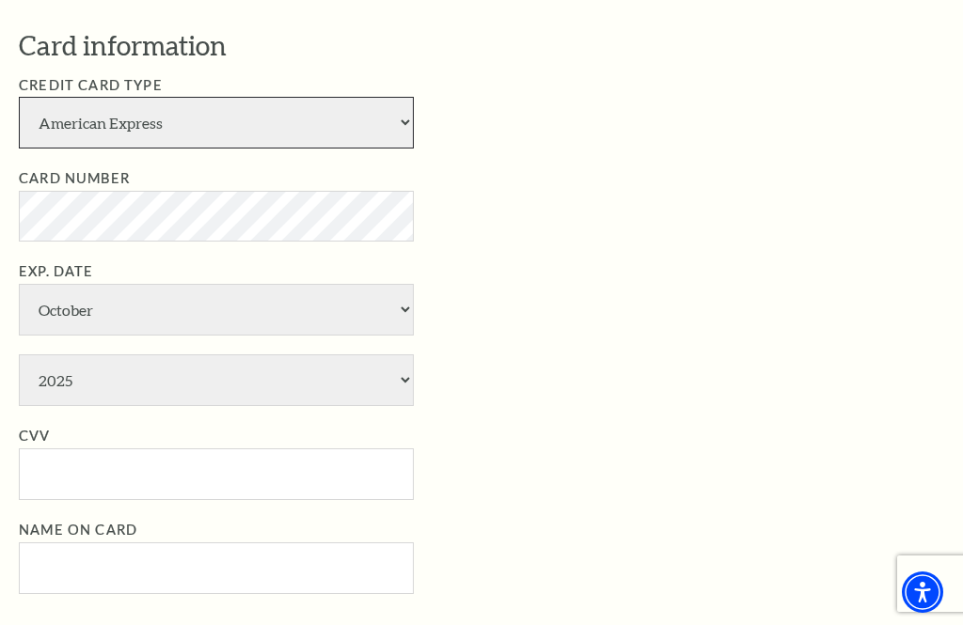
click at [401, 115] on select "American Express Visa Master Card Discover" at bounding box center [216, 123] width 395 height 52
click at [407, 105] on select "American Express Visa Master Card Discover" at bounding box center [216, 123] width 395 height 52
select select "24"
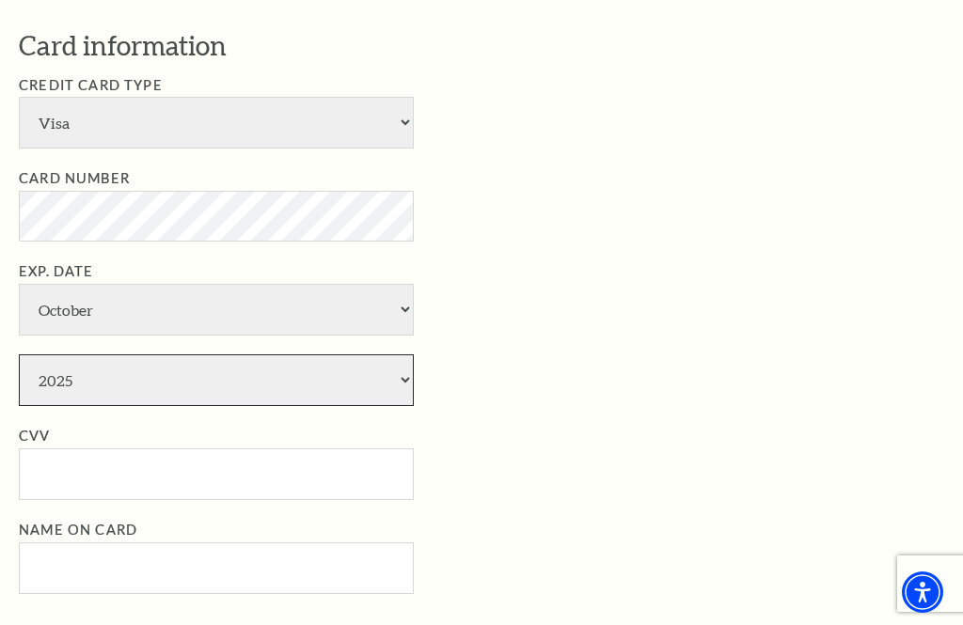
click at [404, 354] on select "2025 2026 2027 2028 2029 2030 2031 2032 2033 2034" at bounding box center [216, 380] width 395 height 52
select select "2027"
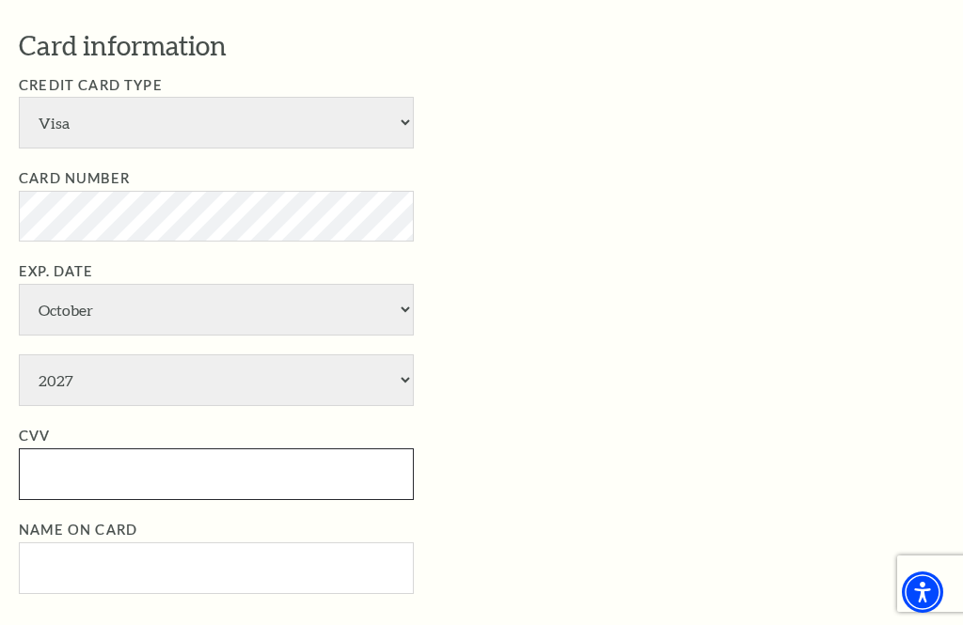
click at [330, 448] on input "CVV" at bounding box center [216, 474] width 395 height 52
type input "030"
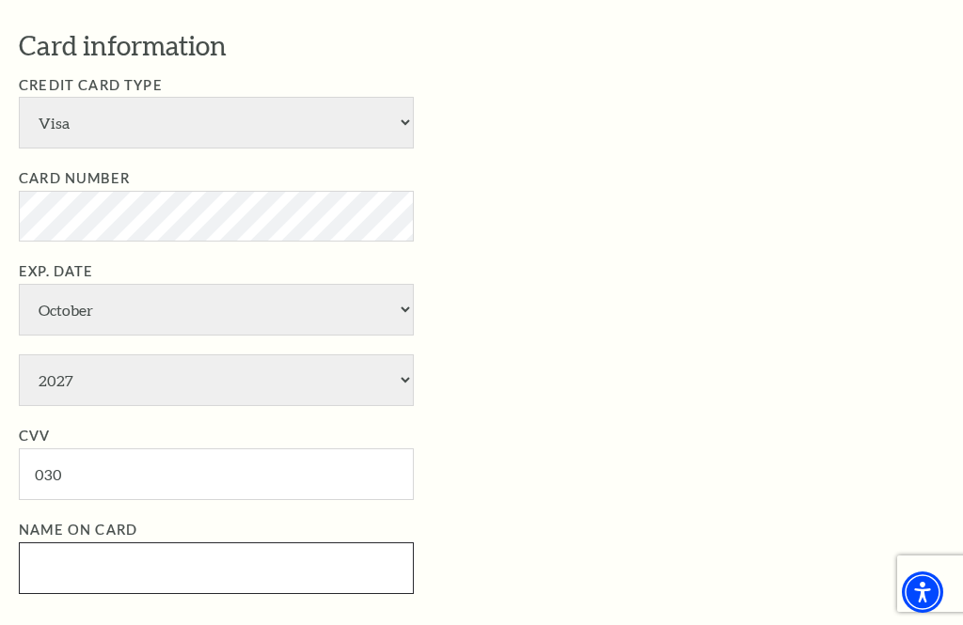
click at [331, 542] on input "Name on Card" at bounding box center [216, 568] width 395 height 52
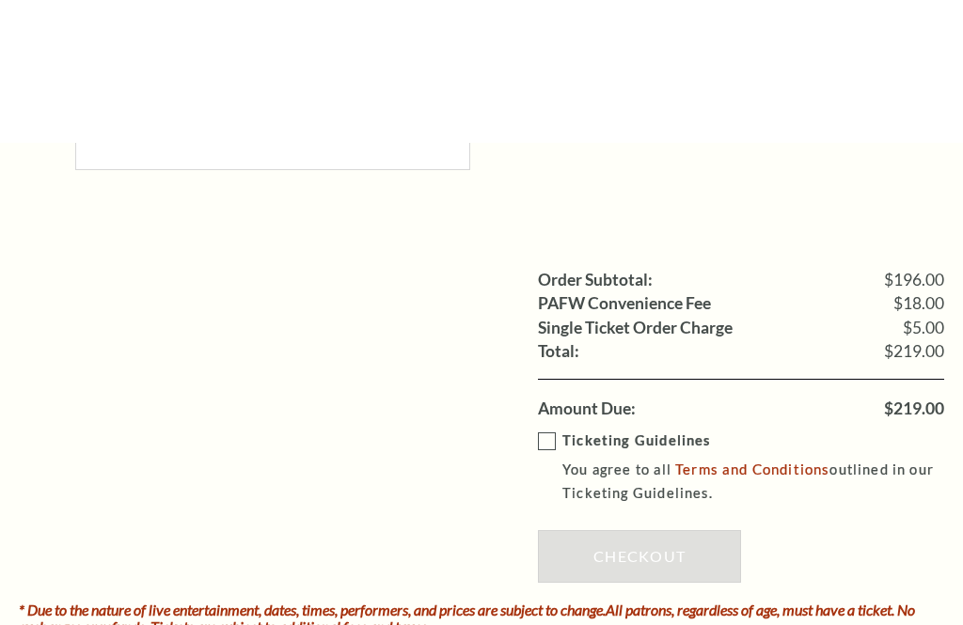
scroll to position [1943, 0]
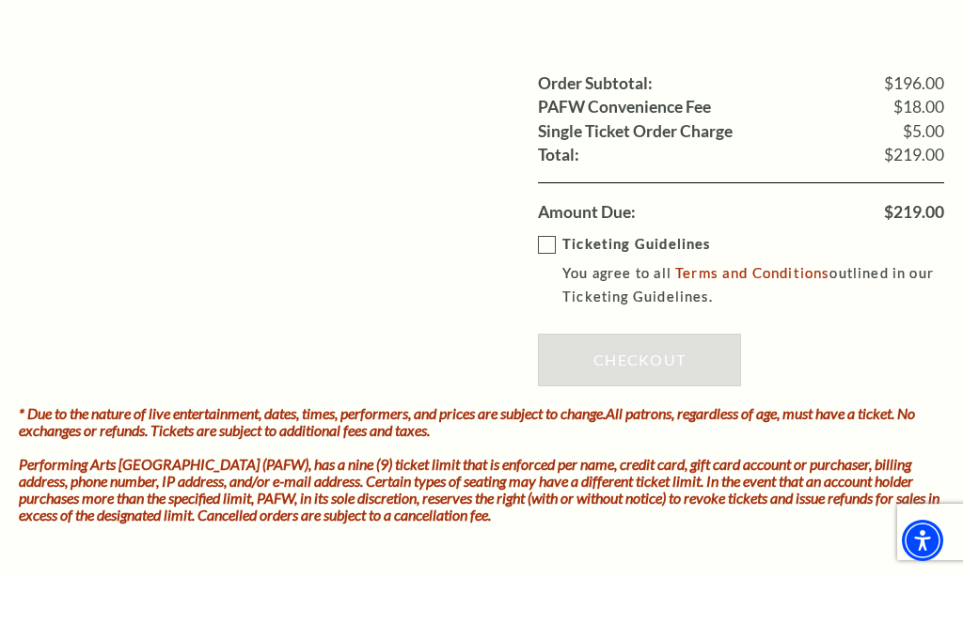
type input "Charles McGee"
click at [550, 285] on label "Ticketing Guidelines You agree to all Terms and Conditions outlined in our Tick…" at bounding box center [754, 322] width 433 height 75
click at [0, 0] on input "Ticketing Guidelines You agree to all Terms and Conditions outlined in our Tick…" at bounding box center [0, 0] width 0 height 0
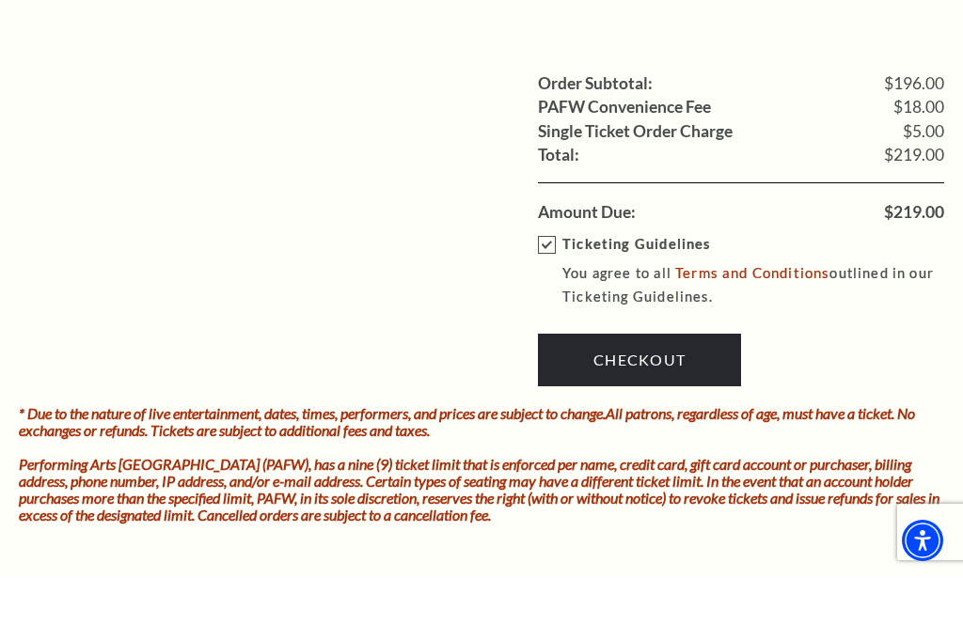
scroll to position [1995, 0]
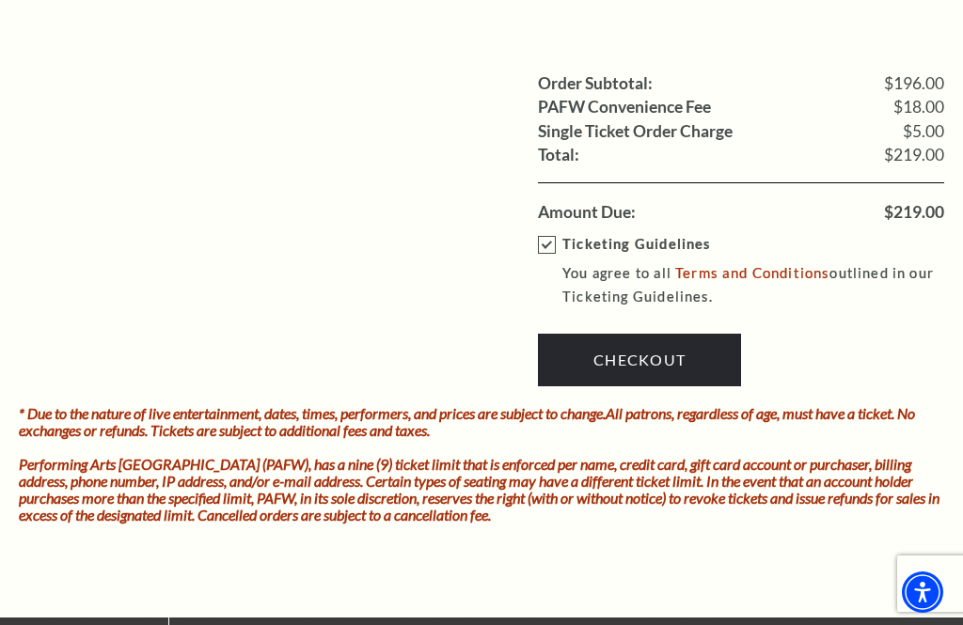
click at [662, 334] on link "Checkout" at bounding box center [639, 360] width 203 height 53
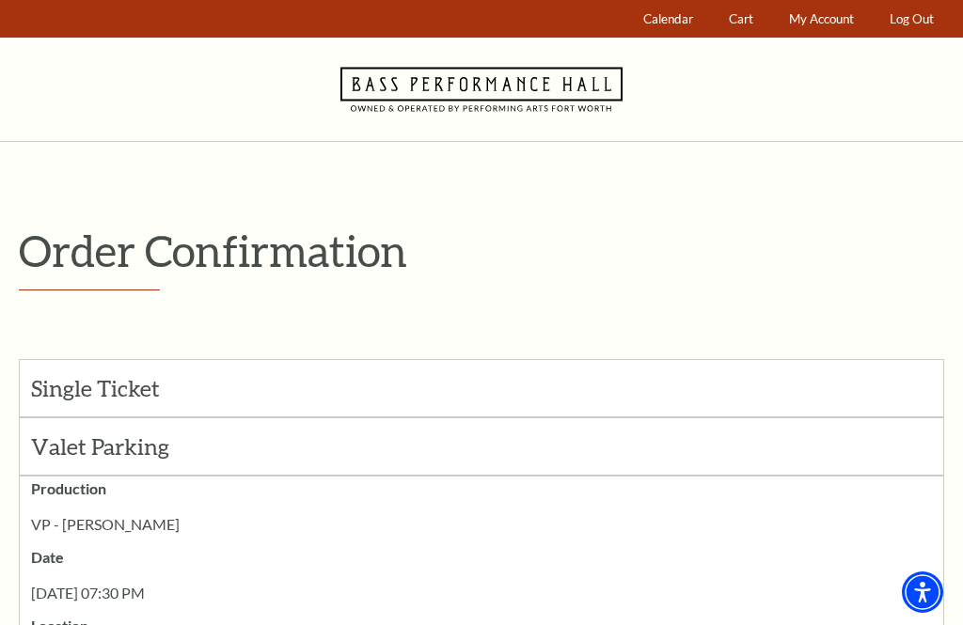
click at [902, 24] on link "Log Out" at bounding box center [912, 19] width 62 height 37
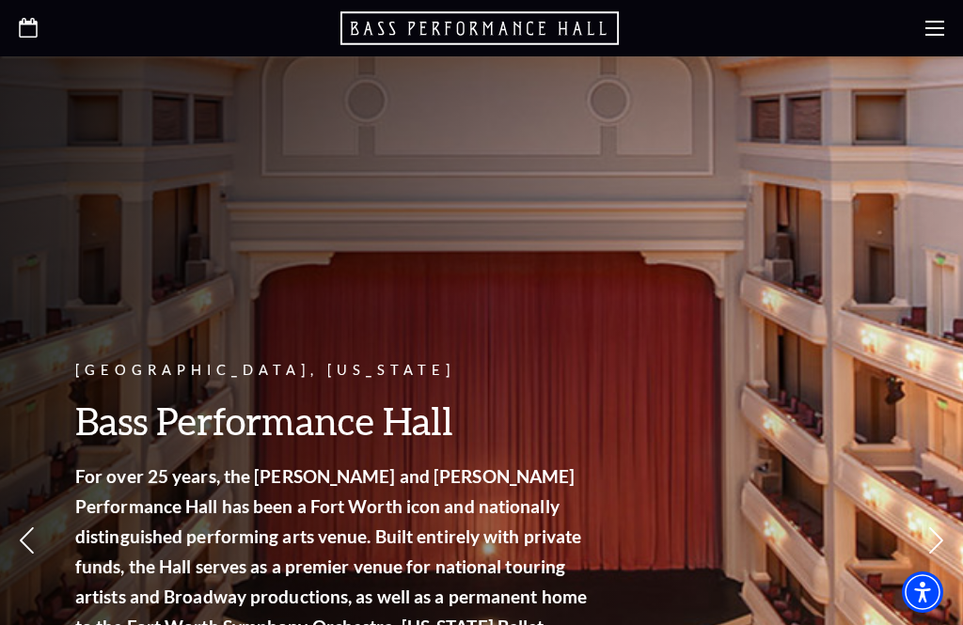
click at [929, 37] on icon at bounding box center [934, 28] width 19 height 19
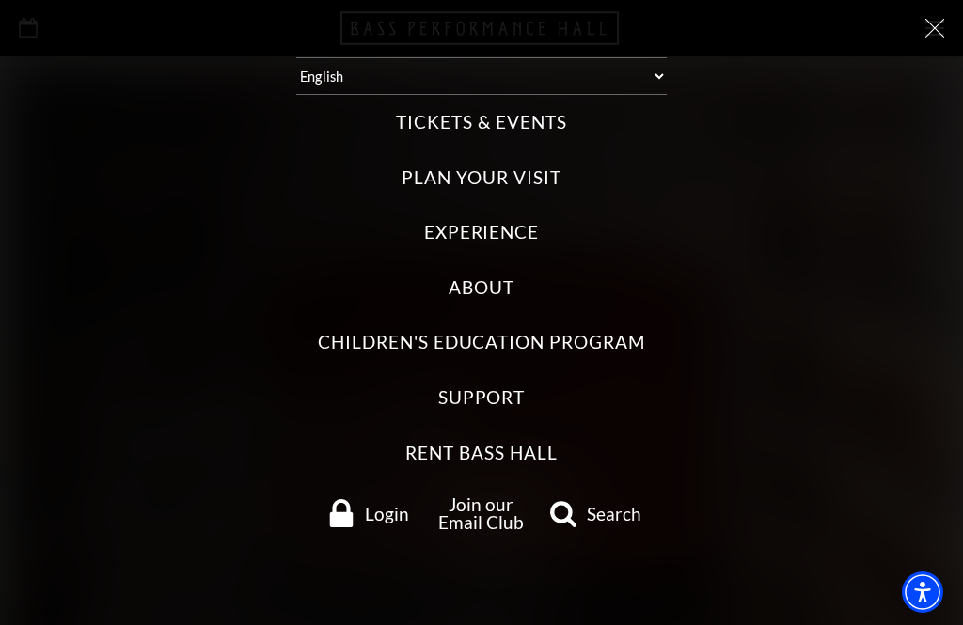
click at [373, 510] on span "Login" at bounding box center [387, 514] width 44 height 18
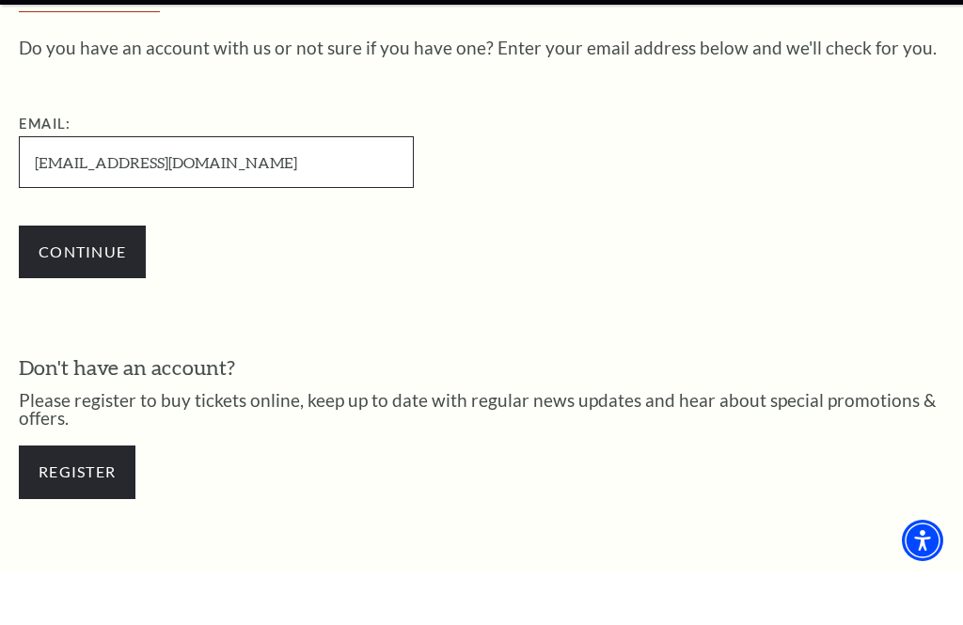
type input "[EMAIL_ADDRESS][DOMAIN_NAME]"
click at [102, 306] on input "Continue" at bounding box center [82, 303] width 127 height 53
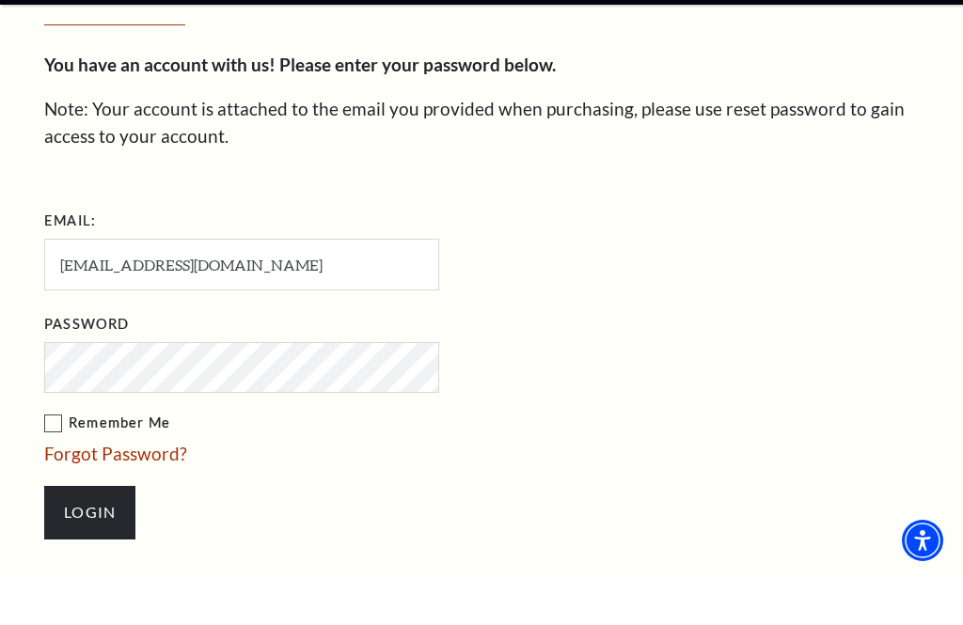
click at [98, 555] on input "Login" at bounding box center [89, 564] width 91 height 53
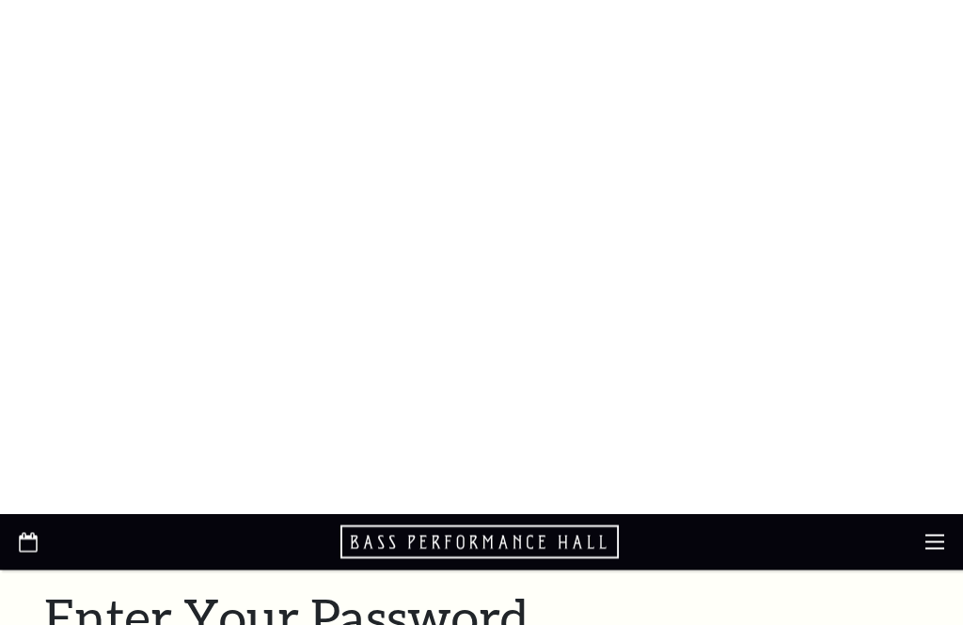
scroll to position [528, 0]
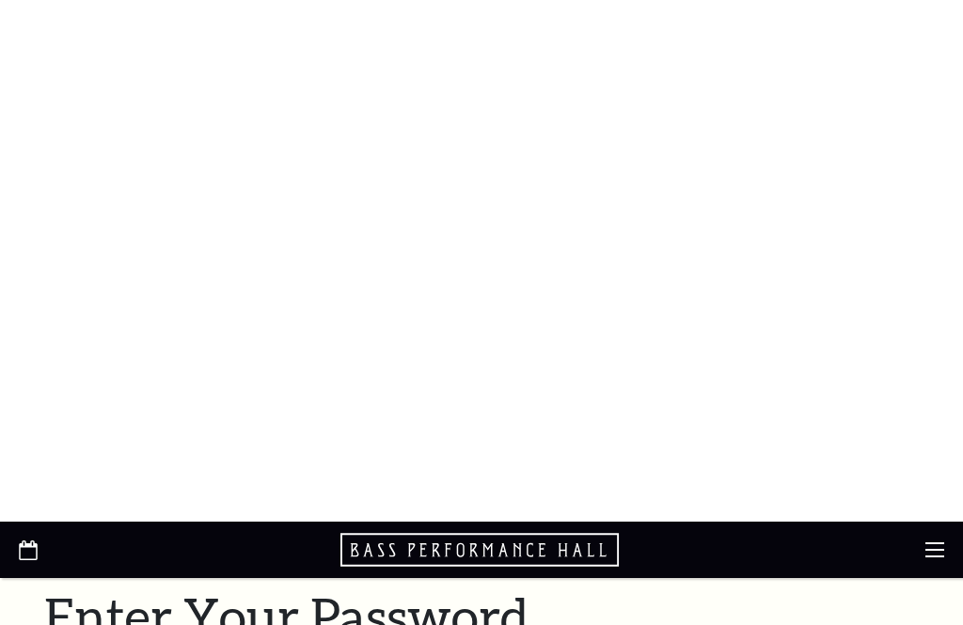
scroll to position [533, 0]
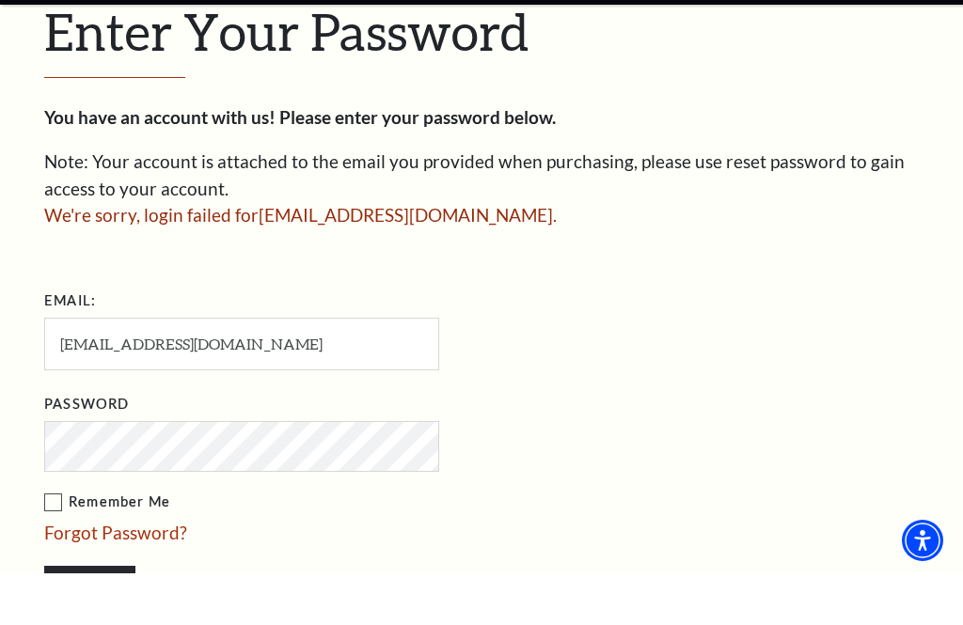
click at [126, 573] on link "Forgot Password?" at bounding box center [115, 584] width 143 height 22
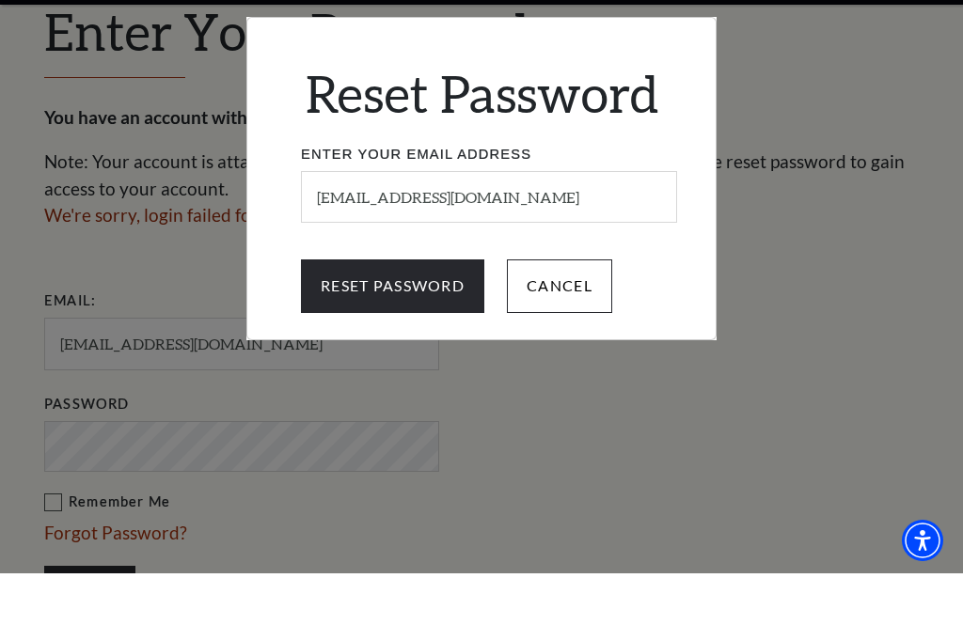
scroll to position [586, 0]
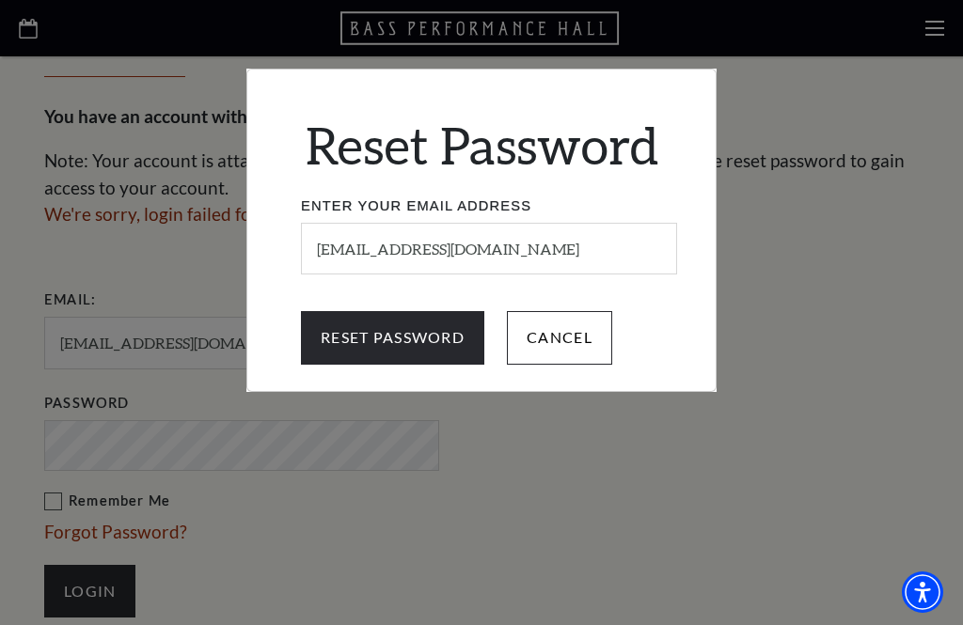
click at [407, 342] on input "Reset Password" at bounding box center [392, 337] width 183 height 53
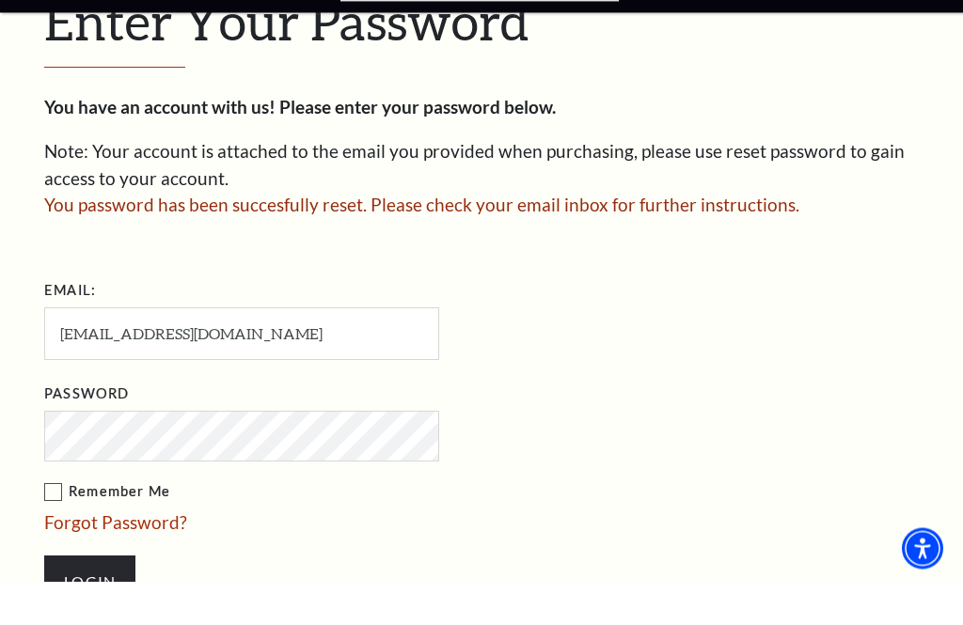
scroll to position [595, 0]
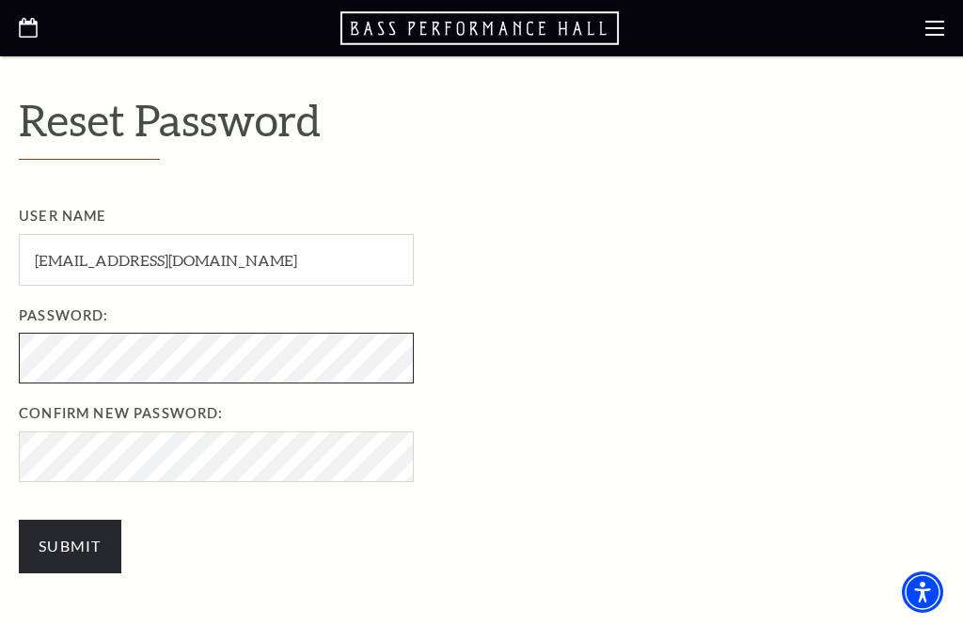
scroll to position [481, 0]
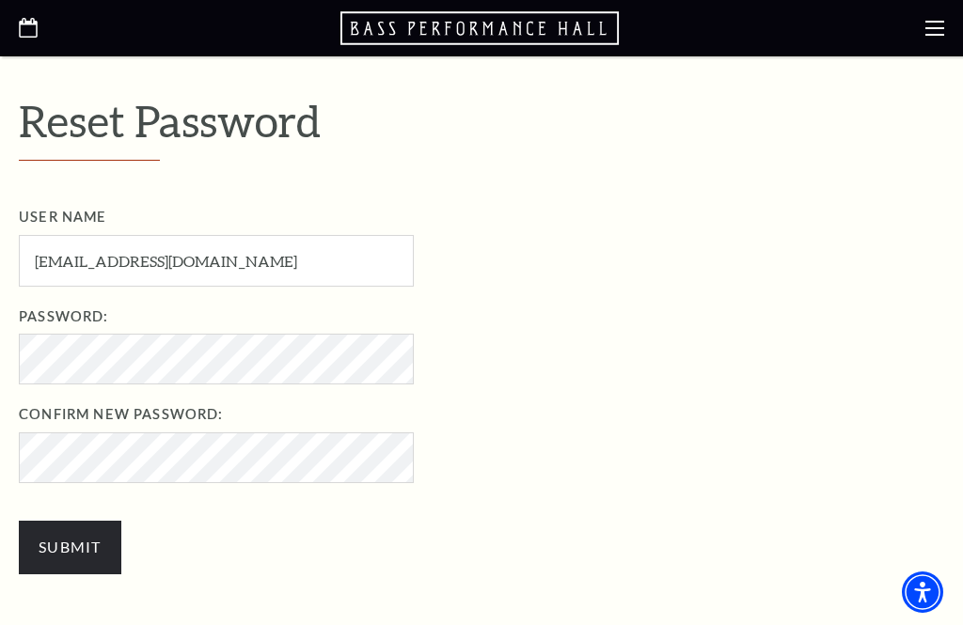
click at [82, 540] on input "Submit" at bounding box center [70, 547] width 102 height 53
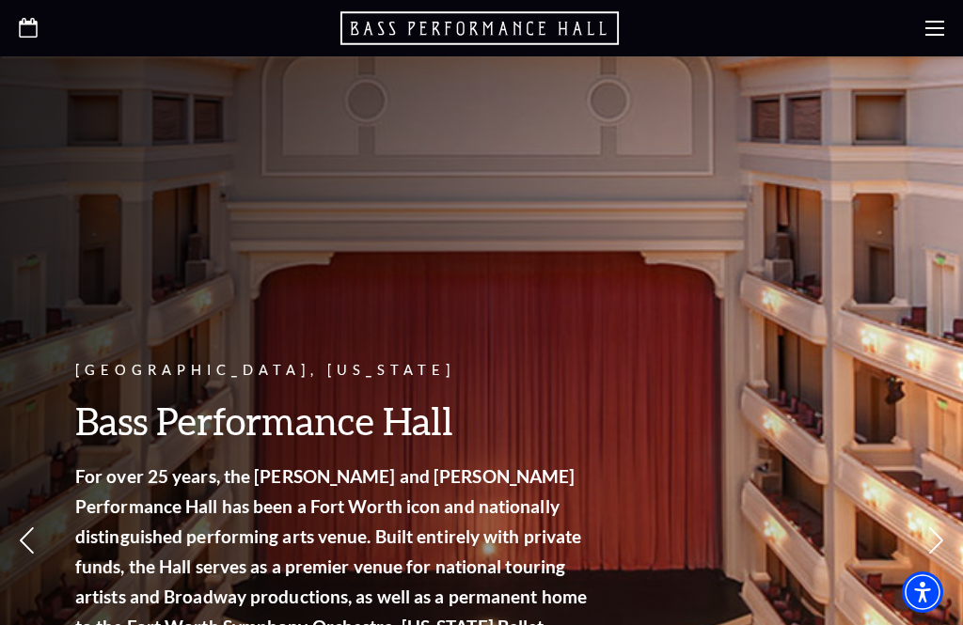
click at [941, 23] on use at bounding box center [934, 28] width 19 height 15
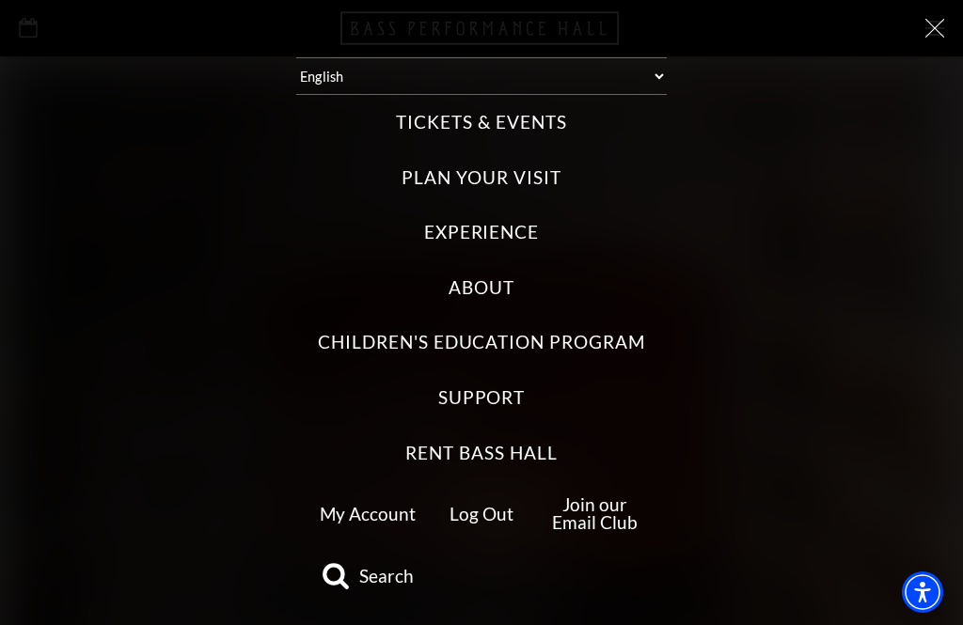
click at [378, 509] on link "My Account" at bounding box center [368, 514] width 96 height 22
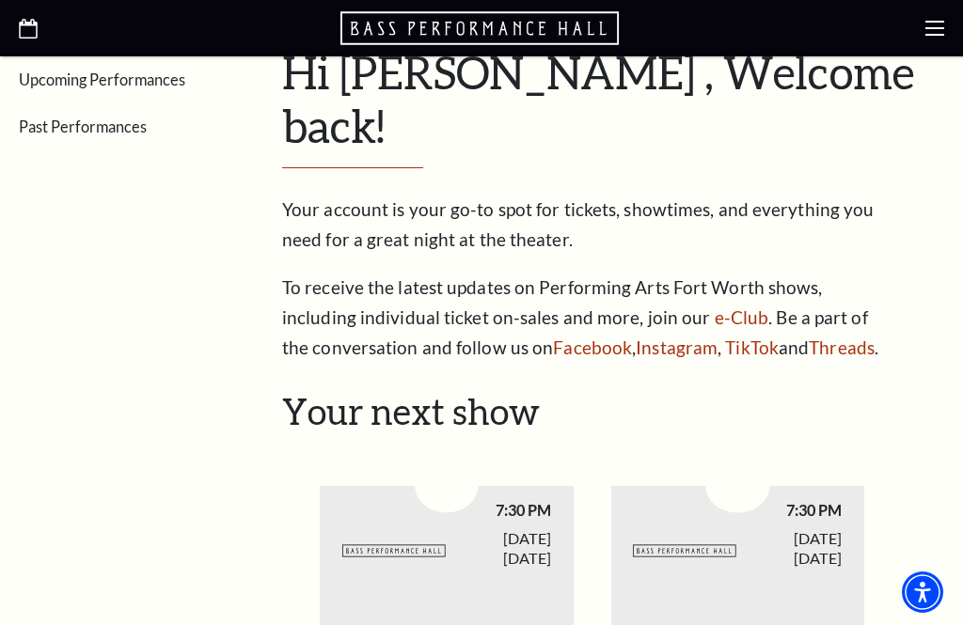
scroll to position [401, 0]
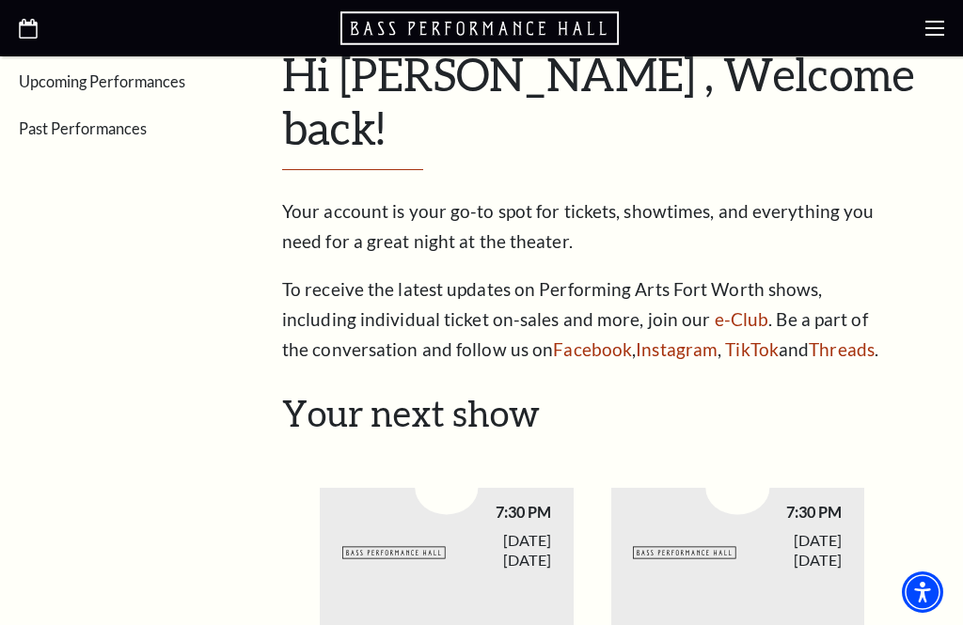
click at [938, 30] on use at bounding box center [934, 33] width 19 height 19
click at [935, 21] on use at bounding box center [934, 28] width 19 height 15
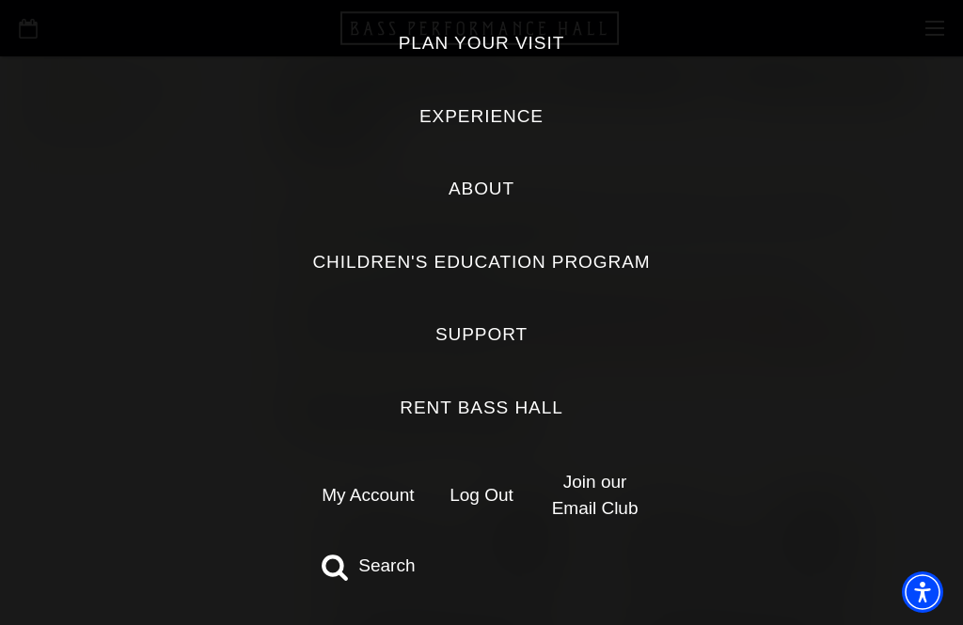
scroll to position [157, 0]
click at [478, 493] on link "Log Out" at bounding box center [481, 496] width 64 height 20
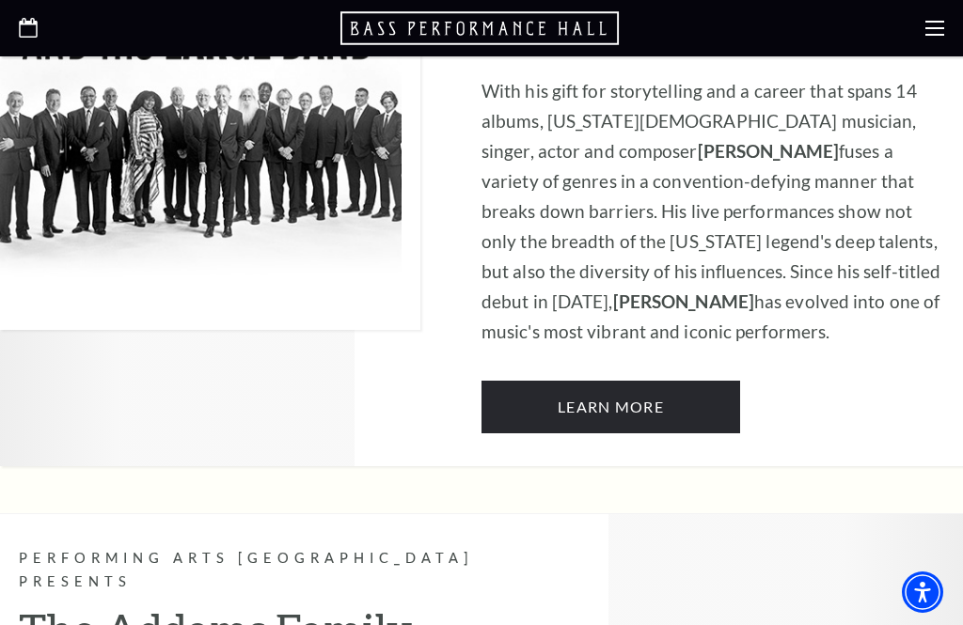
scroll to position [1254, 0]
